Goal: Information Seeking & Learning: Learn about a topic

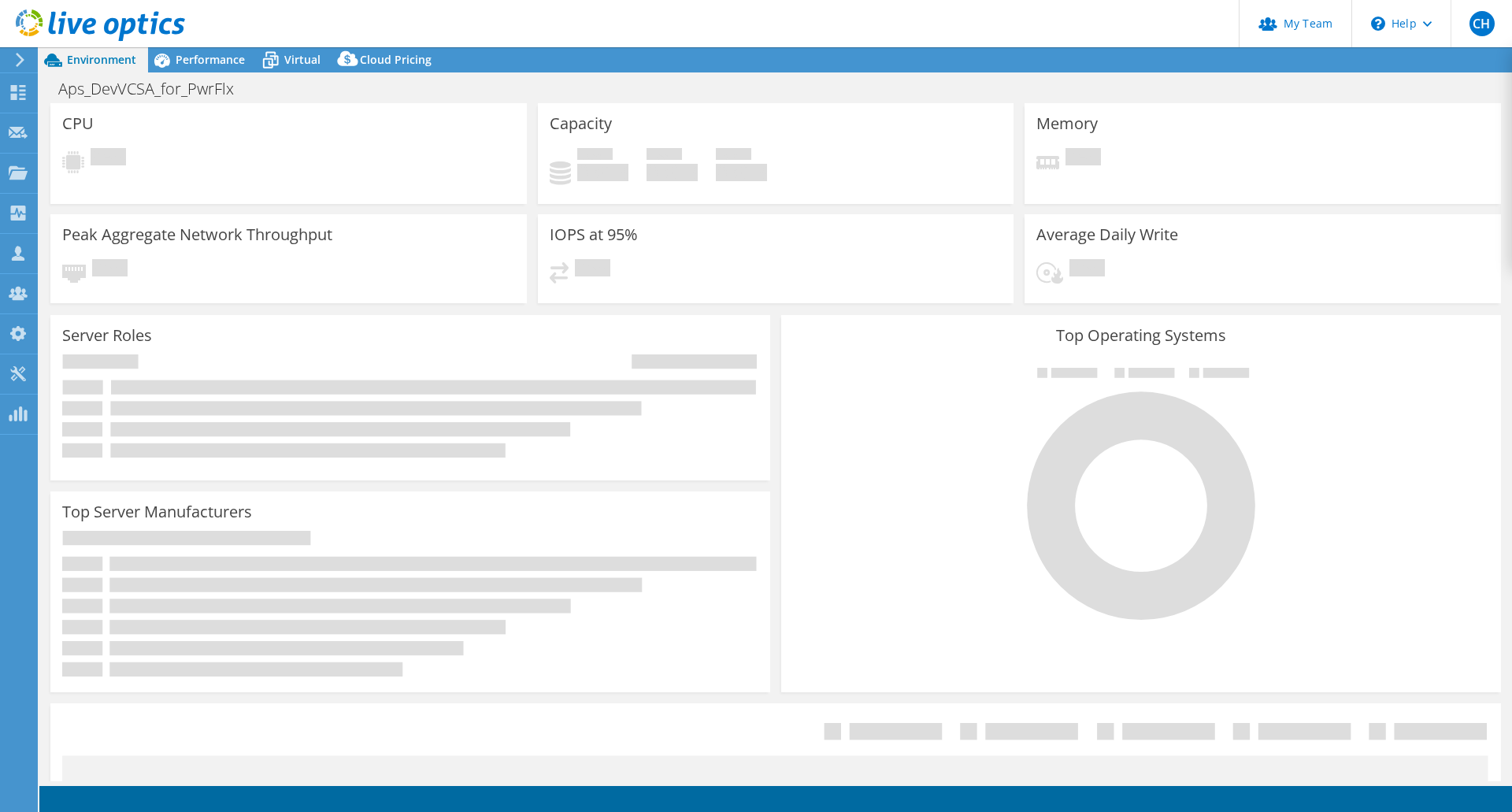
select select "USD"
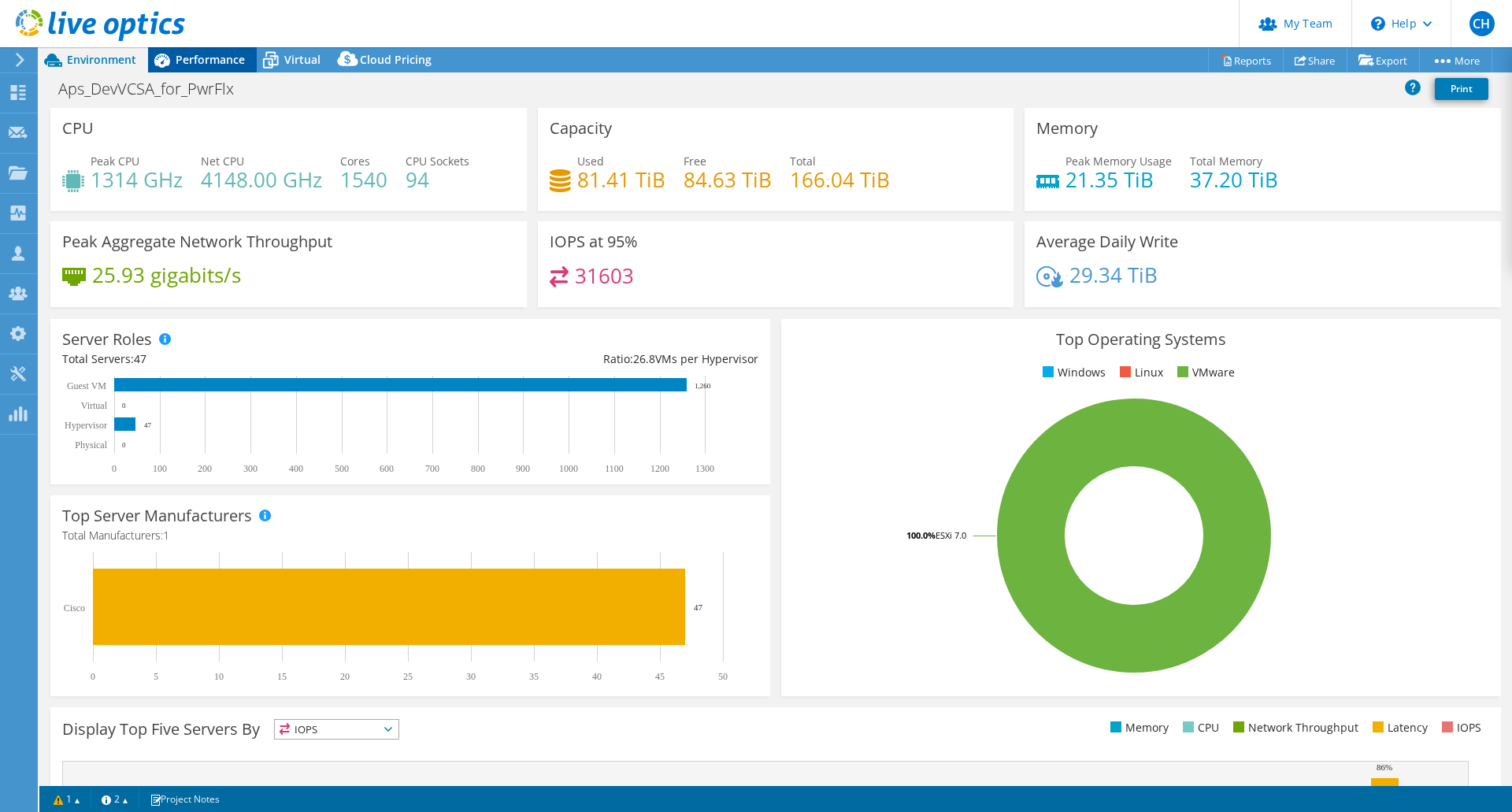
click at [212, 68] on div "Performance" at bounding box center [201, 59] width 108 height 25
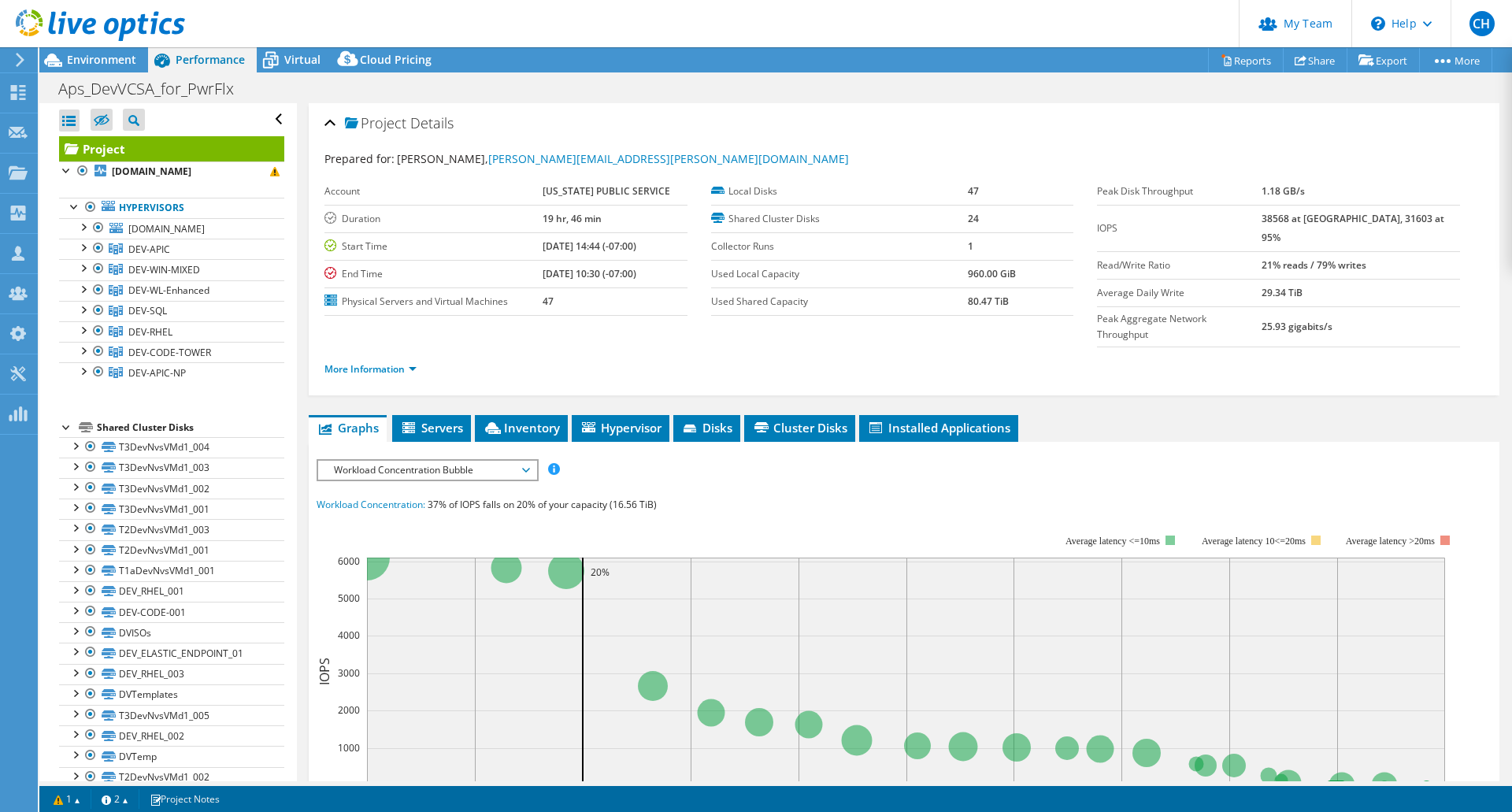
click at [212, 67] on div "Performance" at bounding box center [201, 59] width 108 height 25
click at [132, 61] on span "Environment" at bounding box center [102, 59] width 69 height 15
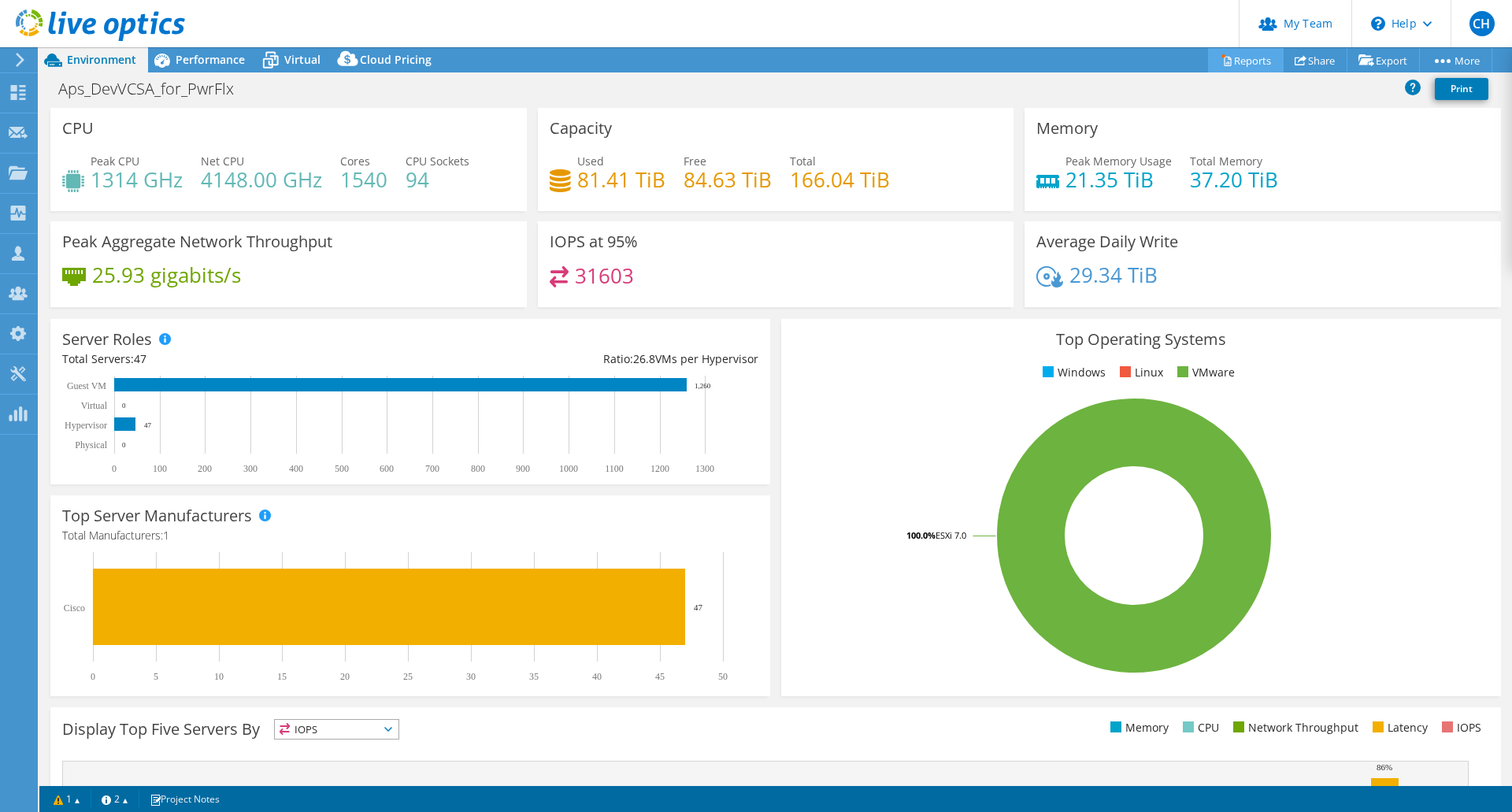
click at [1255, 56] on link "Reports" at bounding box center [1245, 59] width 76 height 24
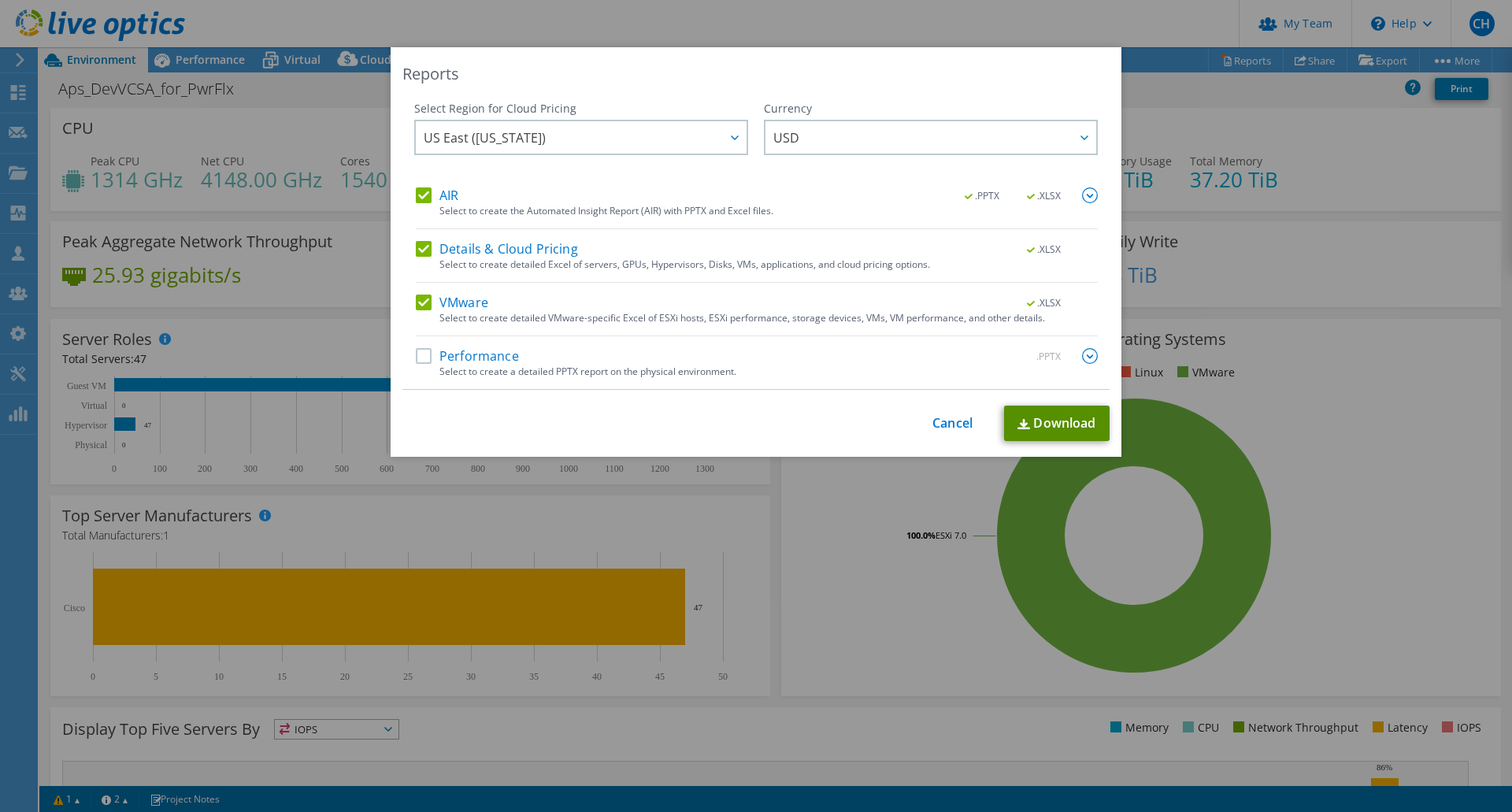
click at [1026, 424] on link "Download" at bounding box center [1057, 423] width 105 height 35
click at [898, 574] on div "Reports Select Region for Cloud Pricing Asia Pacific ([GEOGRAPHIC_DATA]) [GEOGR…" at bounding box center [756, 406] width 1512 height 717
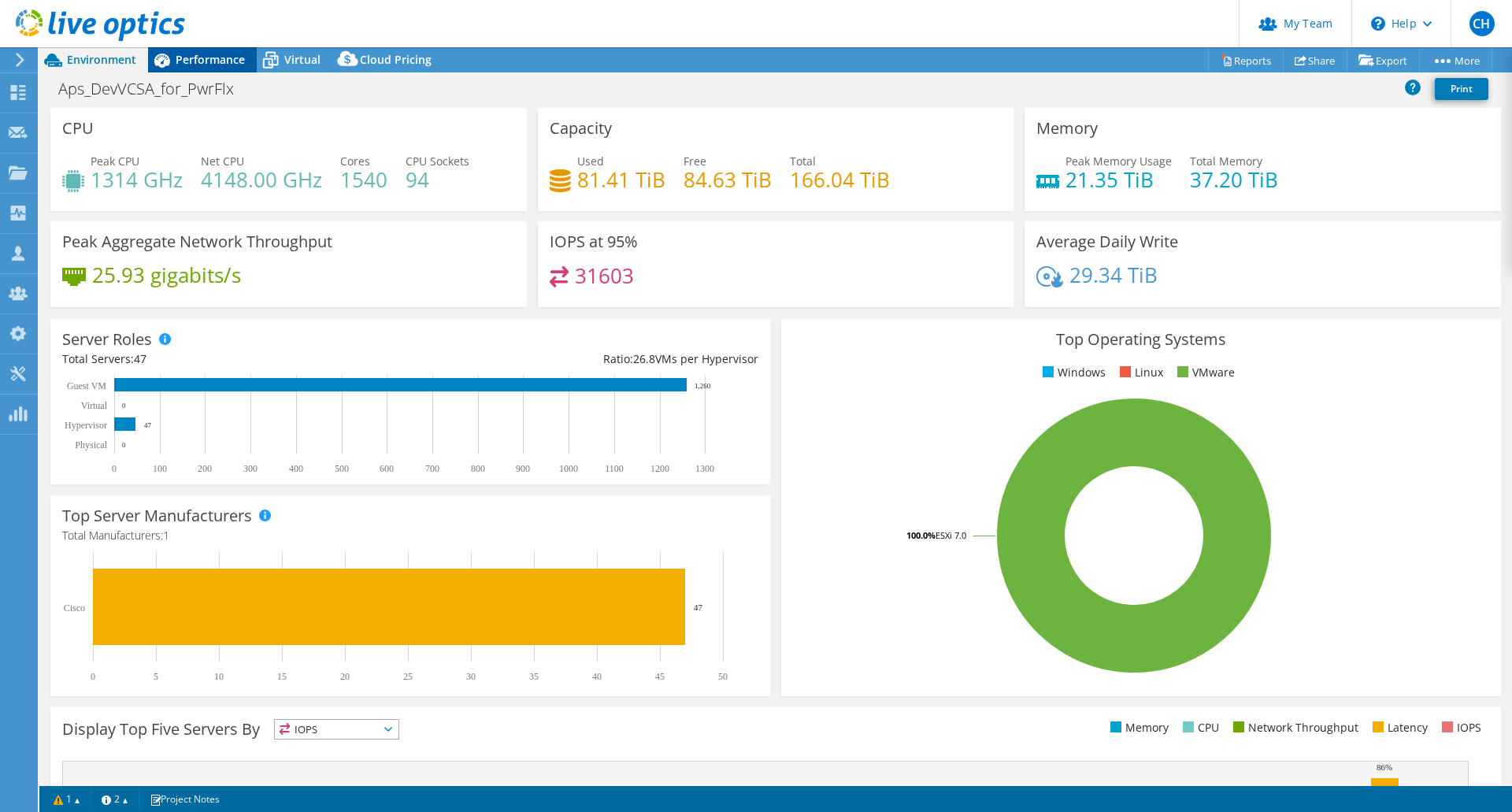
click at [197, 64] on span "Performance" at bounding box center [210, 59] width 69 height 15
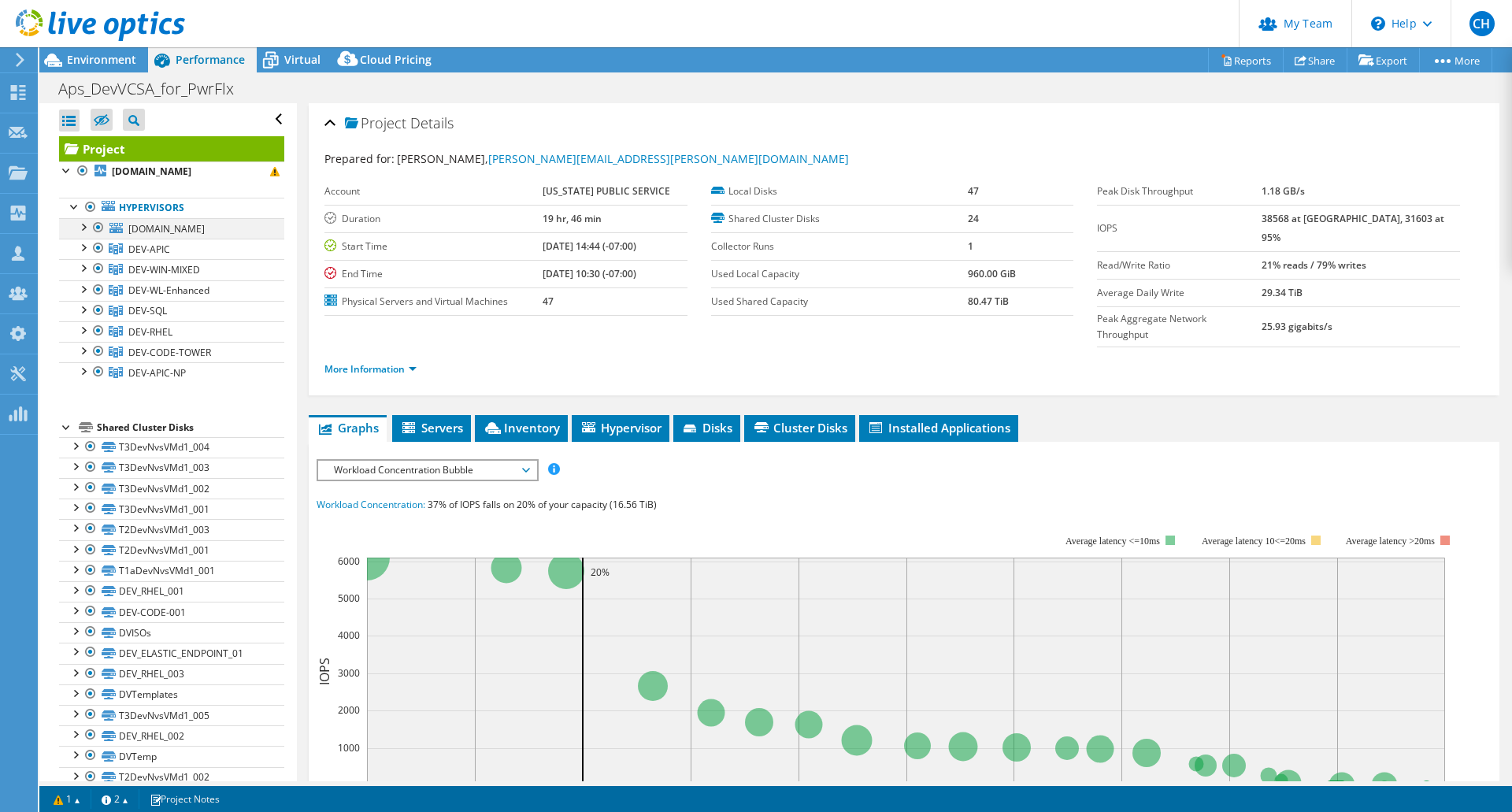
click at [86, 226] on div at bounding box center [82, 226] width 15 height 15
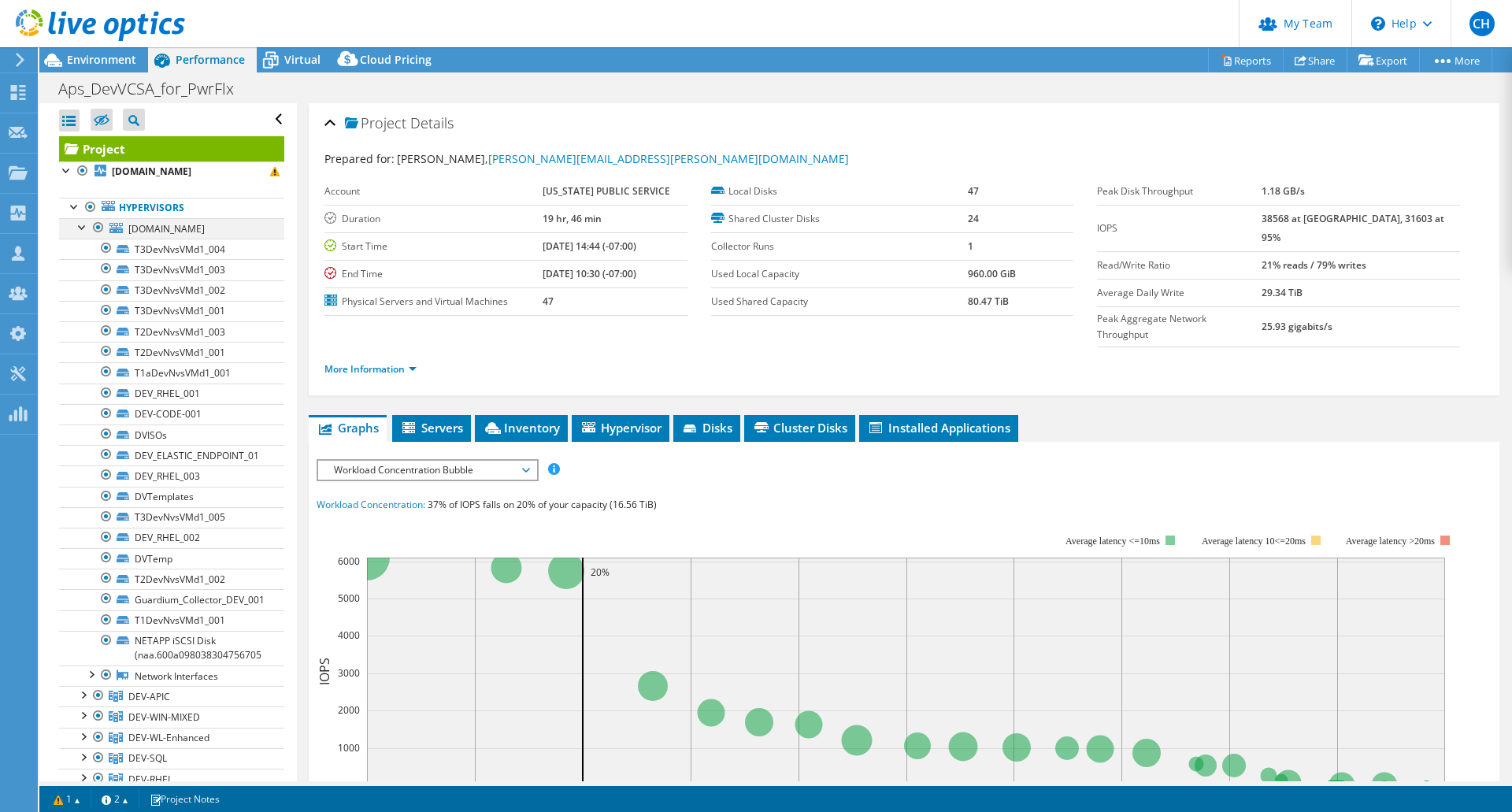
click at [86, 226] on div at bounding box center [82, 226] width 15 height 15
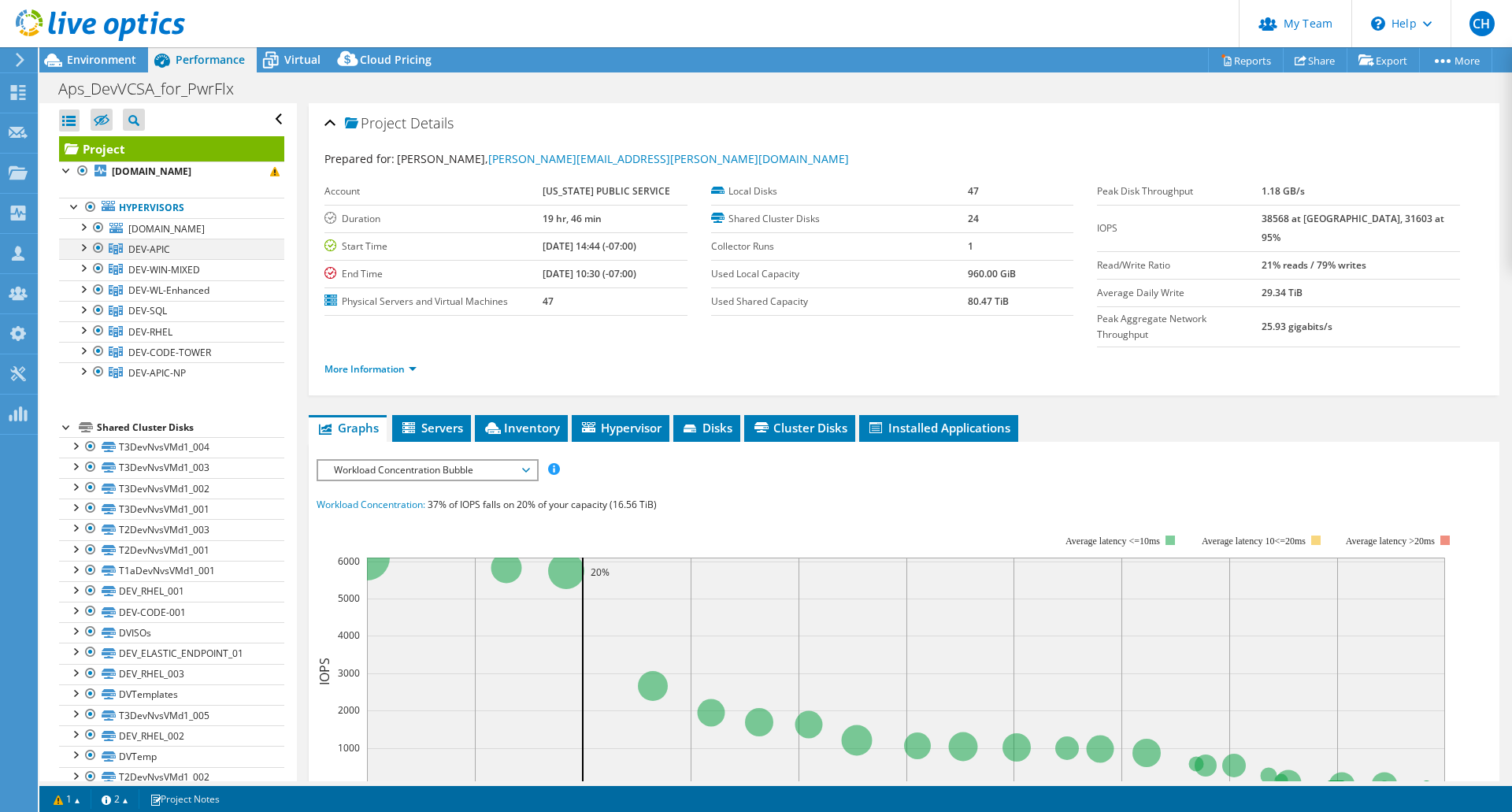
click at [81, 245] on div at bounding box center [82, 246] width 15 height 15
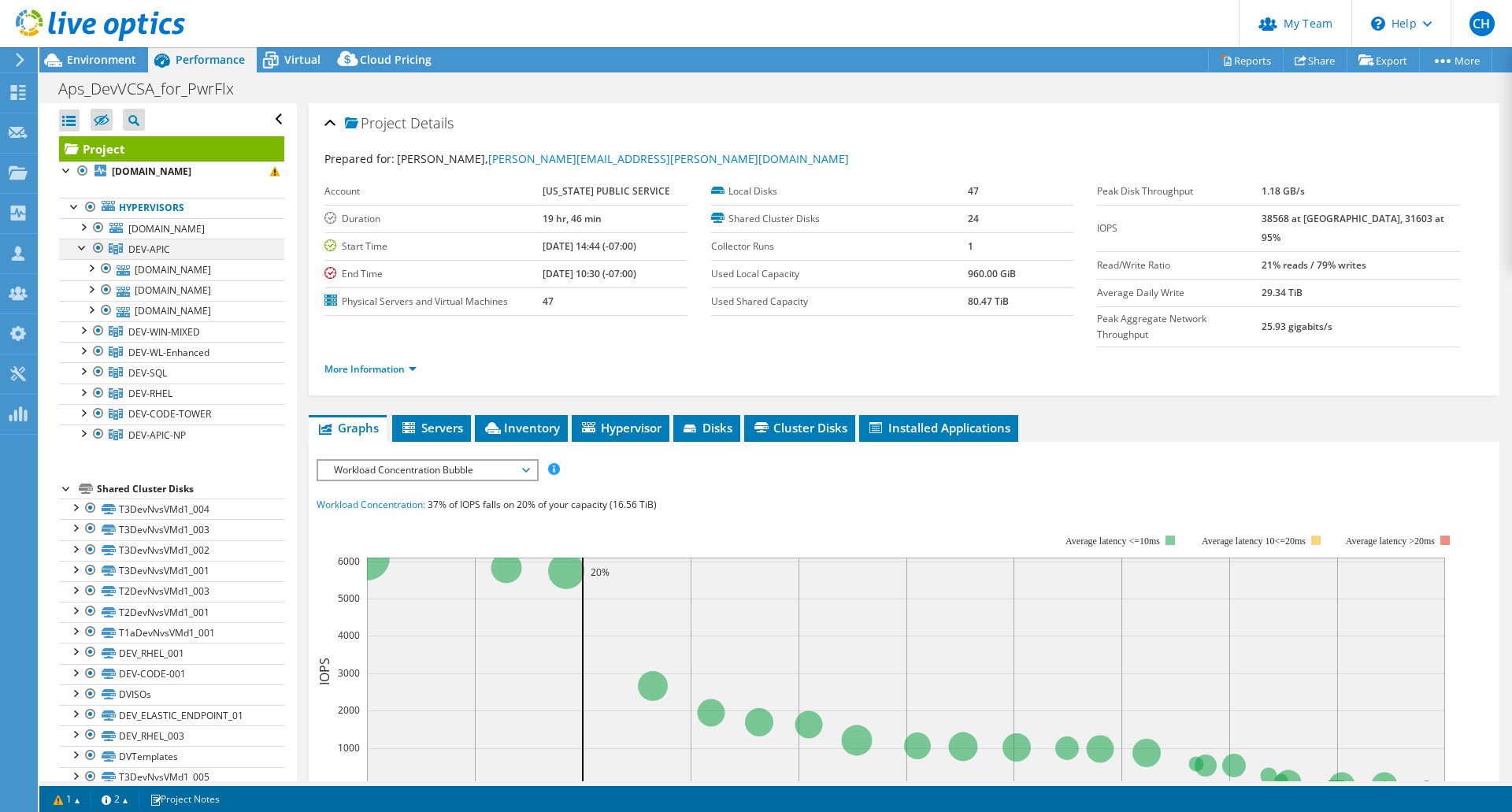
click at [81, 245] on div at bounding box center [82, 246] width 15 height 15
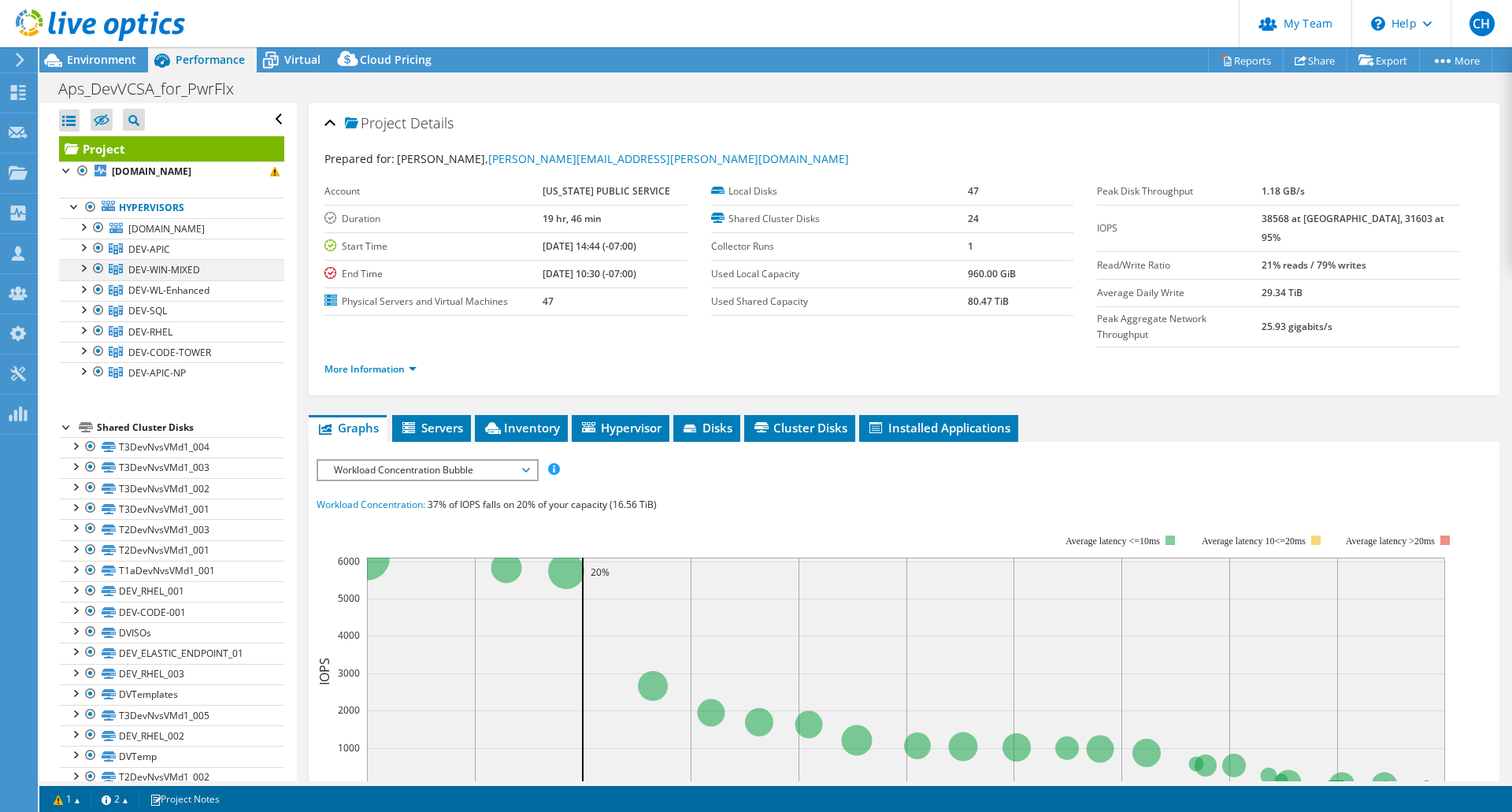
click at [81, 272] on div at bounding box center [82, 267] width 15 height 15
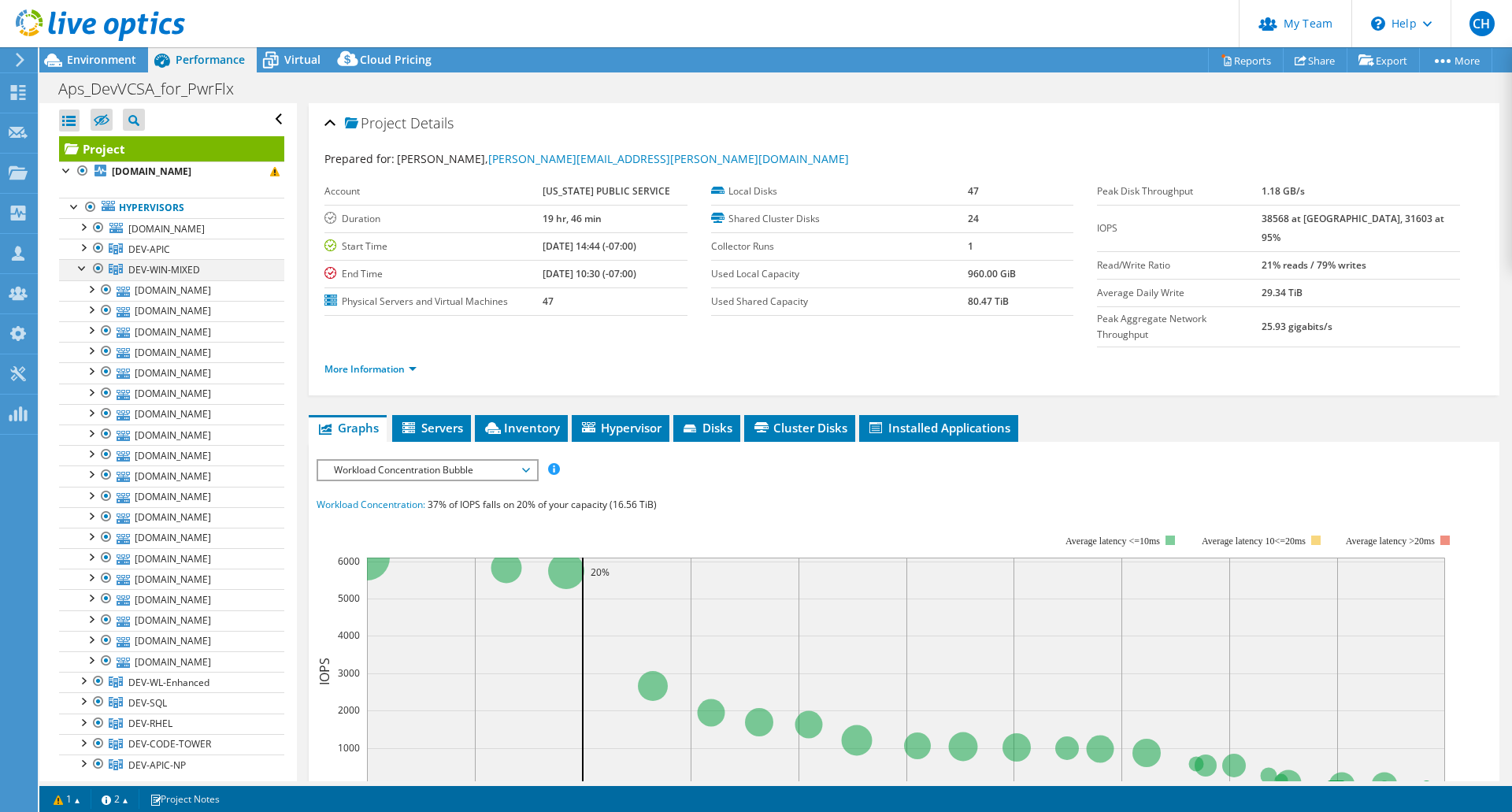
click at [81, 272] on div at bounding box center [82, 267] width 15 height 15
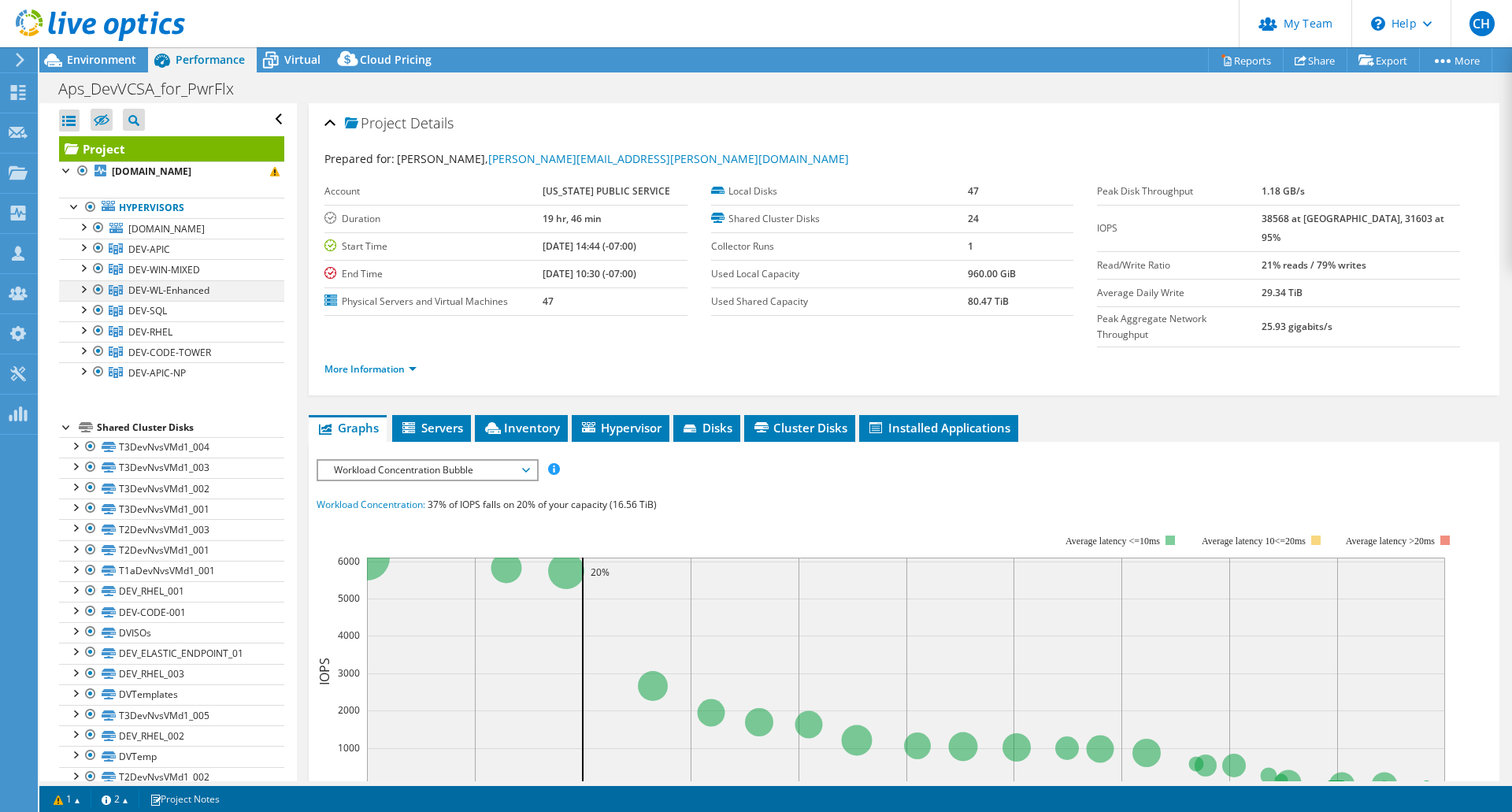
click at [83, 288] on div at bounding box center [82, 288] width 15 height 15
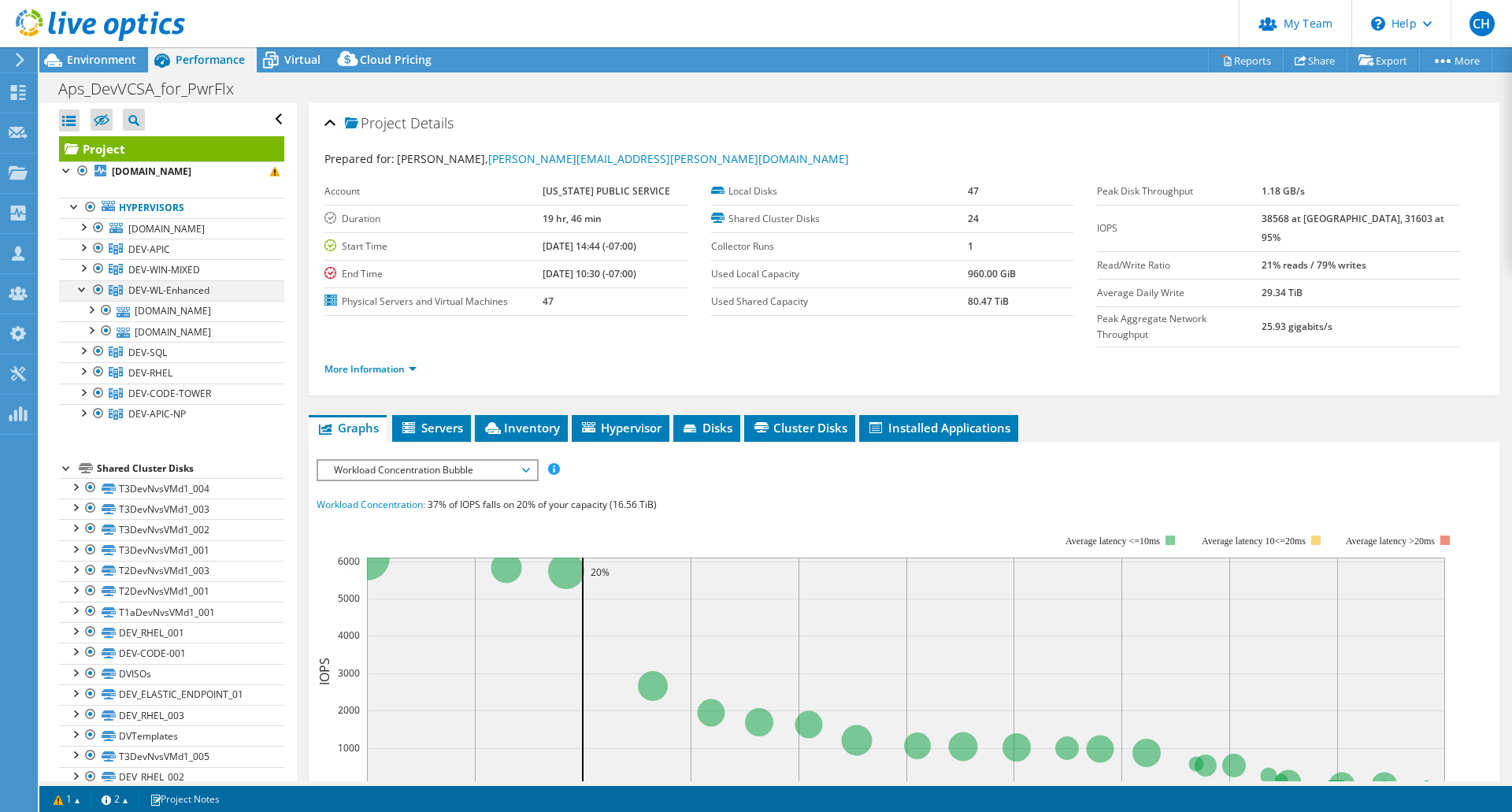
click at [83, 288] on div at bounding box center [82, 288] width 15 height 15
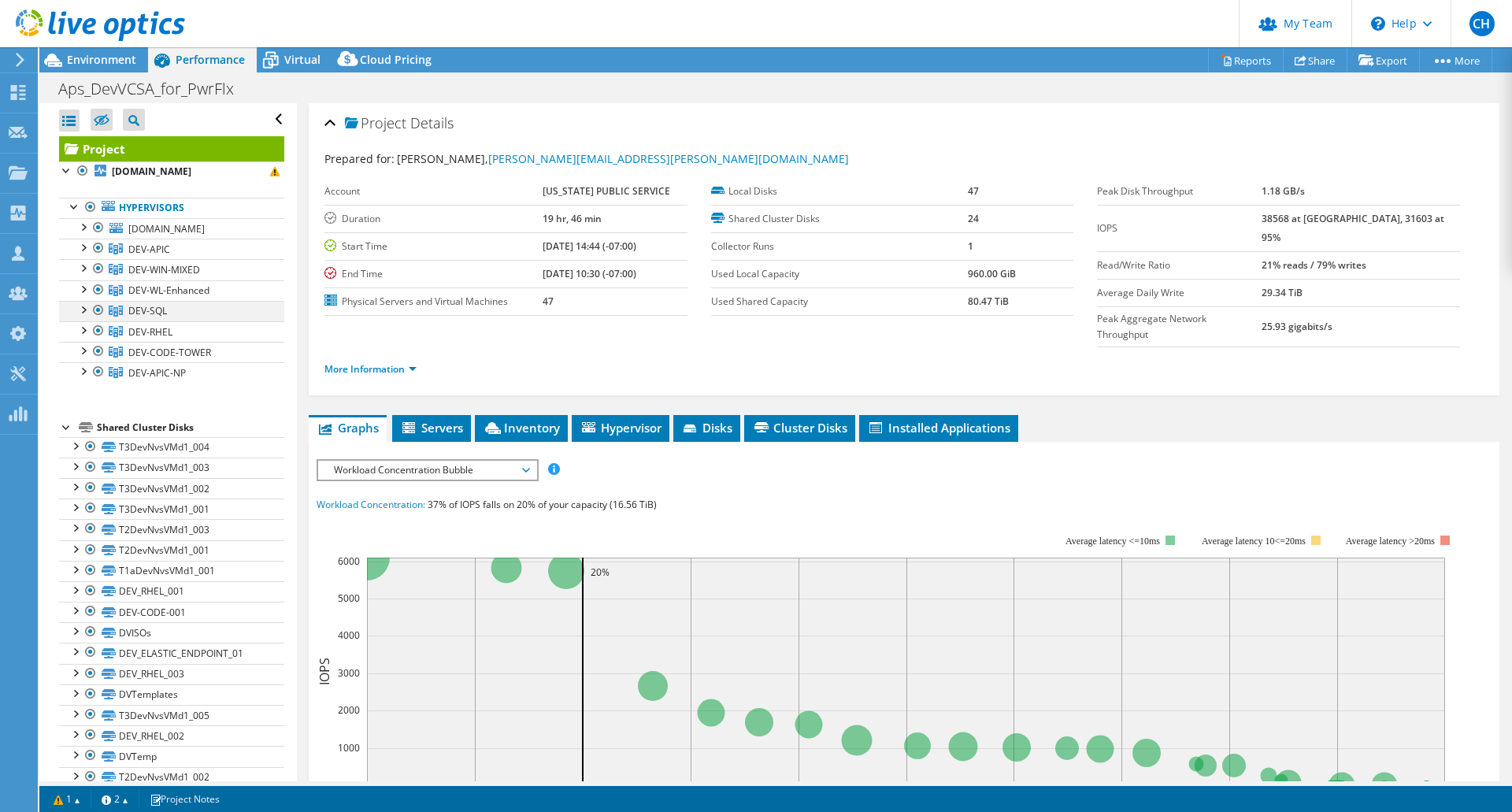
click at [81, 305] on div at bounding box center [82, 309] width 15 height 15
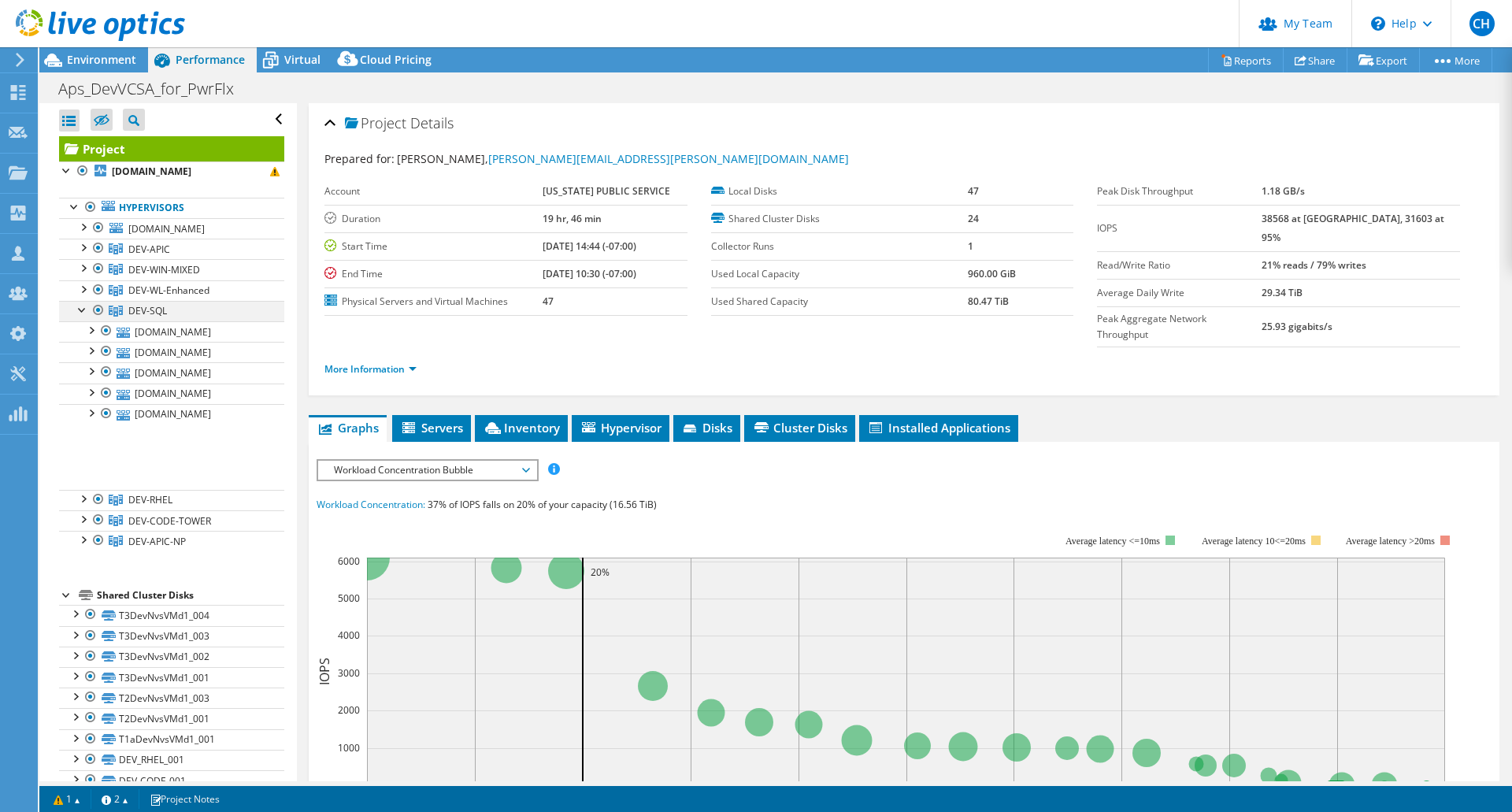
click at [81, 305] on div at bounding box center [82, 309] width 15 height 15
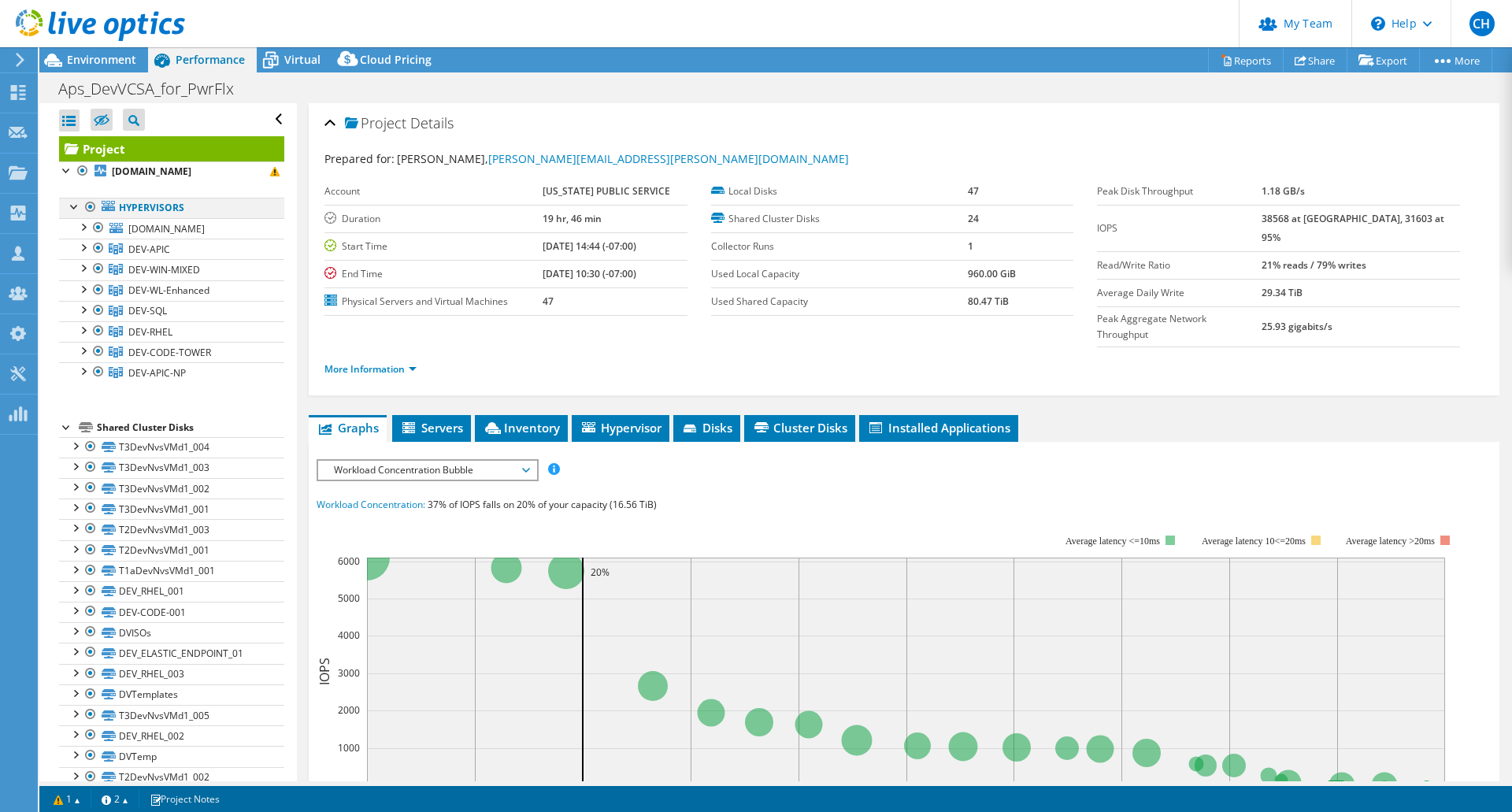
click at [87, 203] on div at bounding box center [90, 207] width 15 height 19
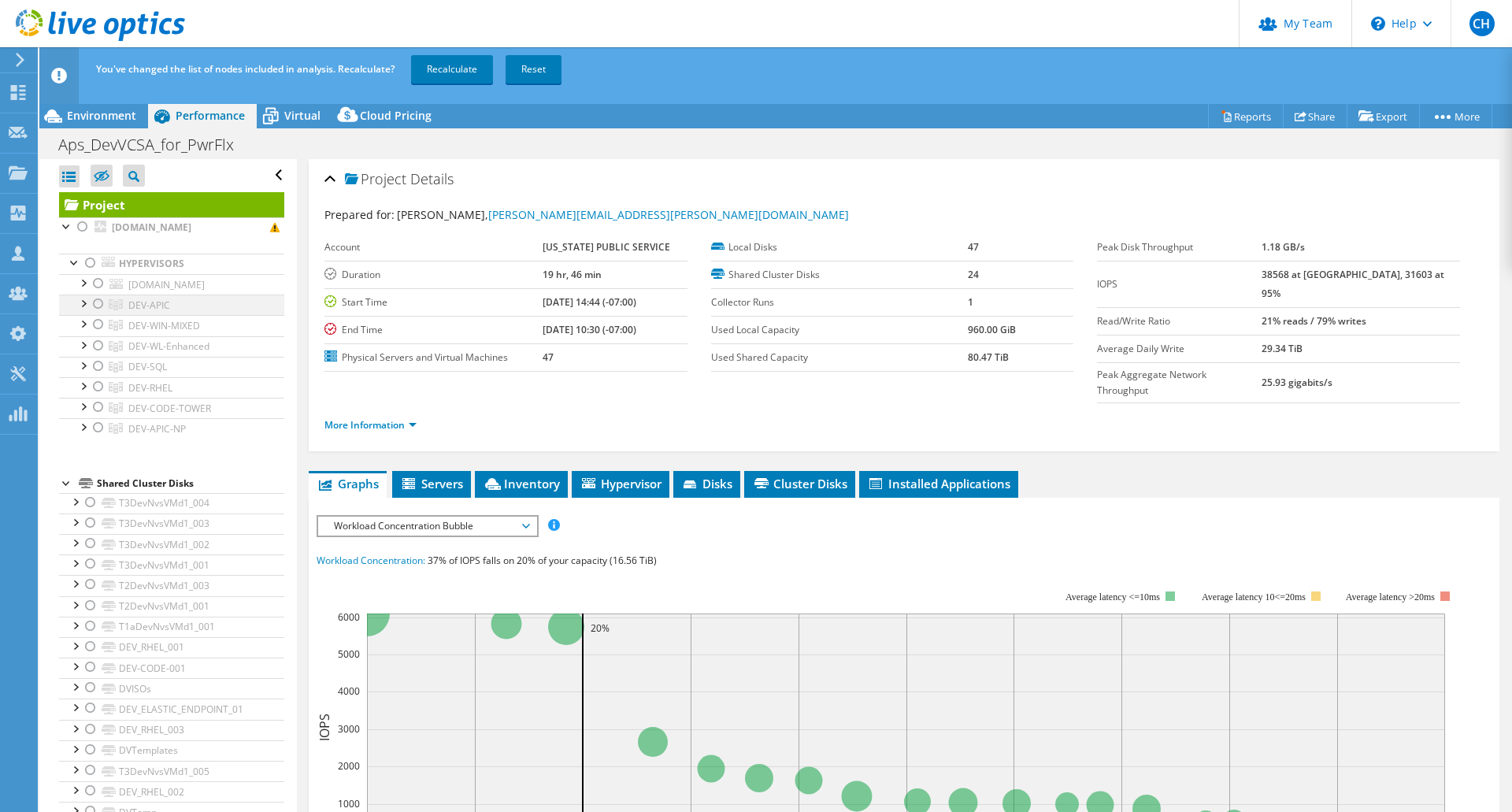
click at [97, 302] on div at bounding box center [98, 304] width 15 height 19
click at [83, 302] on div at bounding box center [82, 302] width 15 height 15
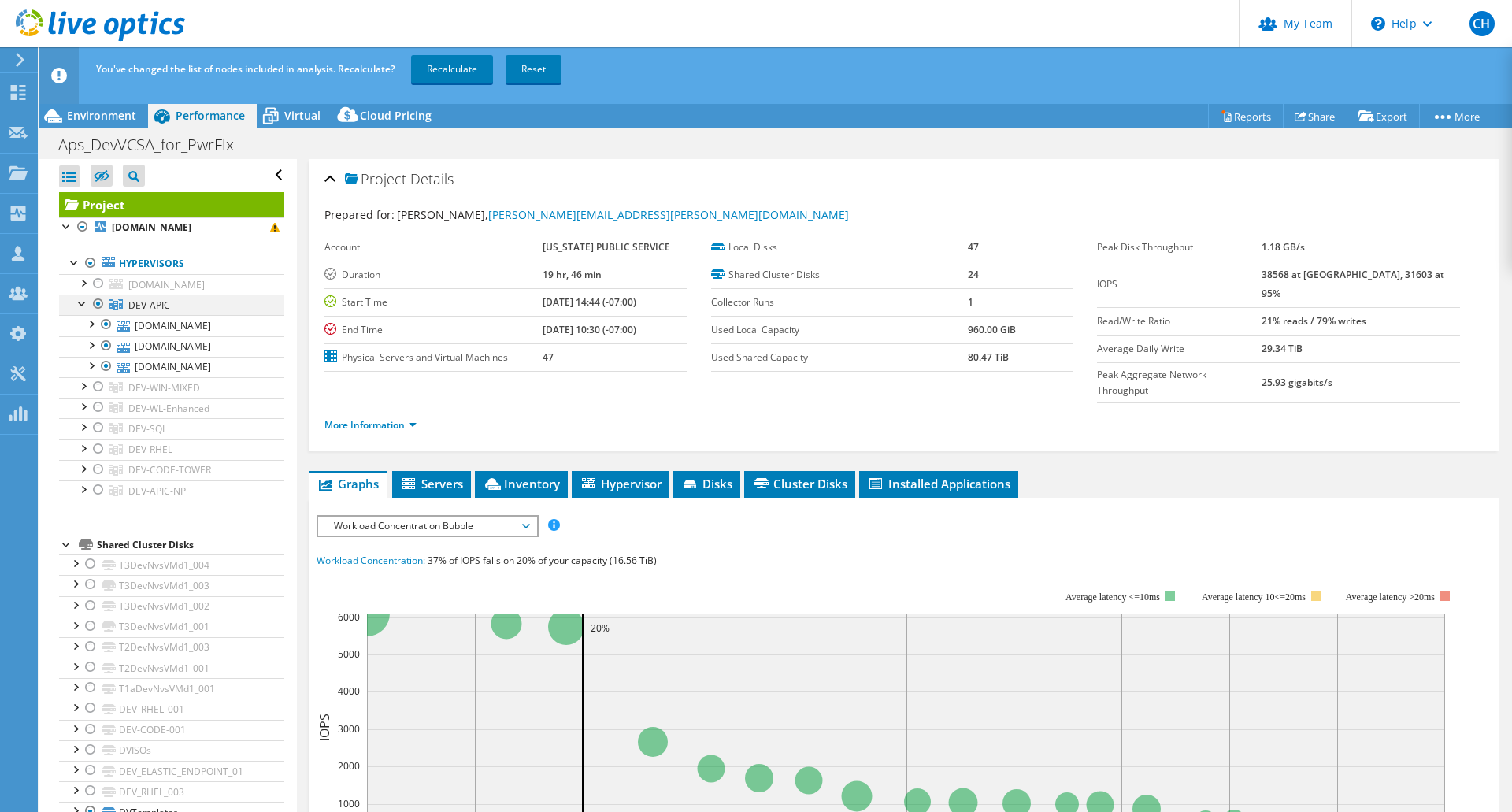
click at [83, 302] on div at bounding box center [82, 302] width 15 height 15
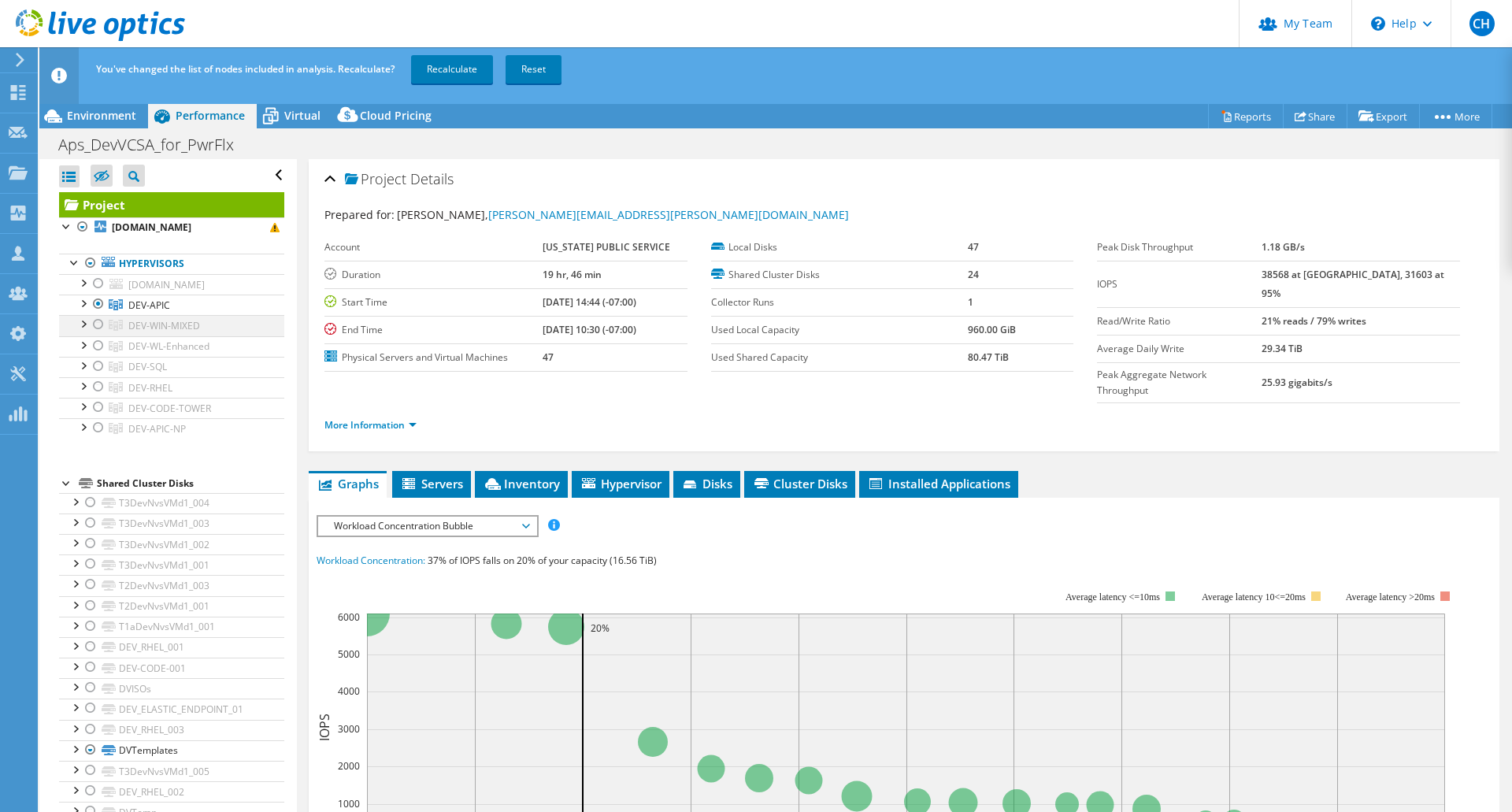
click at [81, 326] on div at bounding box center [82, 323] width 15 height 15
click at [453, 75] on link "Recalculate" at bounding box center [452, 70] width 81 height 29
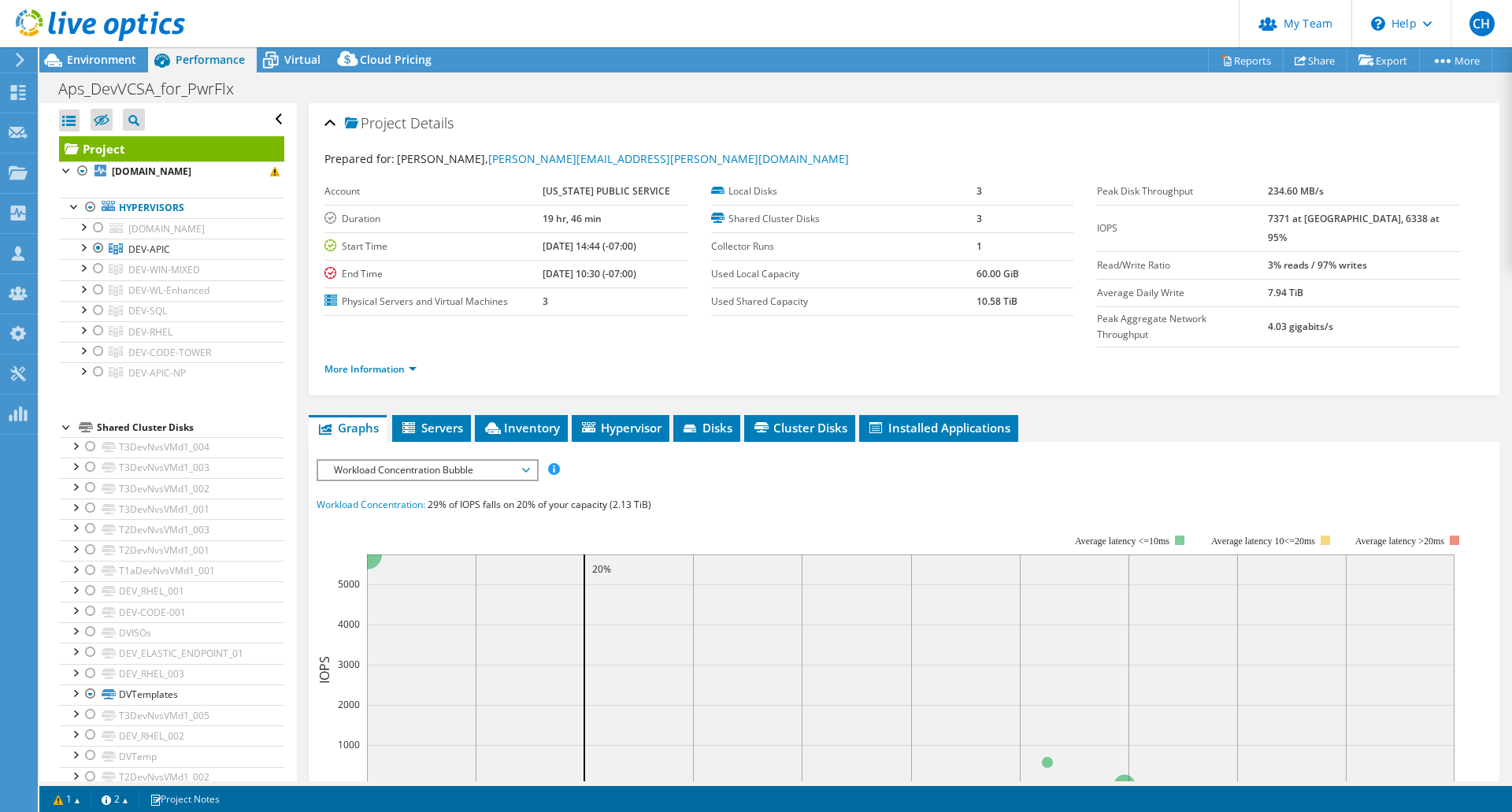
click at [984, 51] on div "Project Actions Project Actions Reports Share Export vSAN ReadyNode Sizer" at bounding box center [776, 59] width 1473 height 25
click at [100, 68] on div "Environment" at bounding box center [93, 59] width 108 height 25
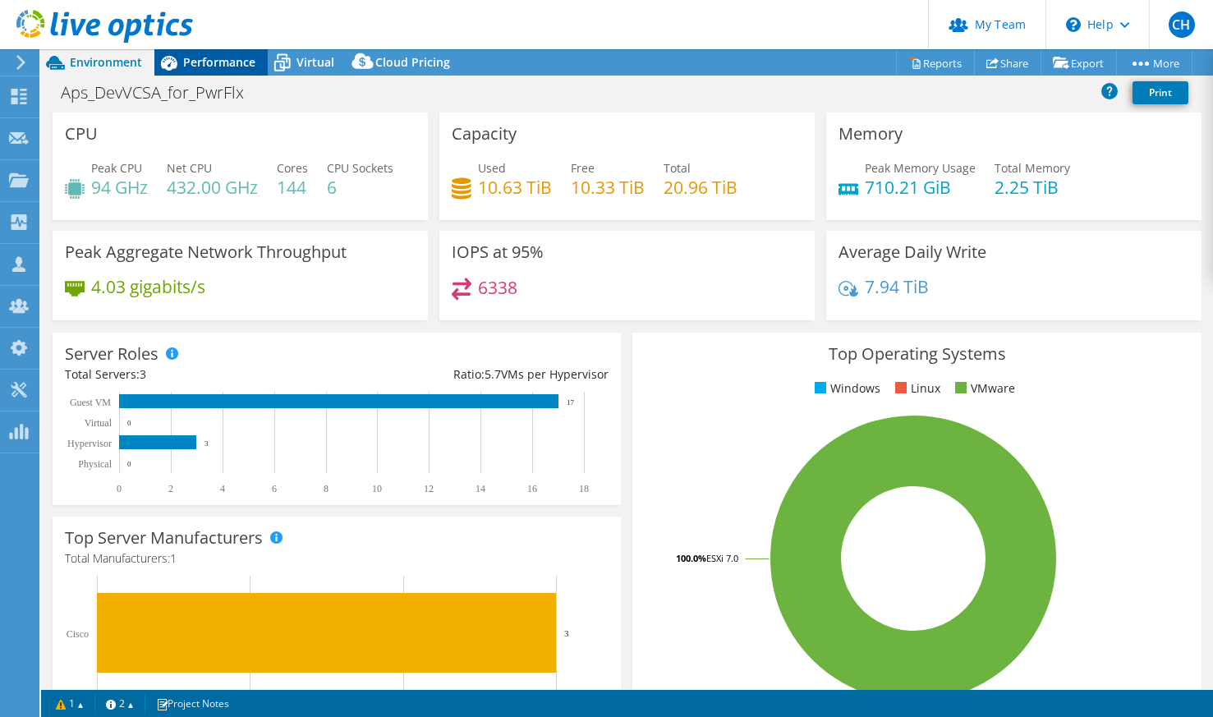
click at [194, 57] on span "Performance" at bounding box center [219, 62] width 72 height 16
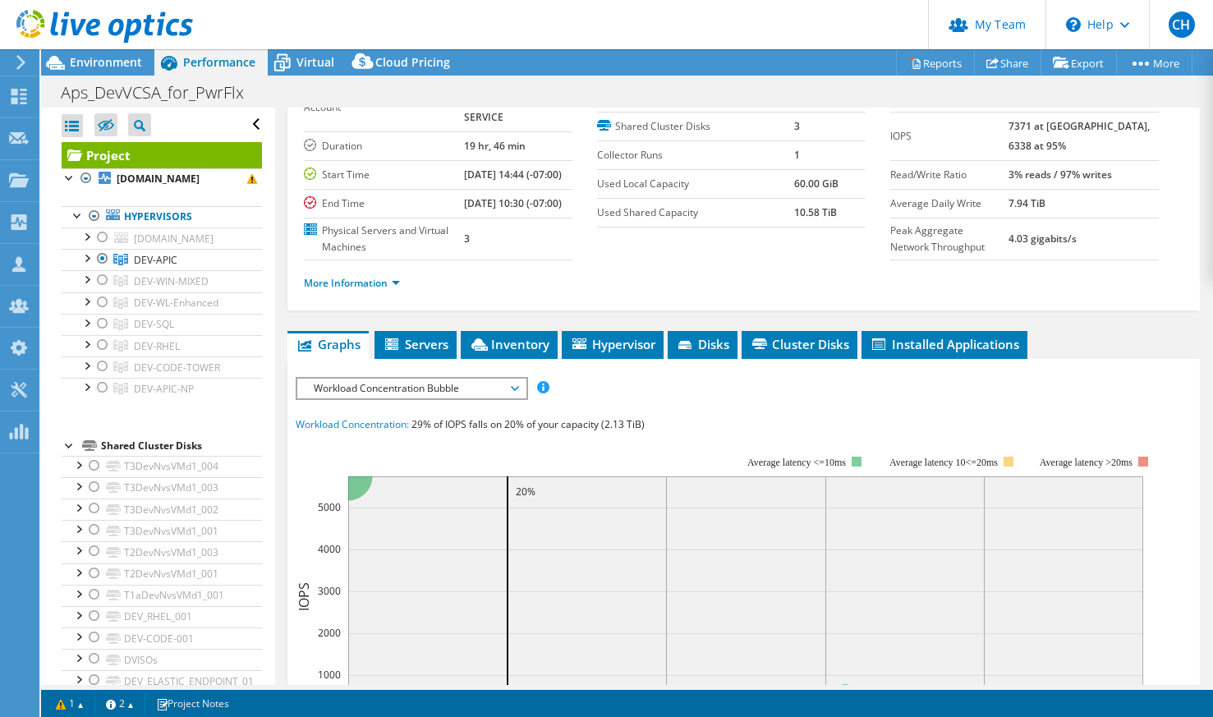
scroll to position [137, 0]
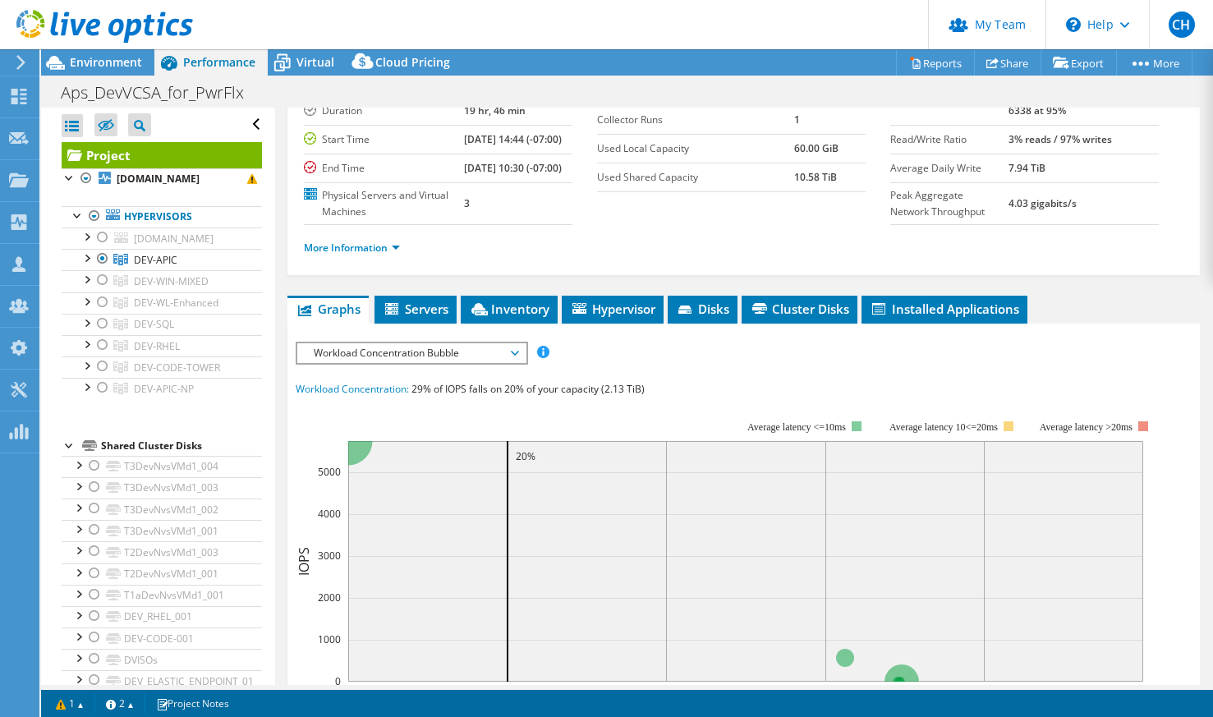
click at [516, 363] on span "Workload Concentration Bubble" at bounding box center [411, 353] width 211 height 20
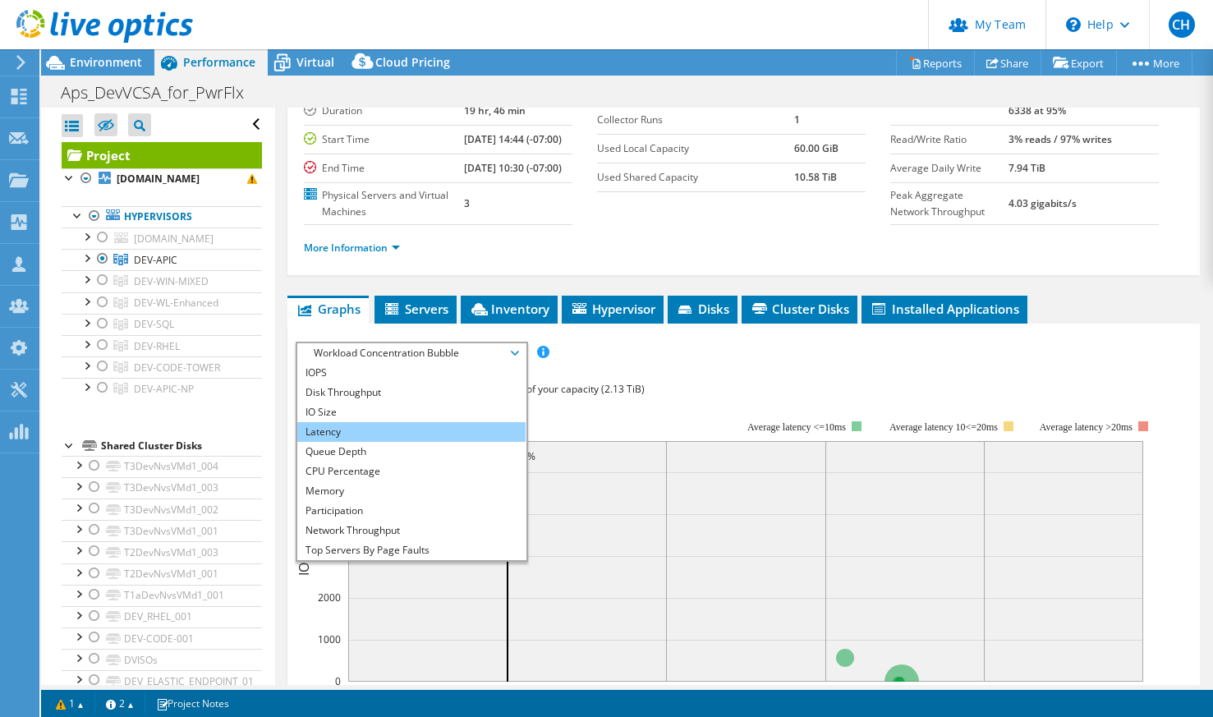
click at [413, 442] on li "Latency" at bounding box center [411, 432] width 228 height 20
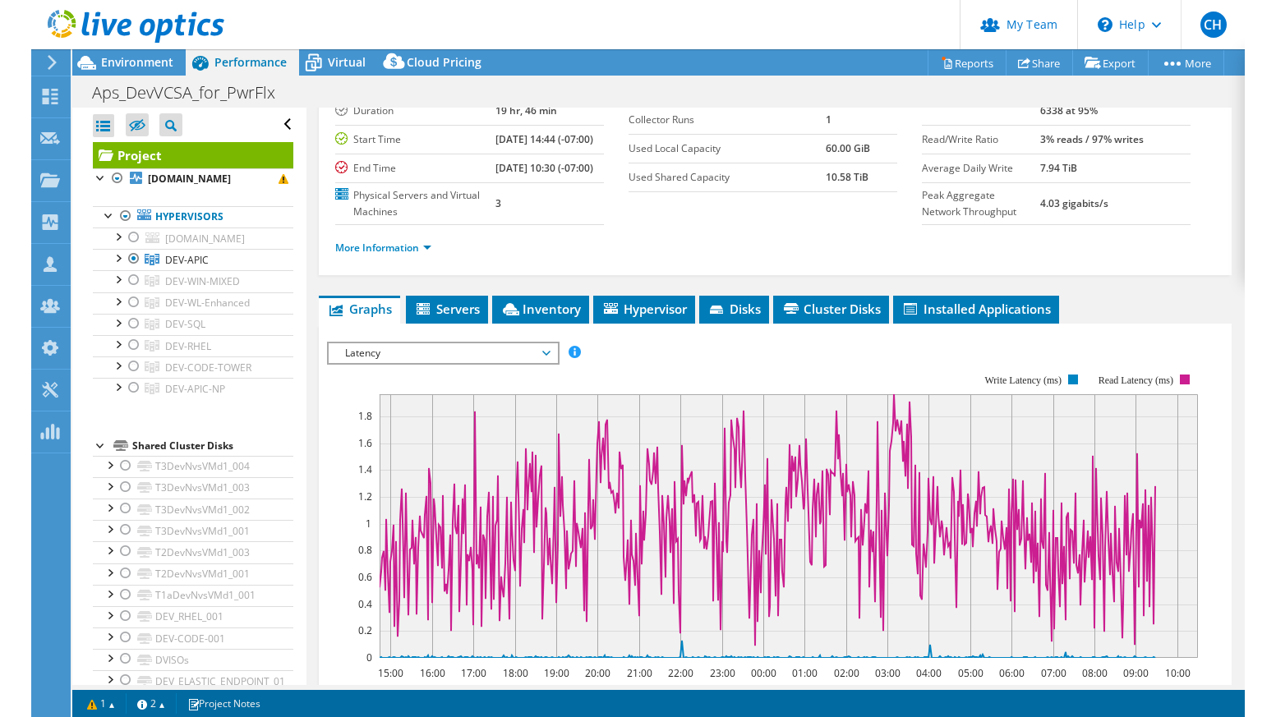
scroll to position [274, 0]
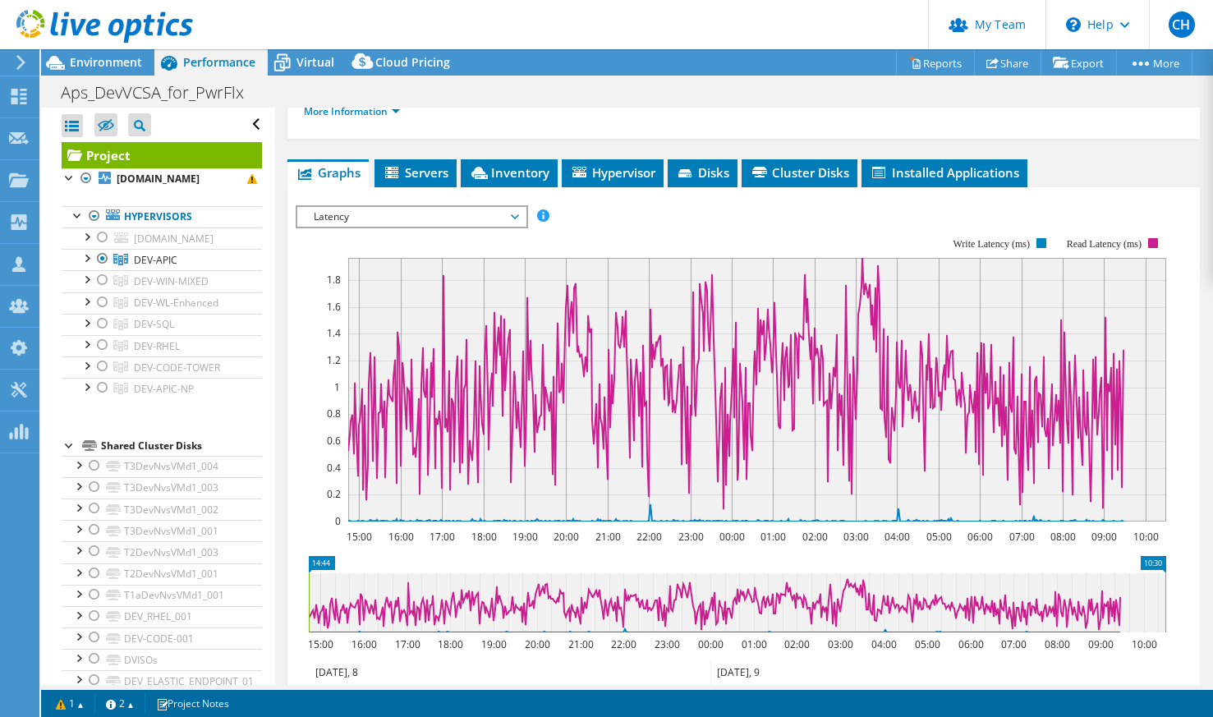
click at [381, 227] on span "Latency" at bounding box center [411, 217] width 211 height 20
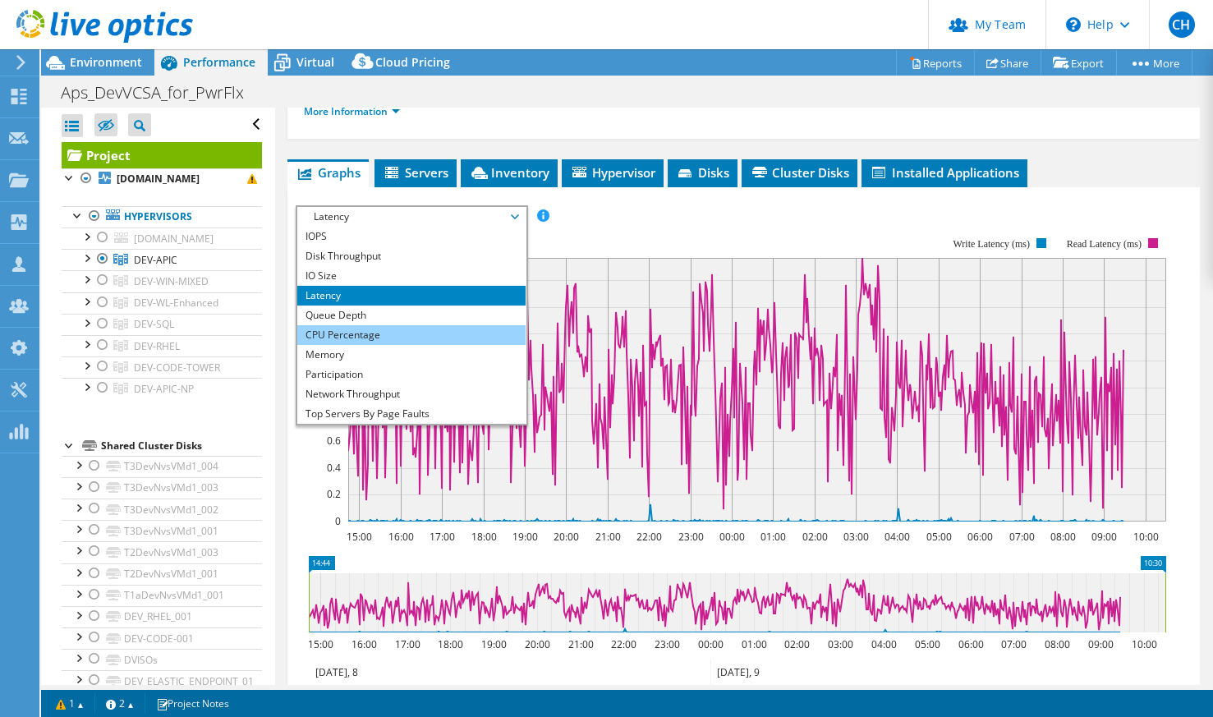
click at [396, 345] on li "CPU Percentage" at bounding box center [411, 335] width 228 height 20
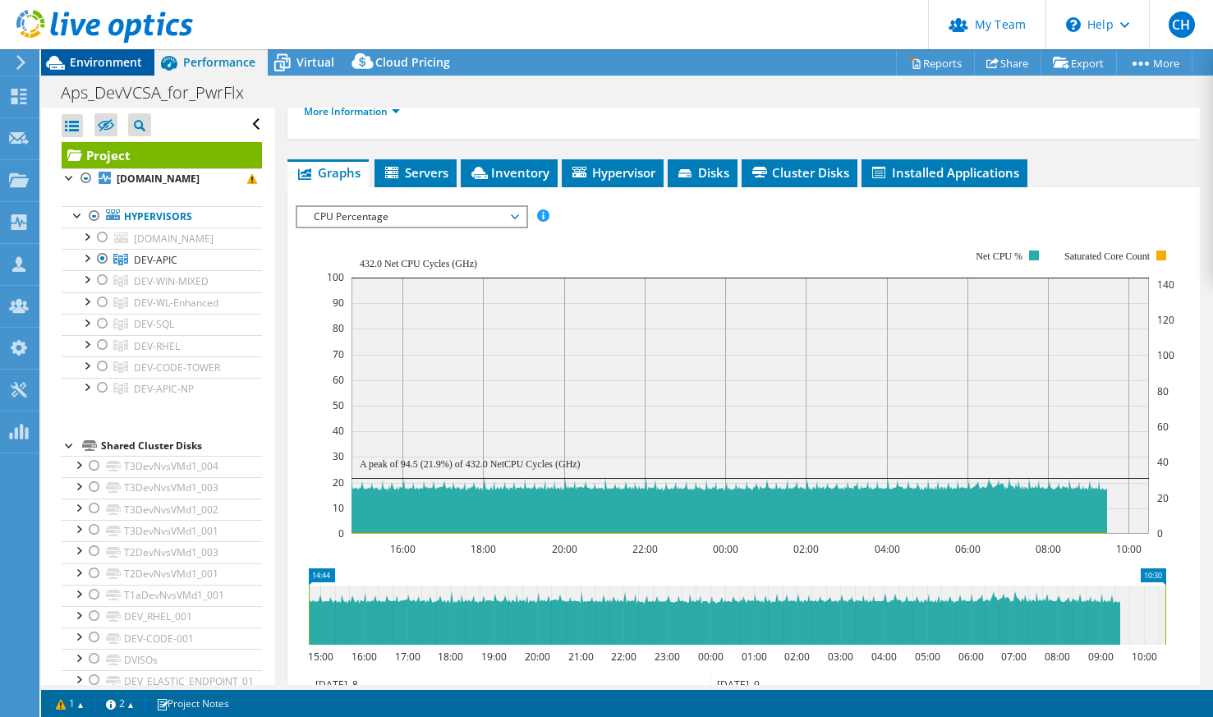
click at [81, 64] on span "Environment" at bounding box center [106, 62] width 72 height 16
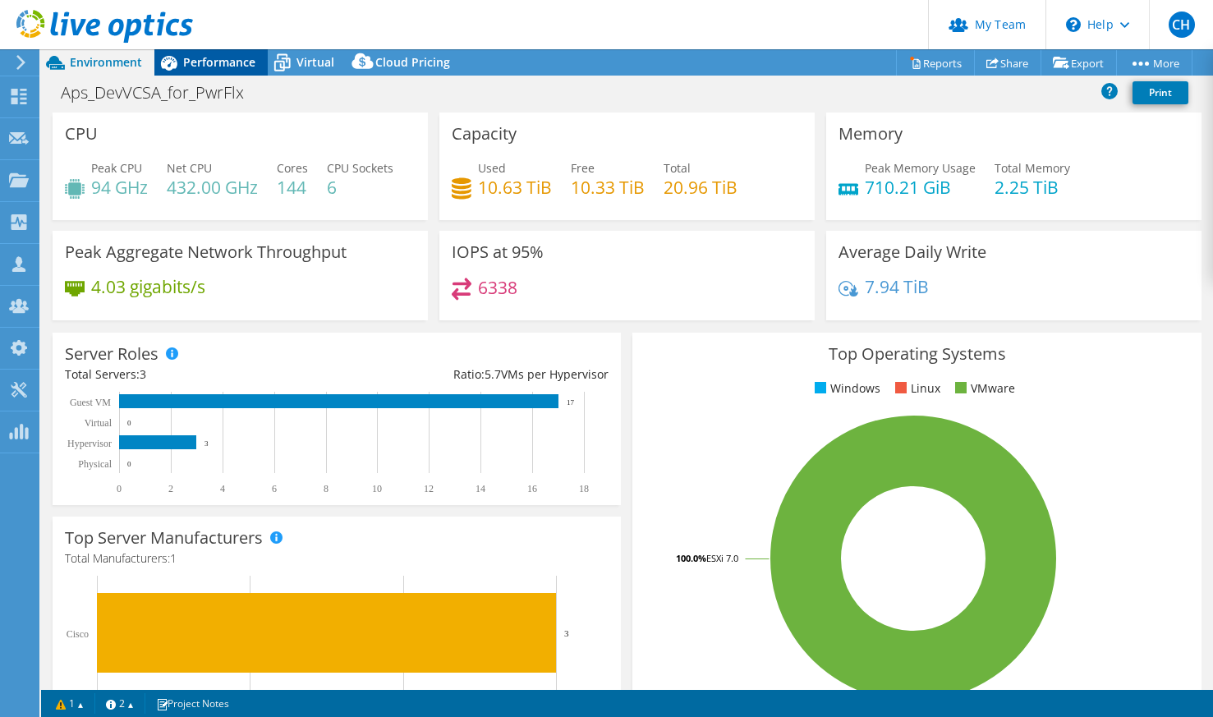
click at [214, 52] on div "Performance" at bounding box center [210, 62] width 113 height 26
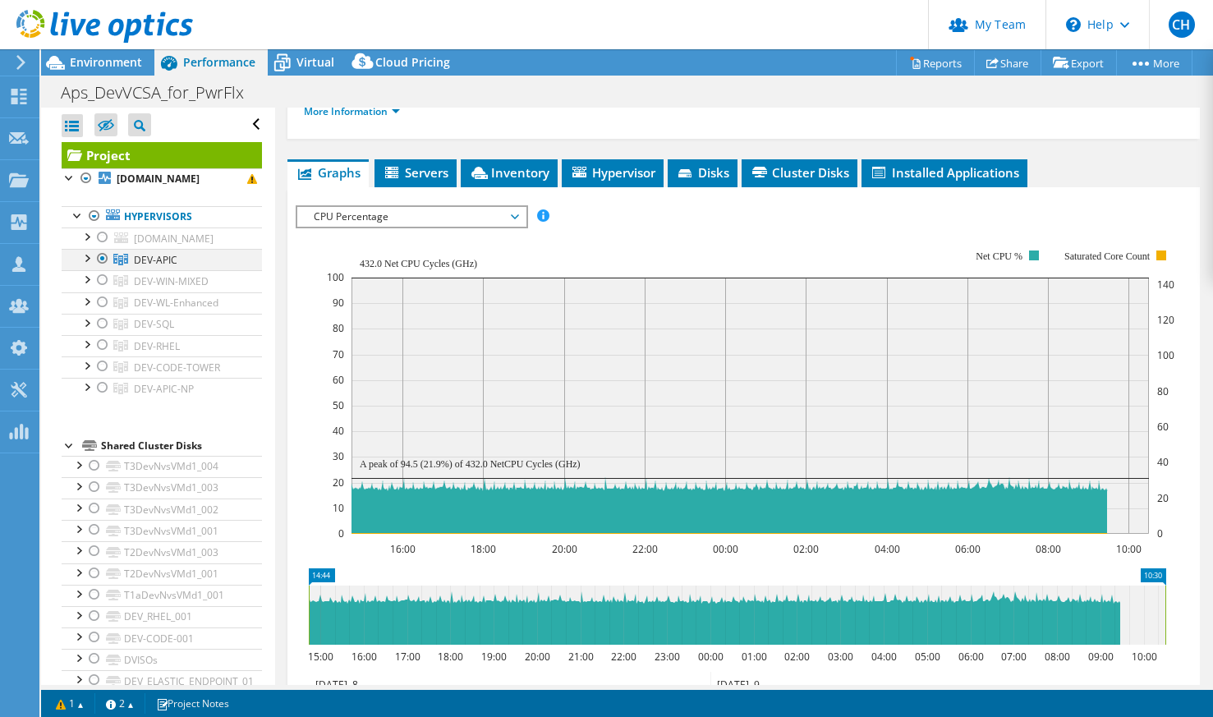
click at [103, 269] on div at bounding box center [102, 259] width 16 height 20
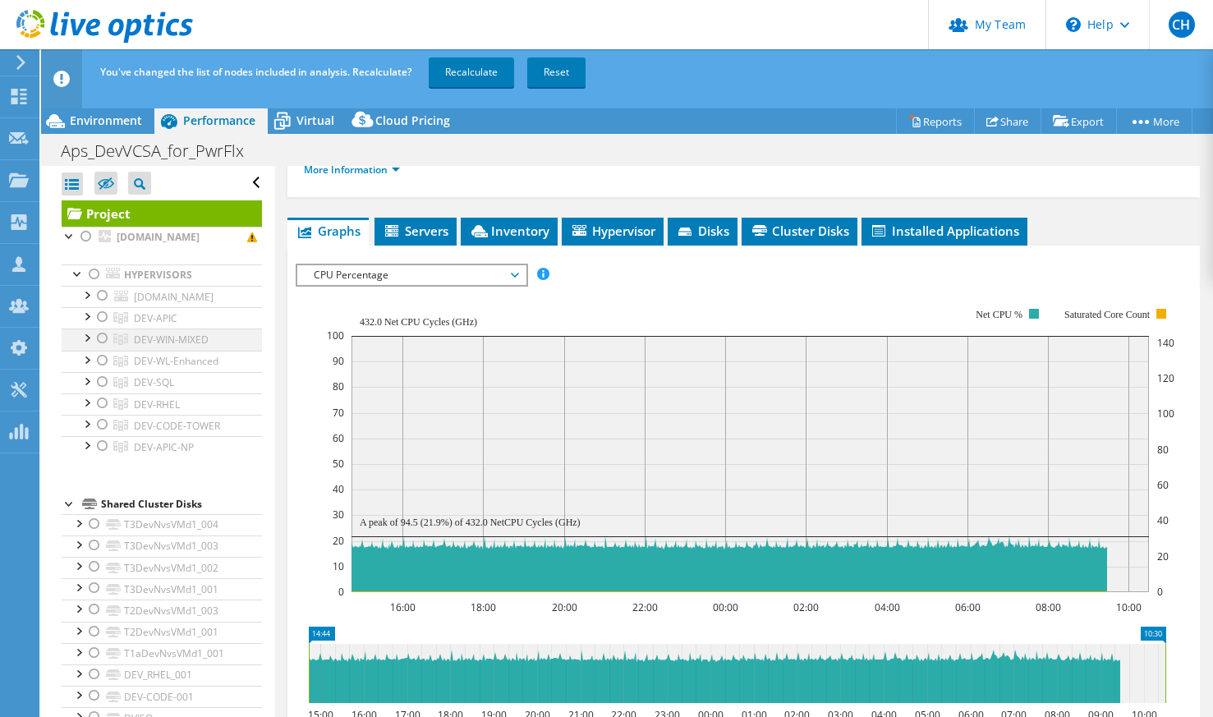
click at [101, 348] on div at bounding box center [102, 339] width 16 height 20
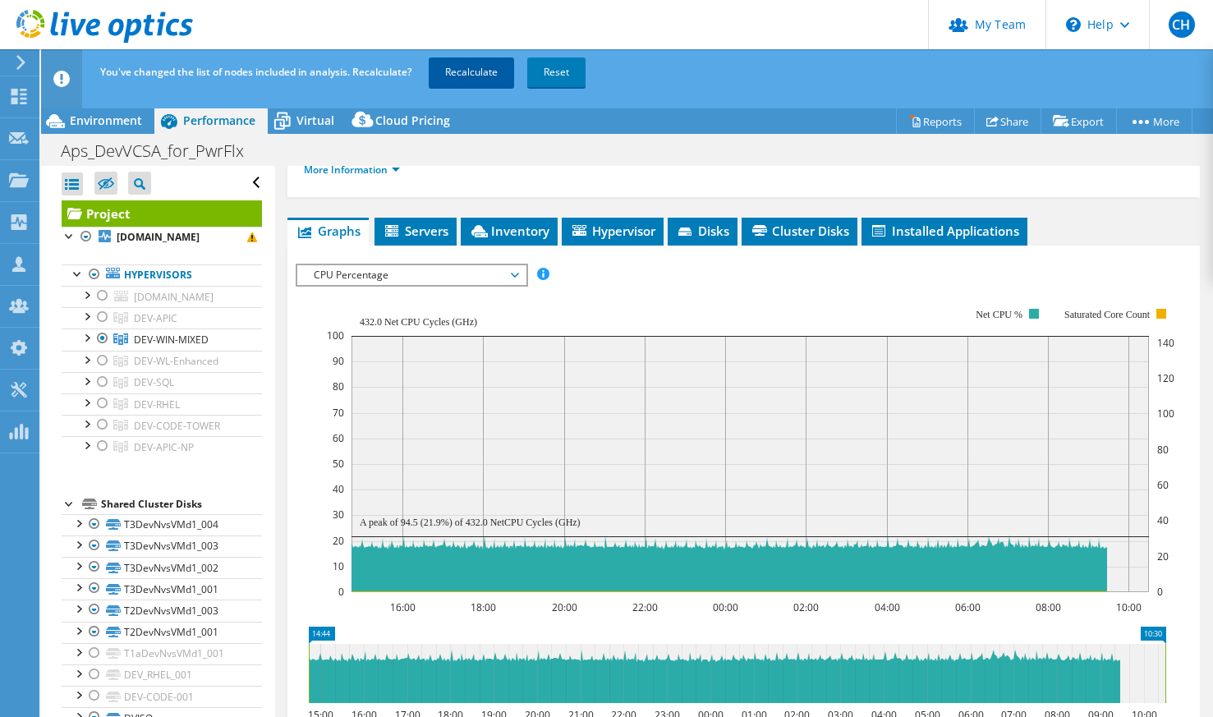
click at [471, 69] on link "Recalculate" at bounding box center [471, 73] width 85 height 30
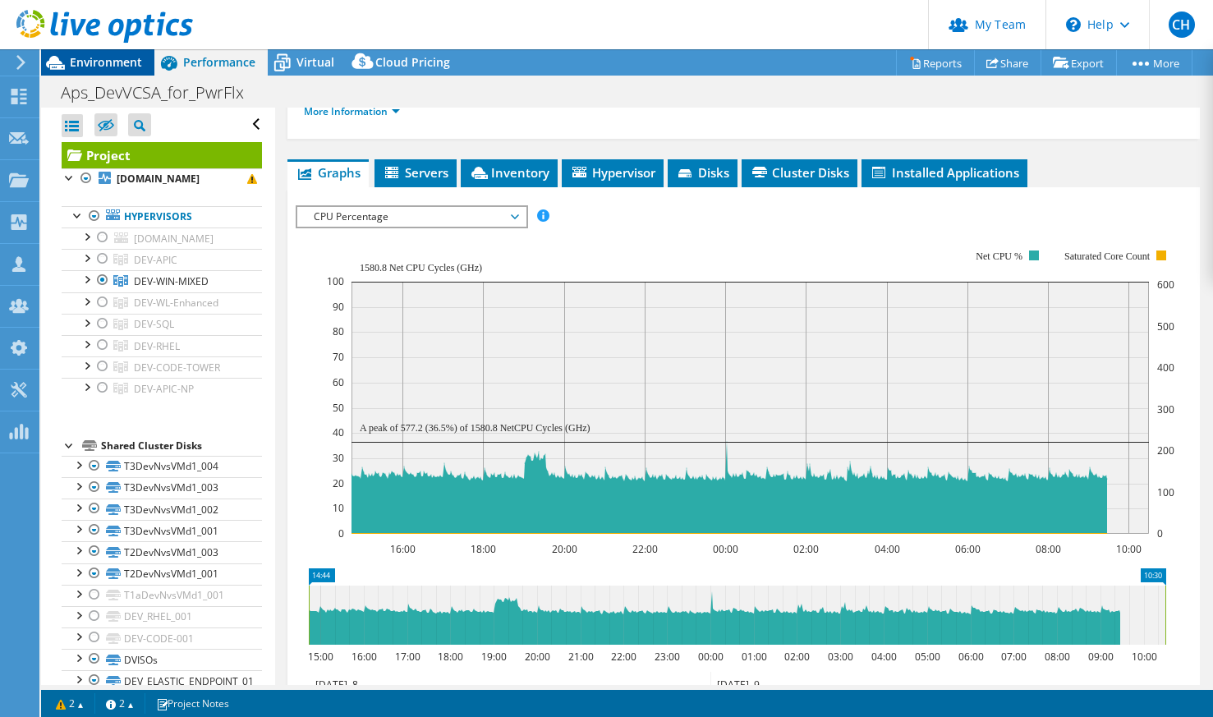
click at [117, 73] on div "Environment" at bounding box center [97, 62] width 113 height 26
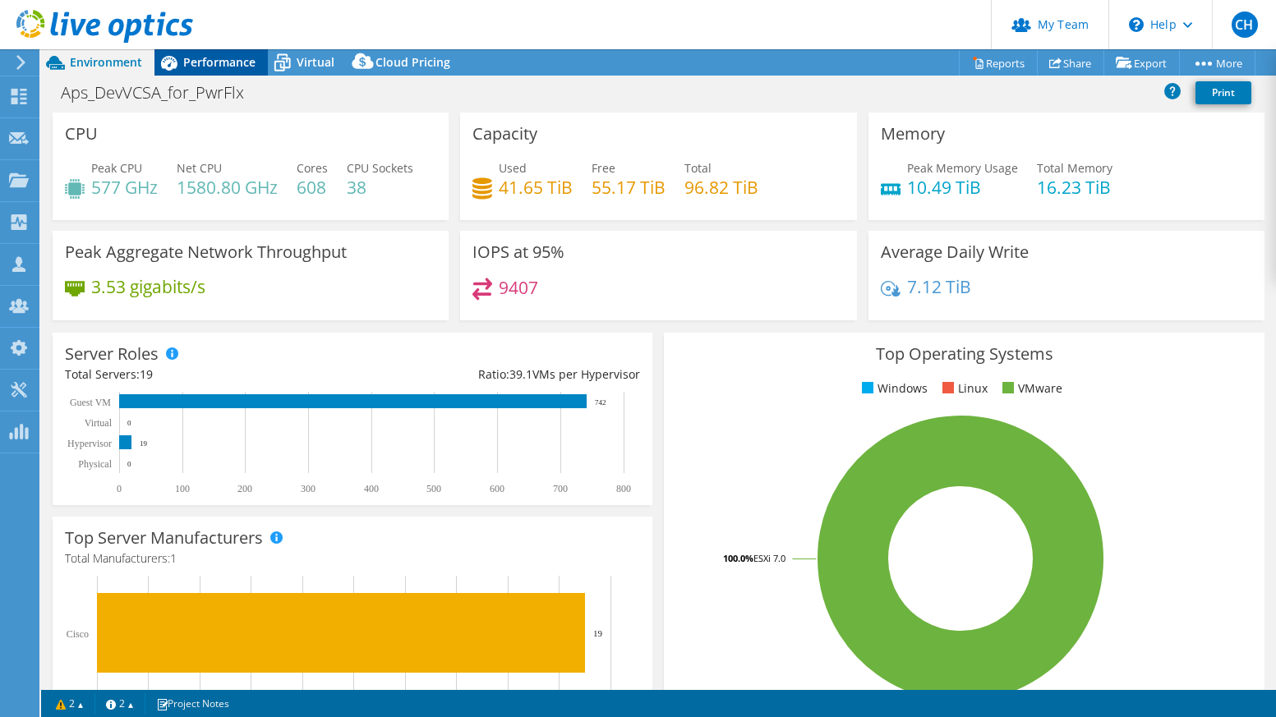
click at [210, 62] on span "Performance" at bounding box center [219, 62] width 72 height 16
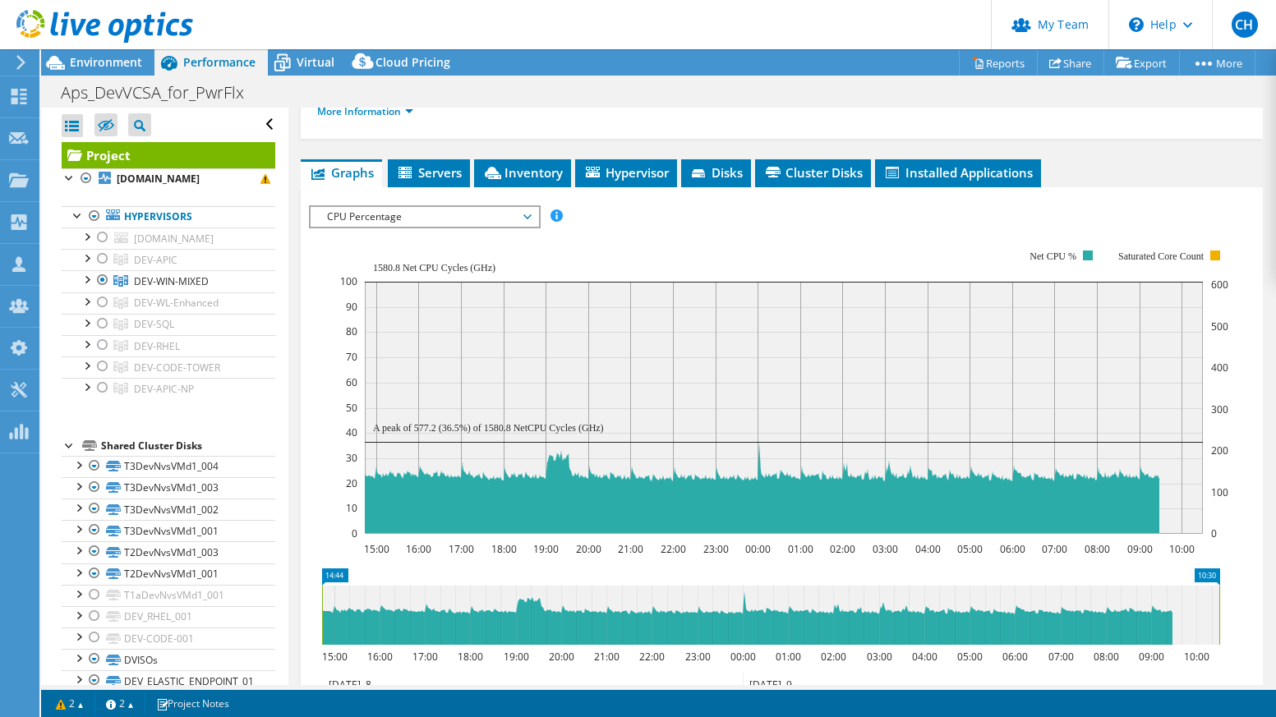
click at [481, 227] on span "CPU Percentage" at bounding box center [424, 217] width 211 height 20
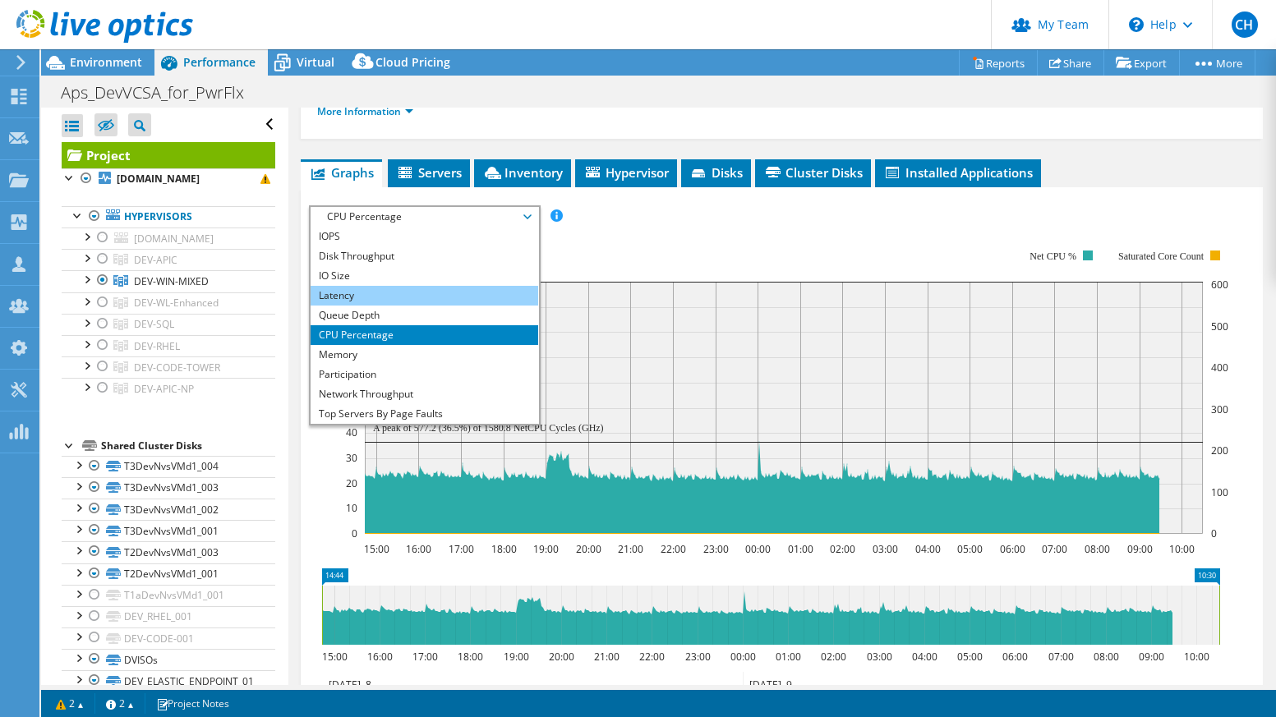
click at [421, 306] on li "Latency" at bounding box center [425, 296] width 228 height 20
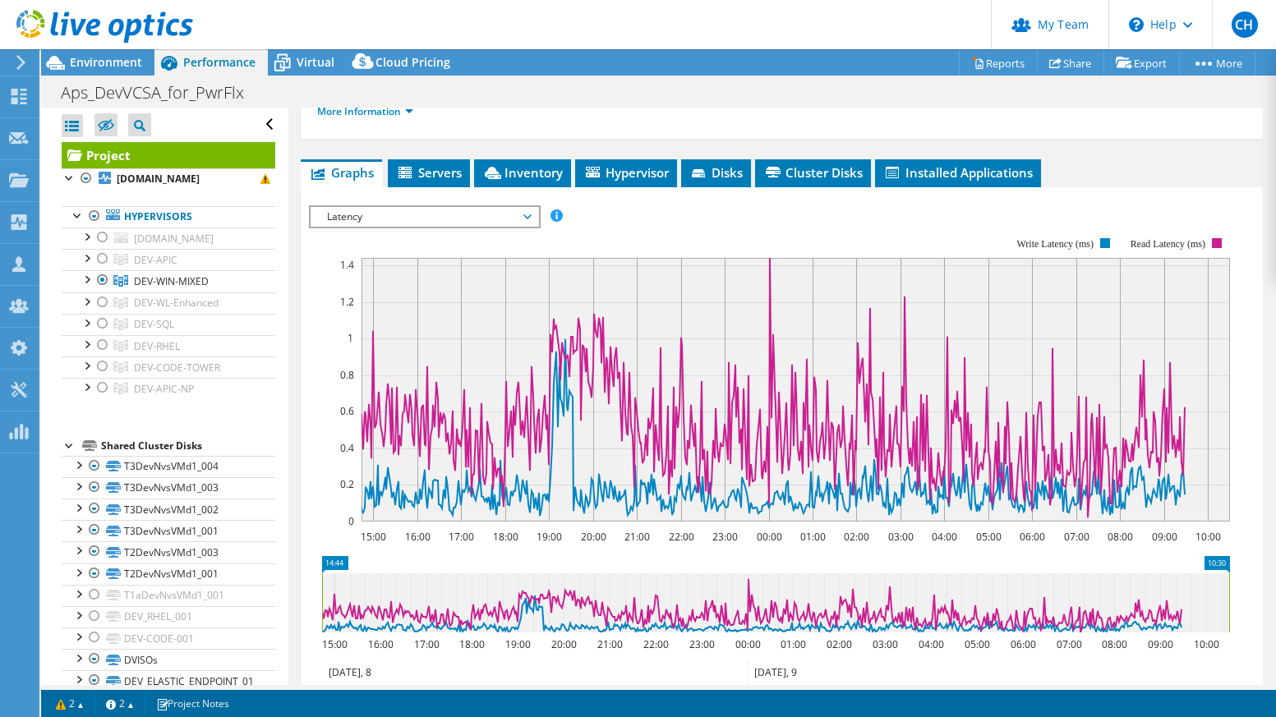
click at [606, 58] on div "Project Actions Project Actions Reports Share Export vSAN ReadyNode Sizer" at bounding box center [658, 62] width 1235 height 26
click at [54, 199] on div "Open All Close All Hide Excluded Nodes Project Tree Filter" at bounding box center [164, 550] width 246 height 884
click at [102, 290] on div at bounding box center [102, 280] width 16 height 20
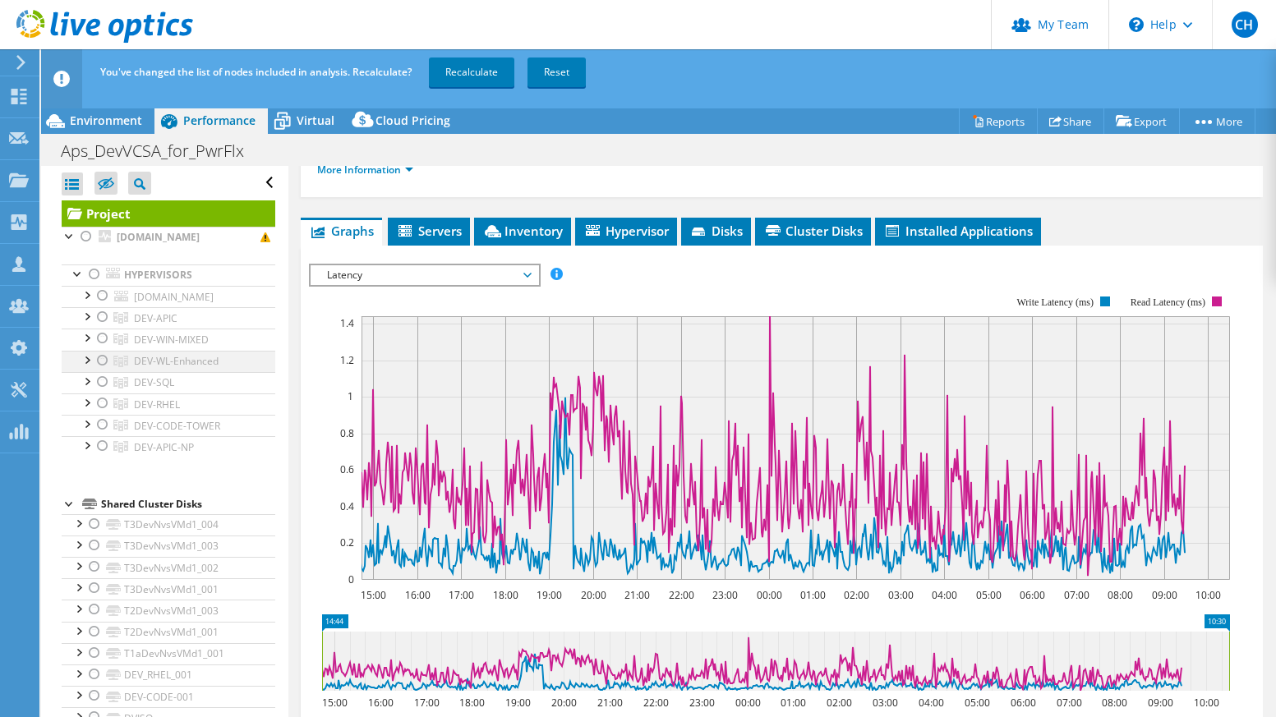
click at [99, 370] on div at bounding box center [102, 361] width 16 height 20
click at [488, 67] on link "Recalculate" at bounding box center [471, 73] width 85 height 30
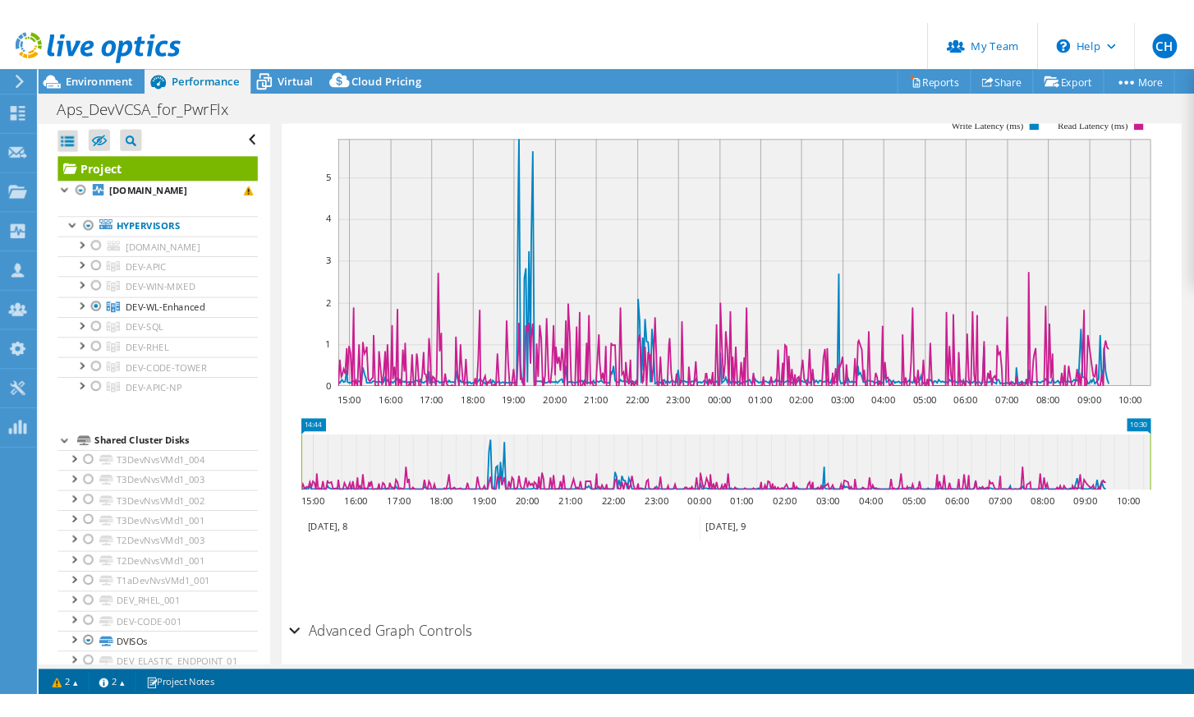
scroll to position [370, 0]
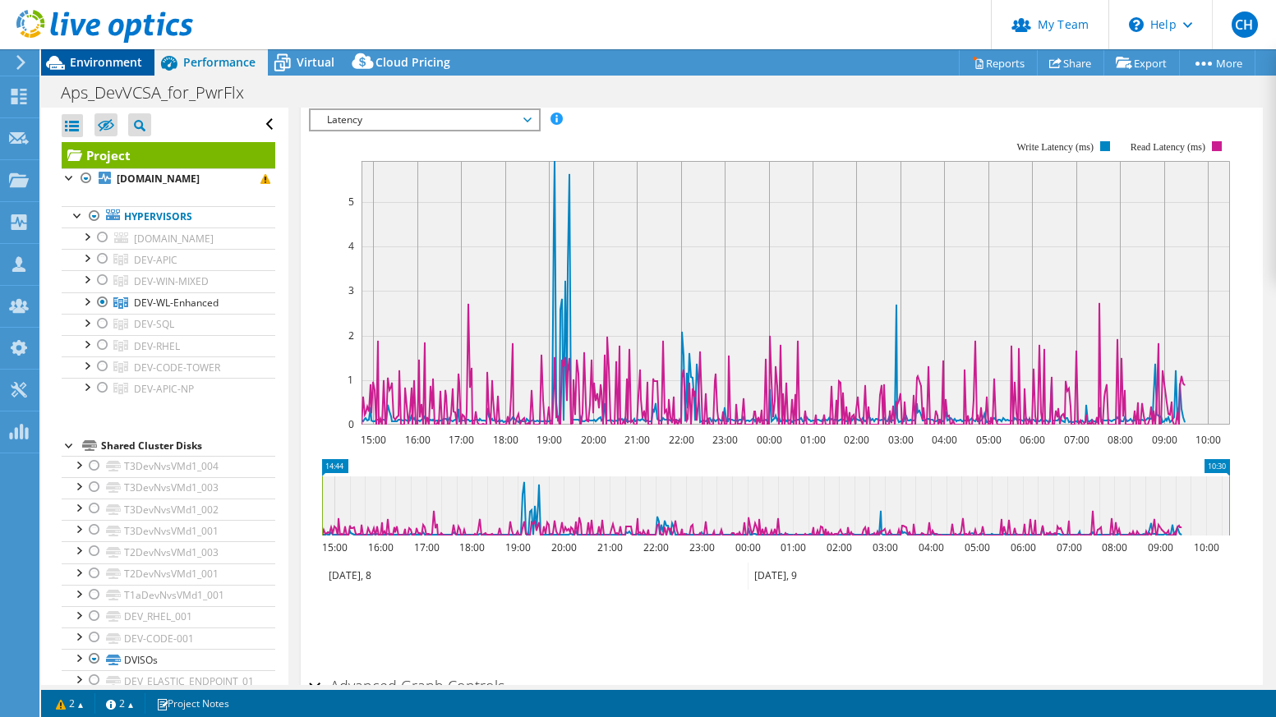
click at [101, 58] on span "Environment" at bounding box center [106, 62] width 72 height 16
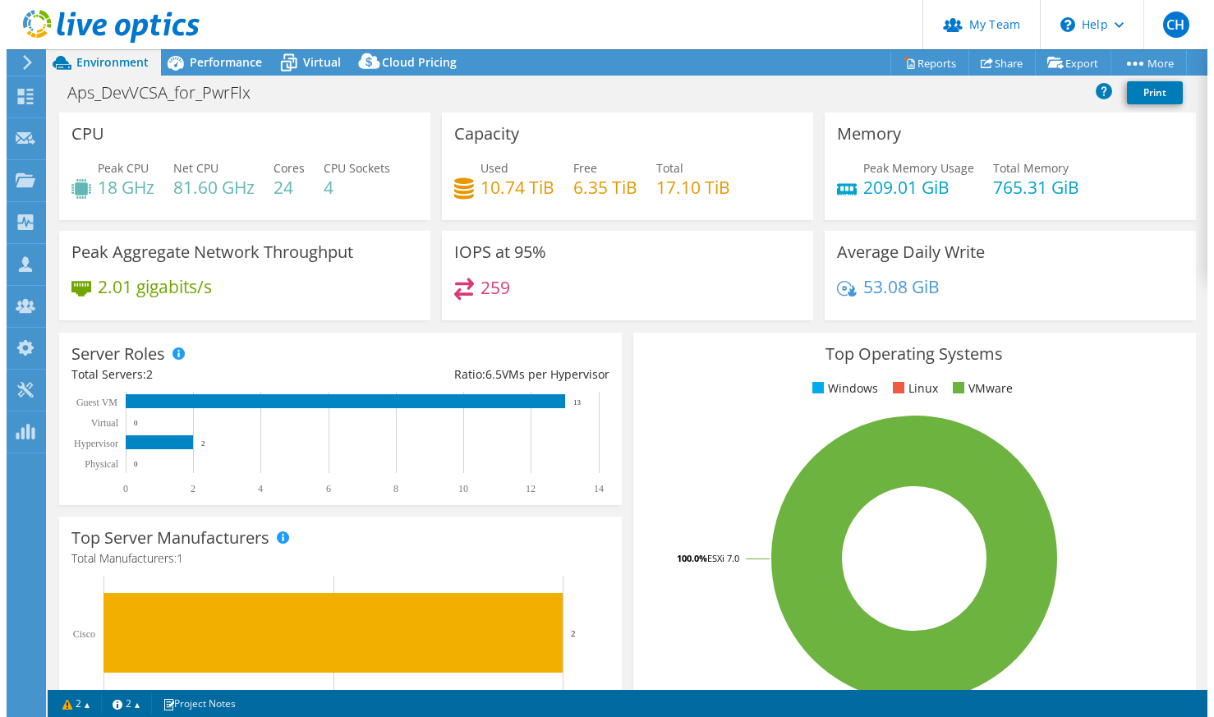
scroll to position [442, 0]
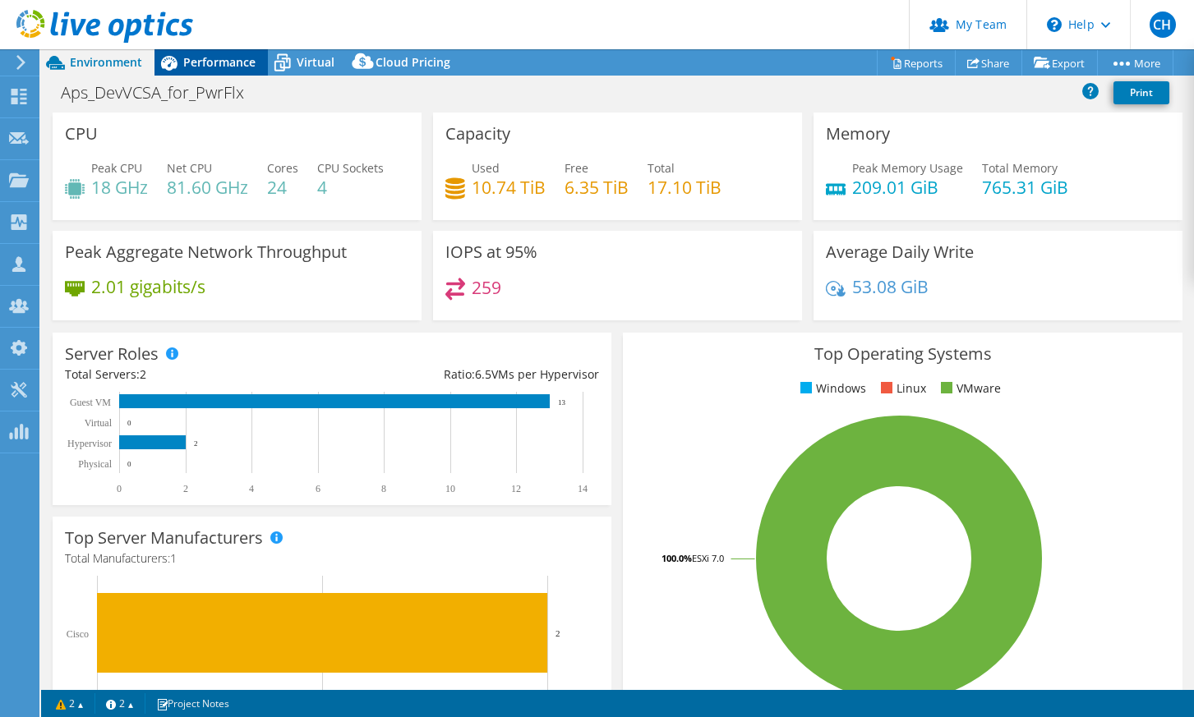
click at [211, 55] on span "Performance" at bounding box center [219, 62] width 72 height 16
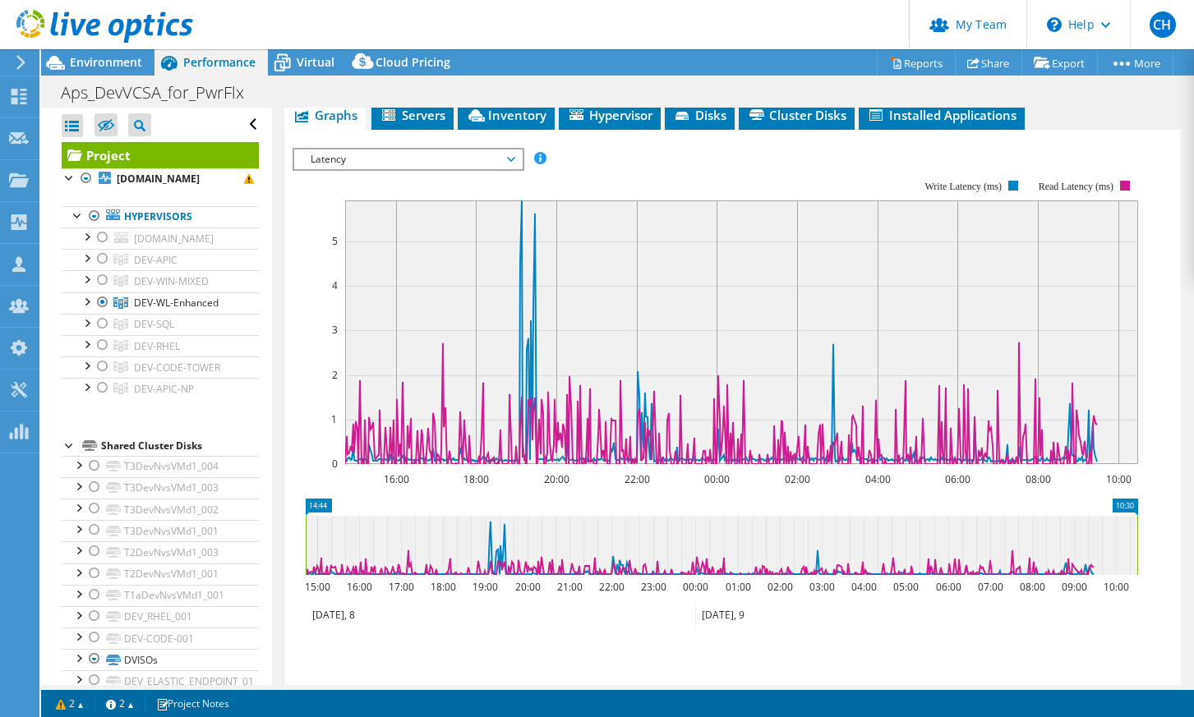
click at [463, 156] on span "Latency" at bounding box center [407, 160] width 211 height 20
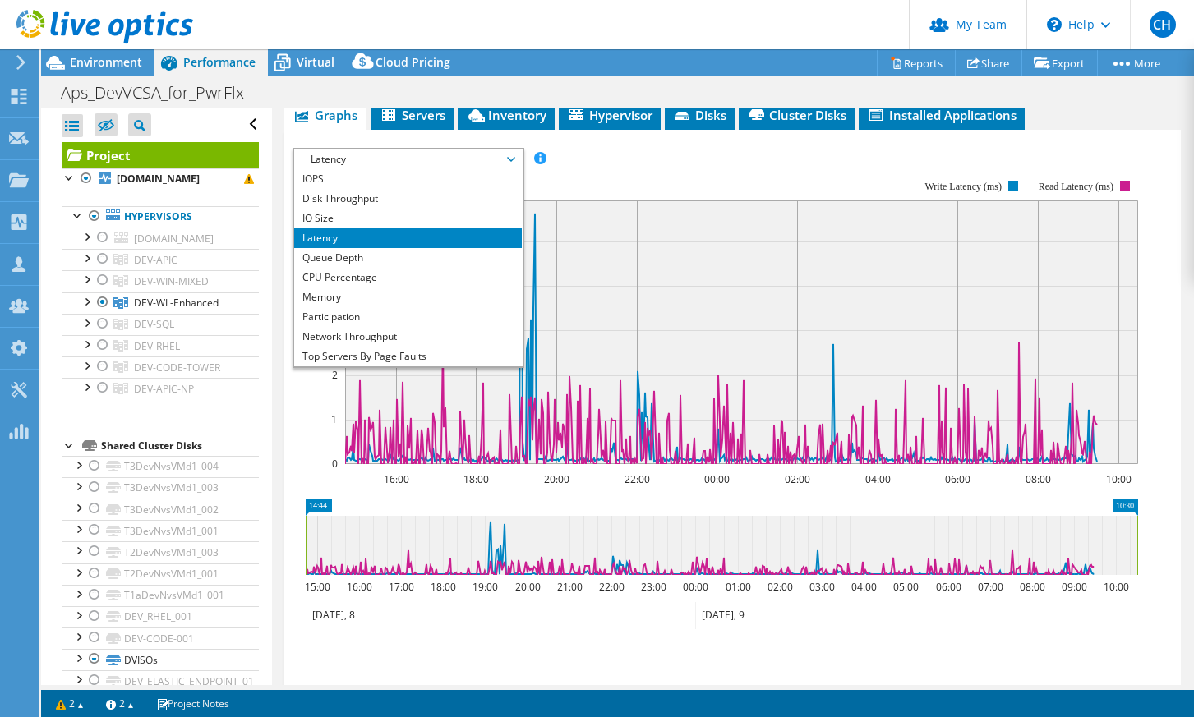
click at [463, 156] on span "Latency" at bounding box center [407, 160] width 211 height 20
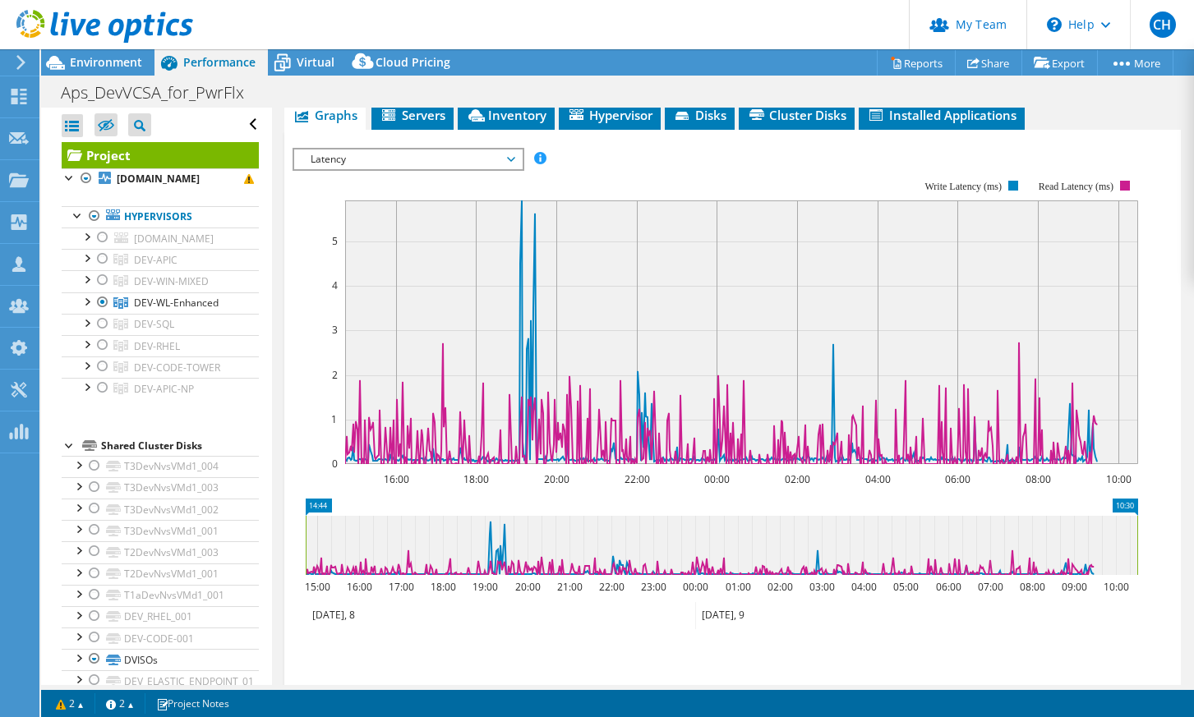
click at [463, 163] on span "Latency" at bounding box center [407, 160] width 211 height 20
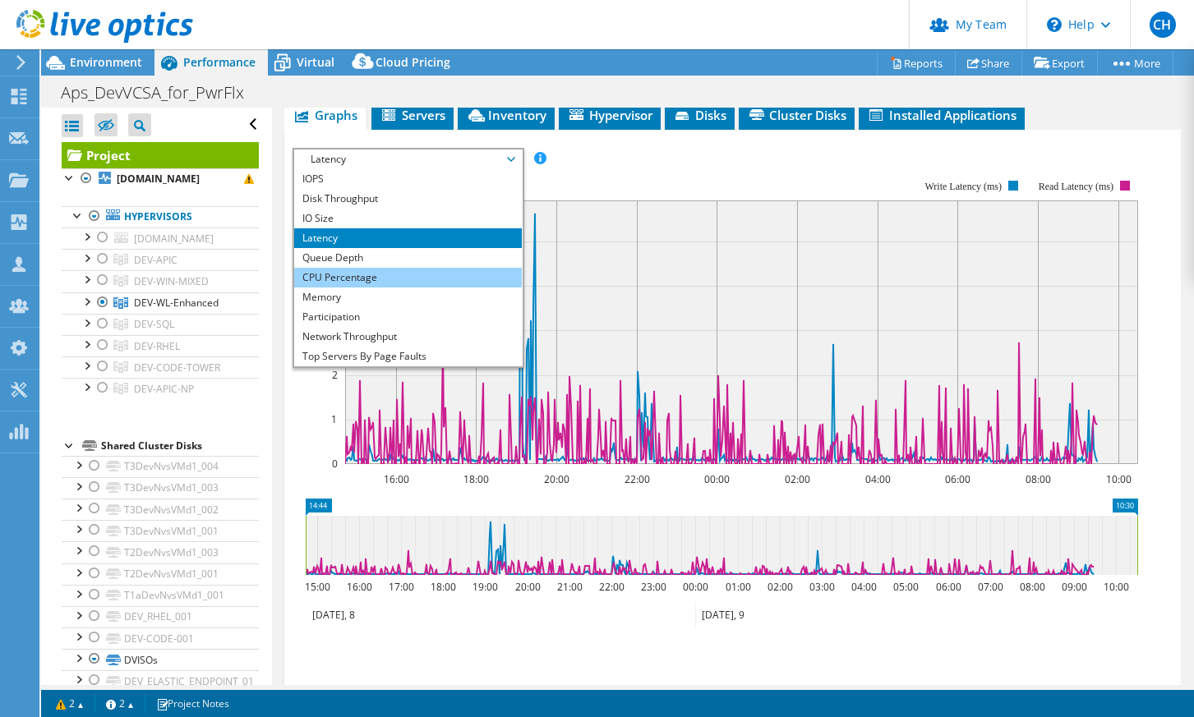
click at [416, 274] on li "CPU Percentage" at bounding box center [408, 278] width 228 height 20
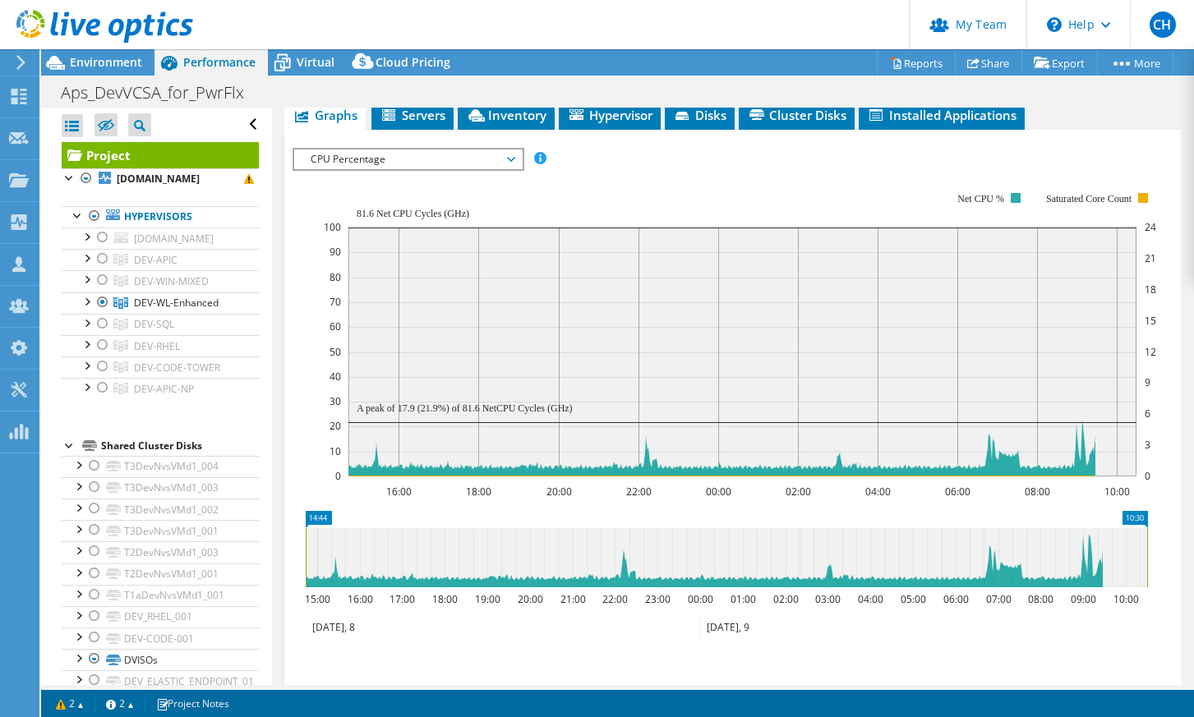
click at [101, 334] on div at bounding box center [102, 324] width 16 height 20
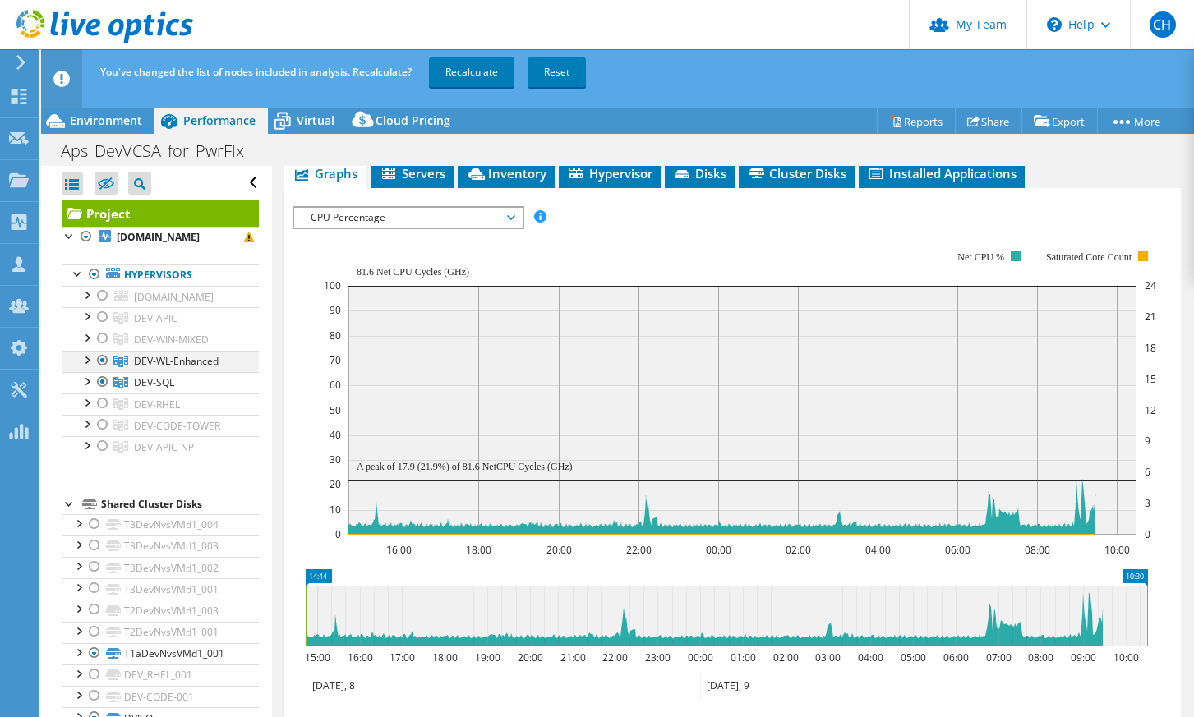
click at [104, 370] on div at bounding box center [102, 361] width 16 height 20
click at [480, 76] on link "Recalculate" at bounding box center [471, 73] width 85 height 30
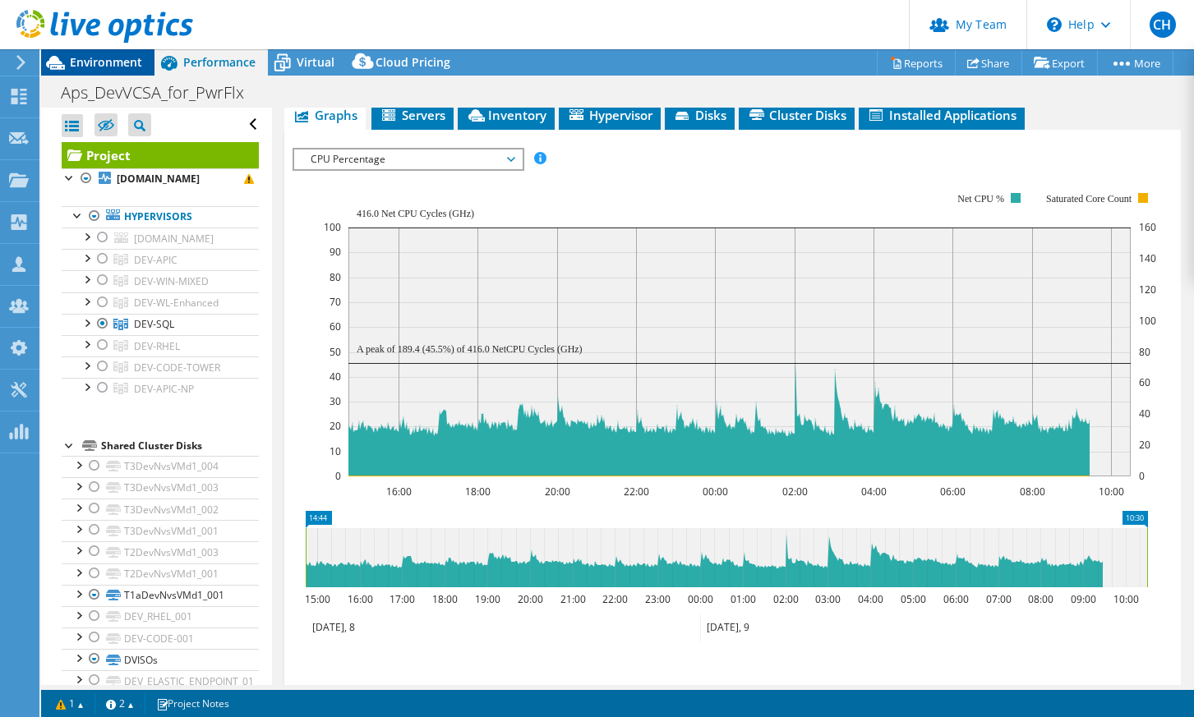
click at [123, 60] on span "Environment" at bounding box center [106, 62] width 72 height 16
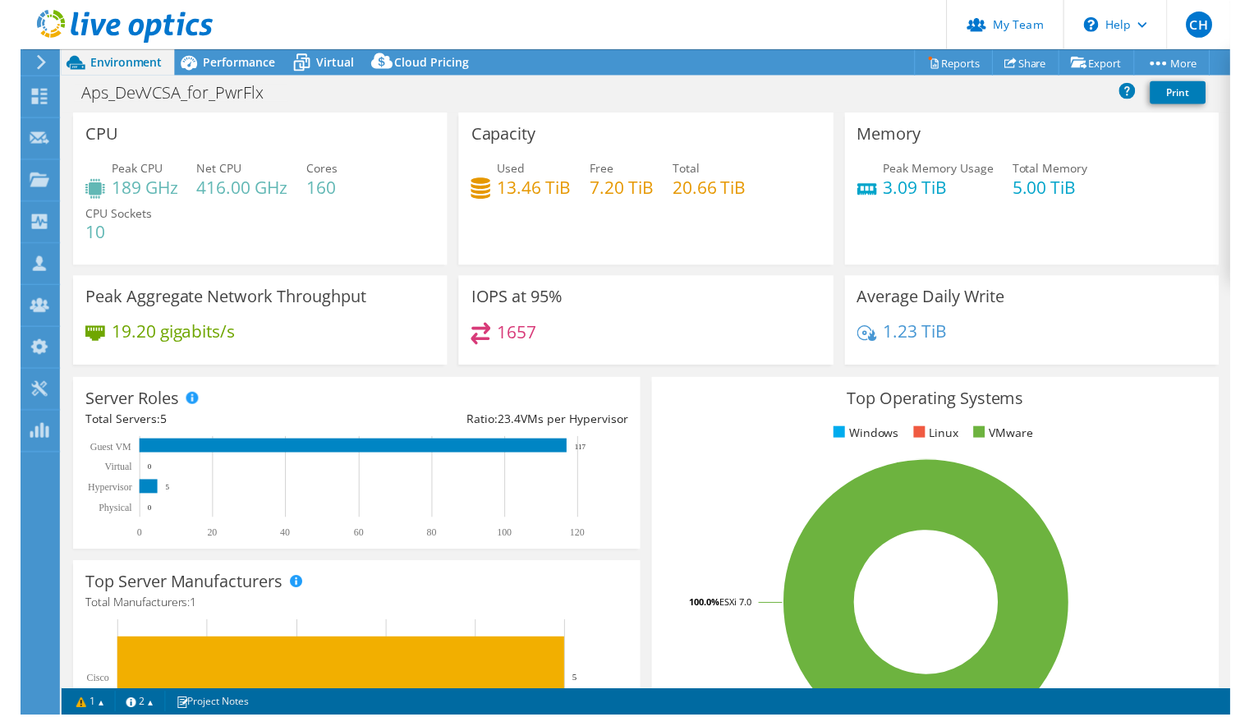
scroll to position [370, 0]
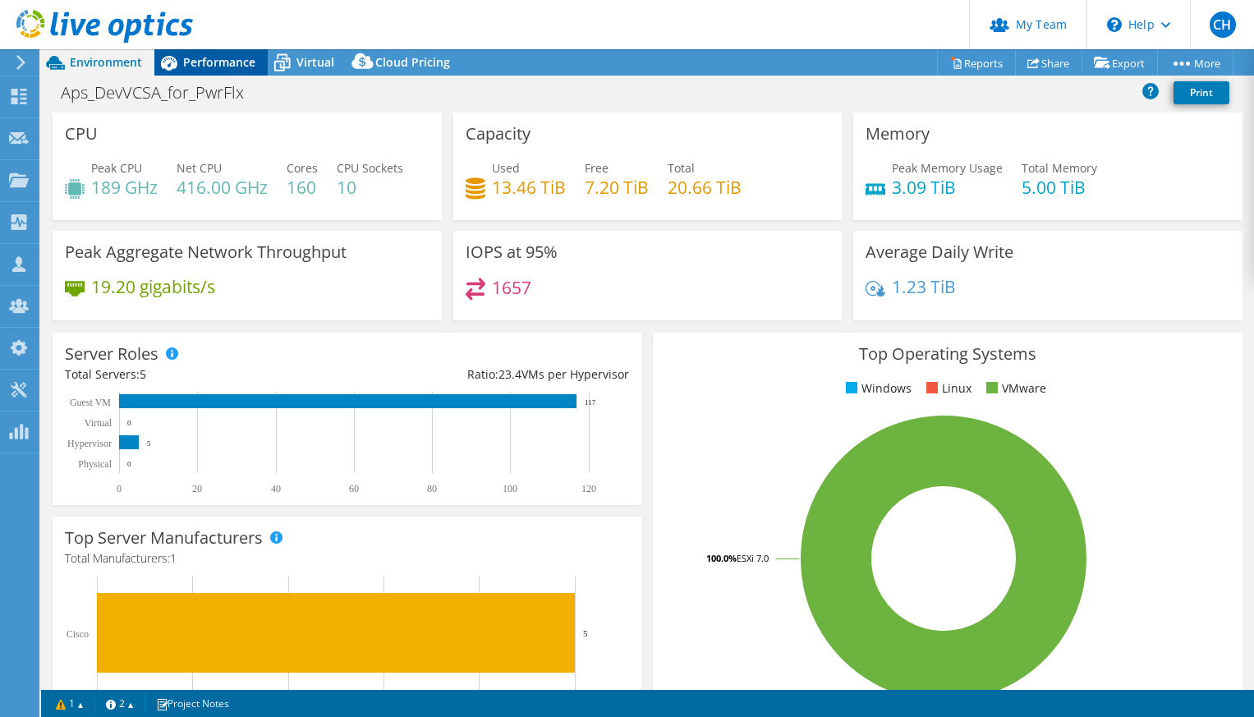
click at [231, 65] on span "Performance" at bounding box center [219, 62] width 72 height 16
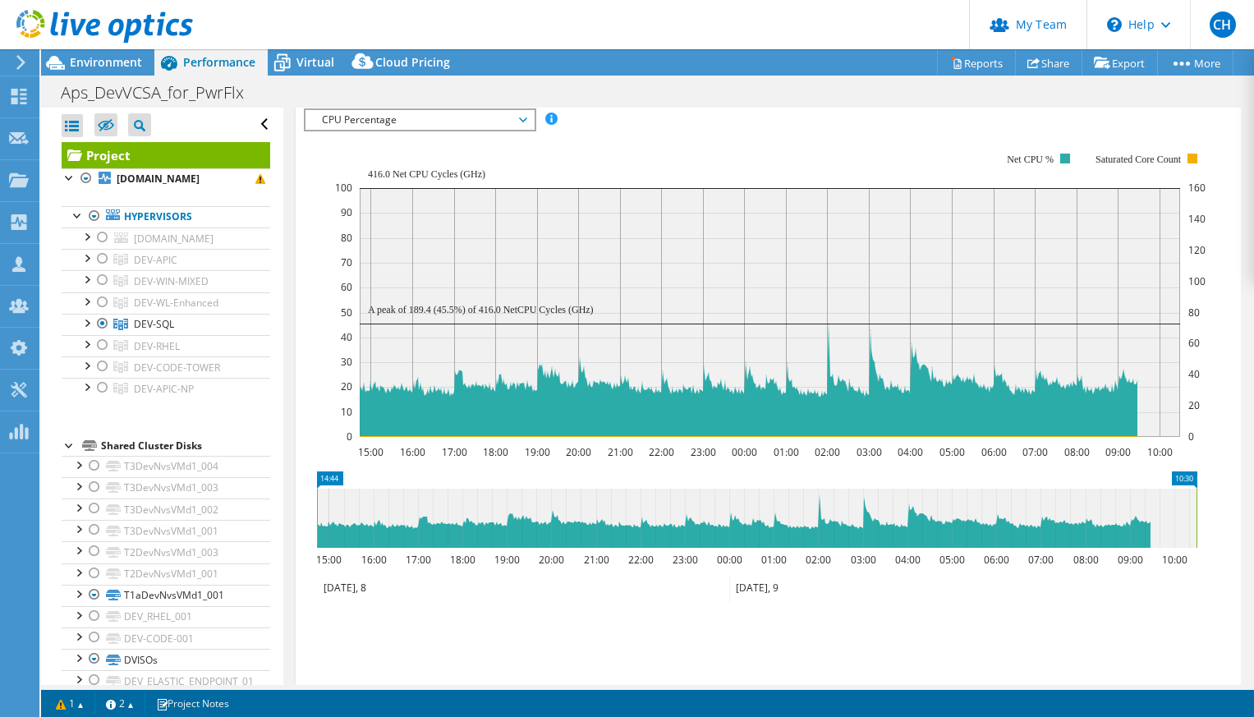
click at [413, 130] on span "CPU Percentage" at bounding box center [419, 120] width 211 height 20
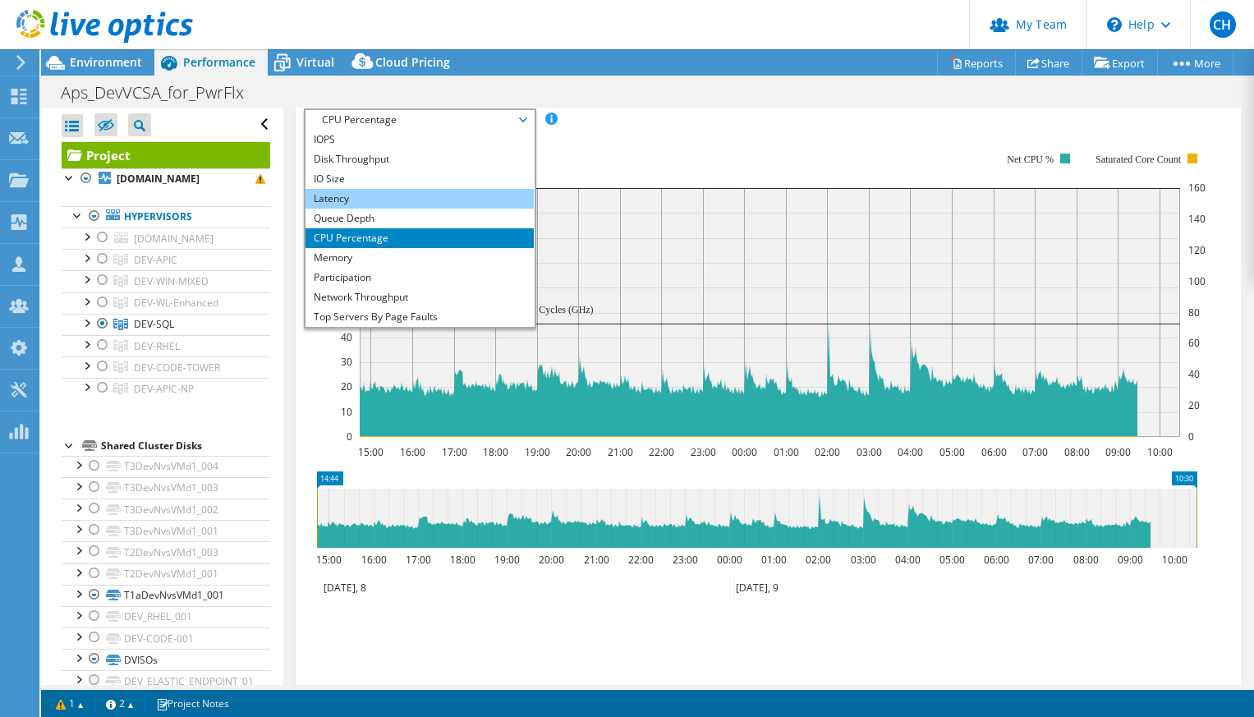
click at [390, 209] on li "Latency" at bounding box center [420, 199] width 228 height 20
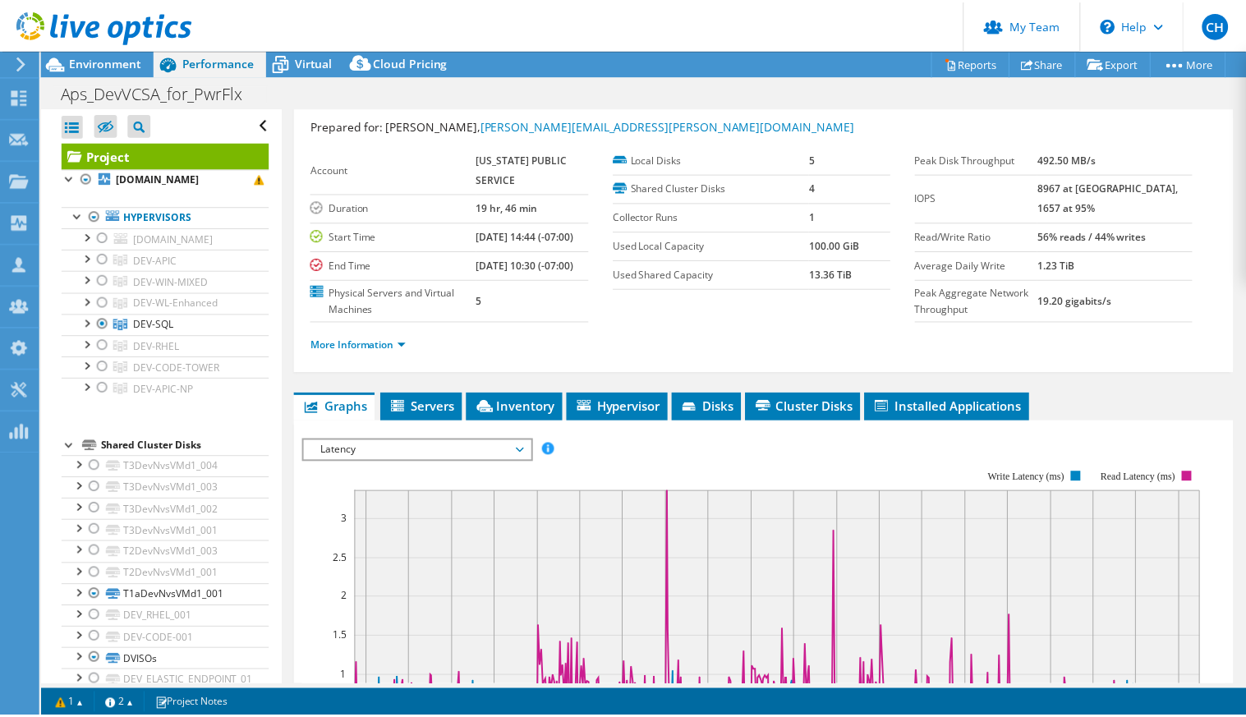
scroll to position [0, 0]
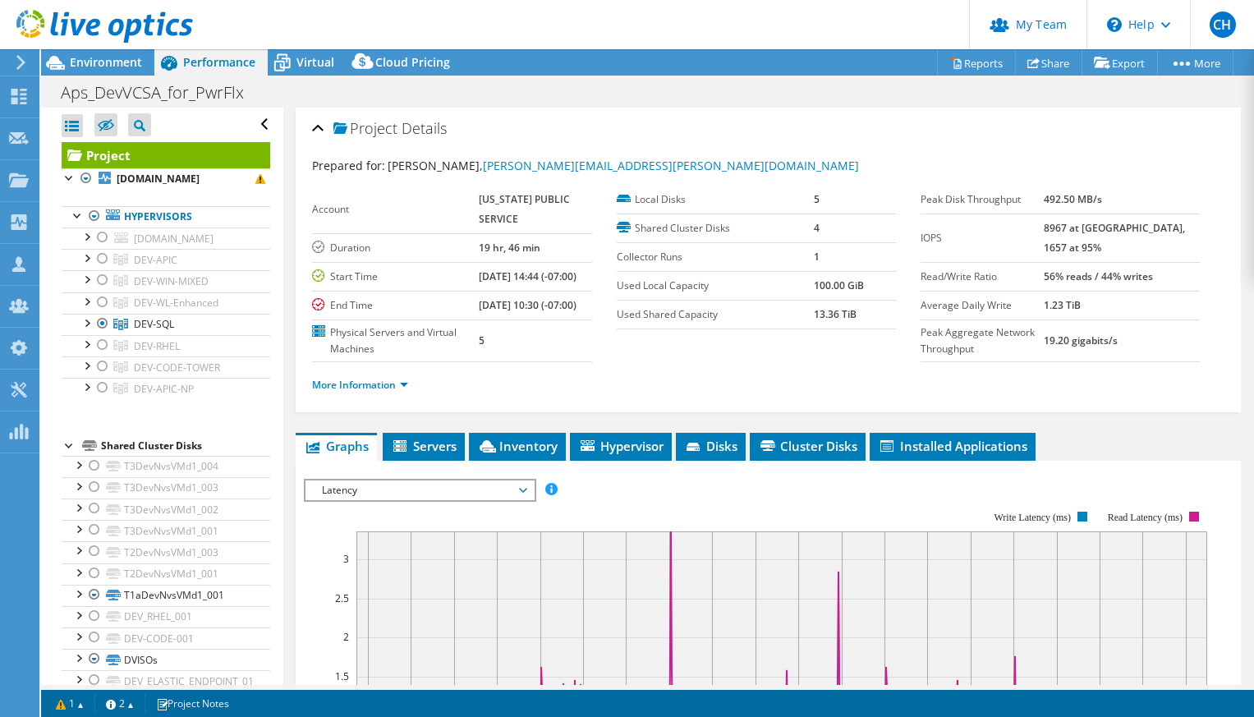
drag, startPoint x: 122, startPoint y: 67, endPoint x: 125, endPoint y: 78, distance: 12.0
click at [122, 67] on span "Environment" at bounding box center [106, 62] width 72 height 16
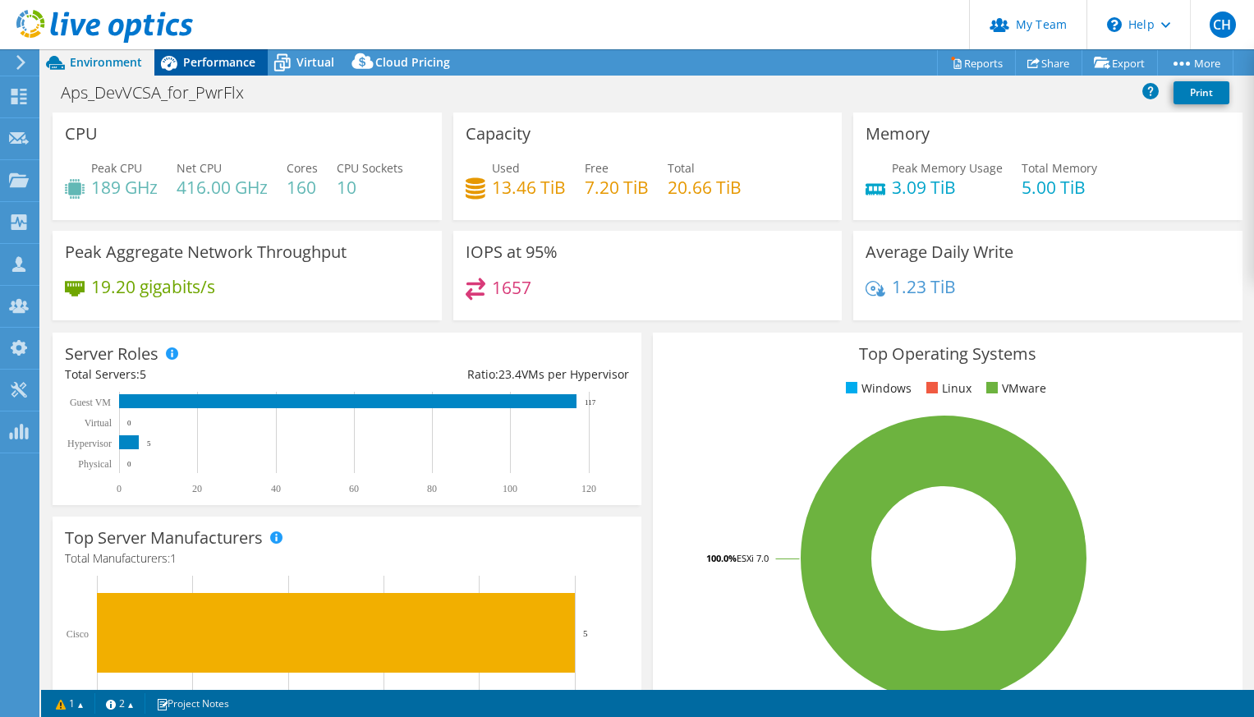
click at [218, 62] on span "Performance" at bounding box center [219, 62] width 72 height 16
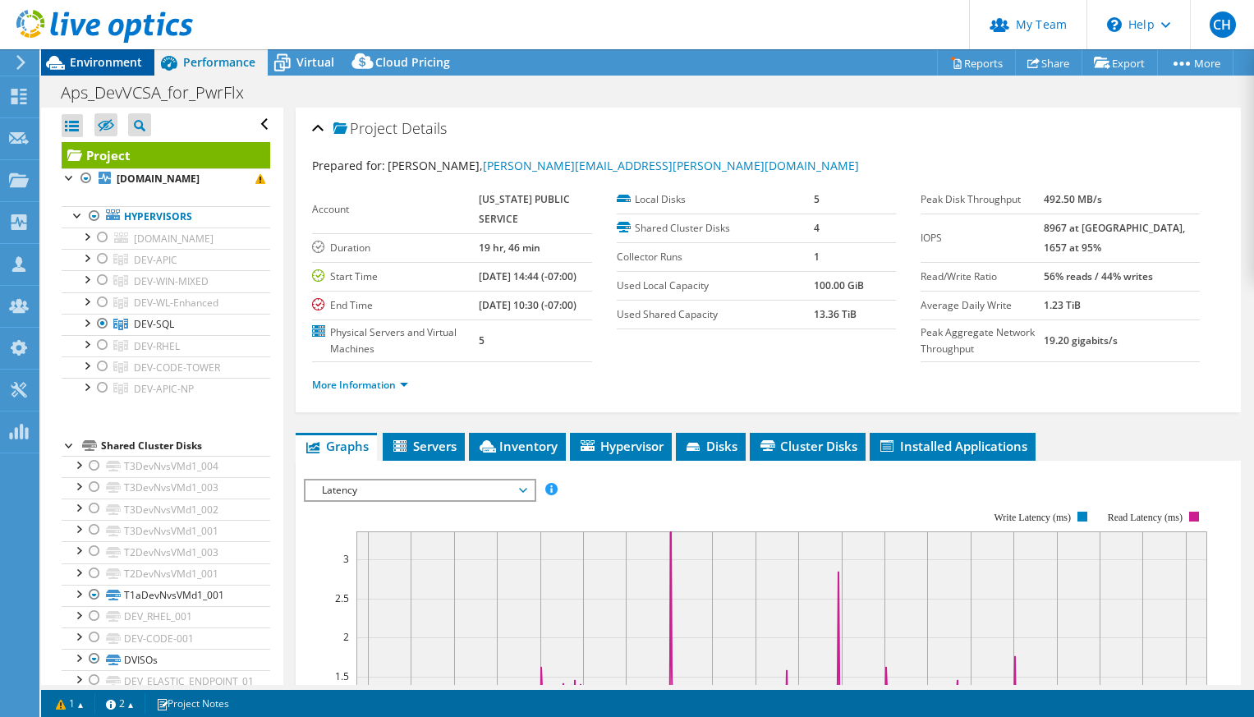
click at [100, 62] on span "Environment" at bounding box center [106, 62] width 72 height 16
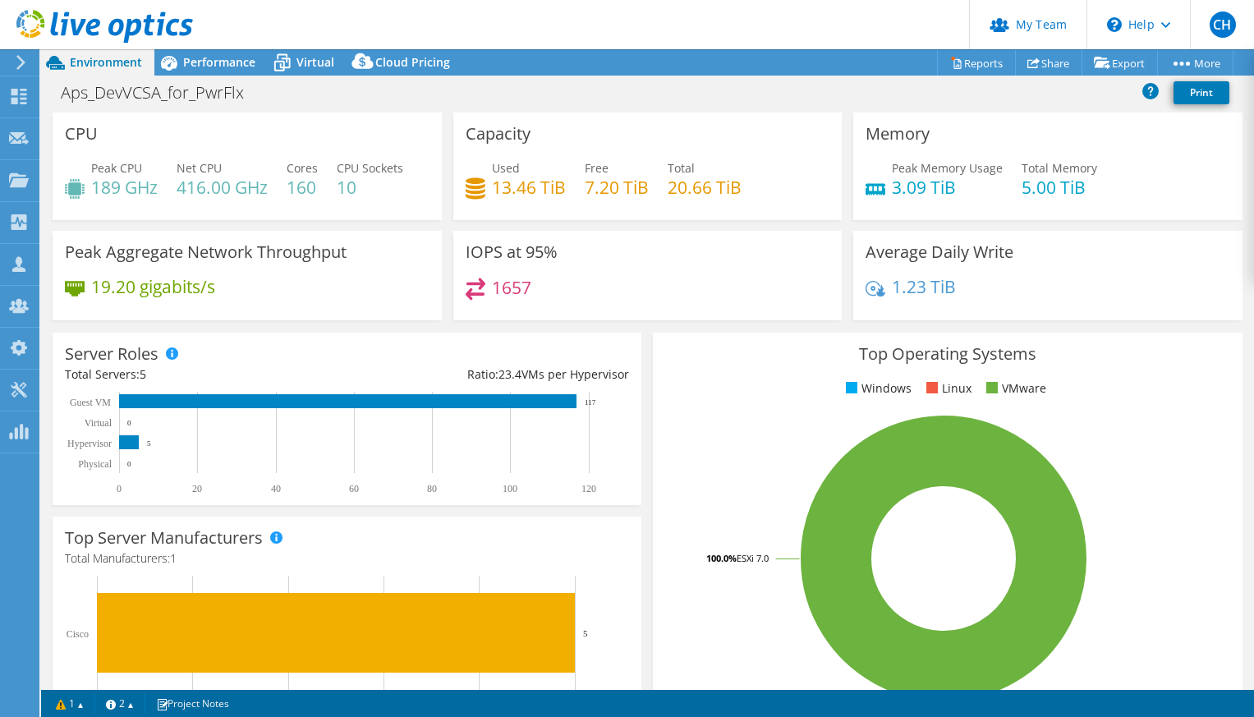
click at [194, 56] on span "Performance" at bounding box center [219, 62] width 72 height 16
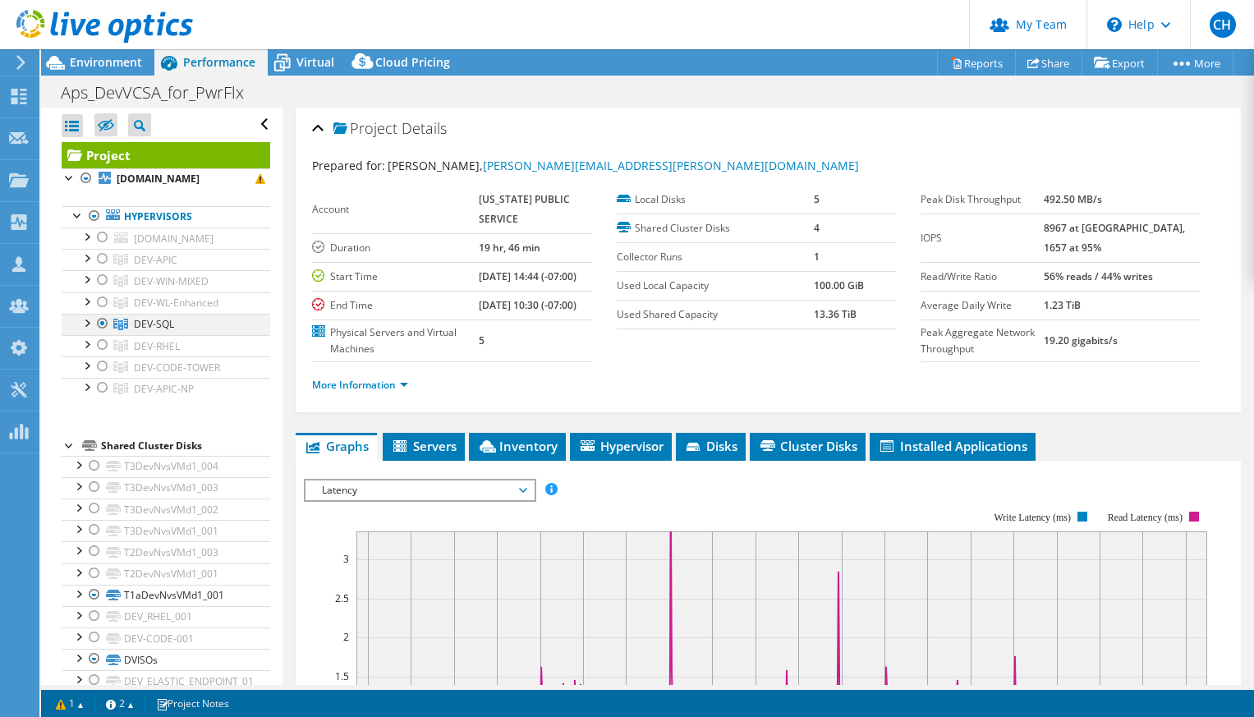
click at [102, 334] on div at bounding box center [102, 324] width 16 height 20
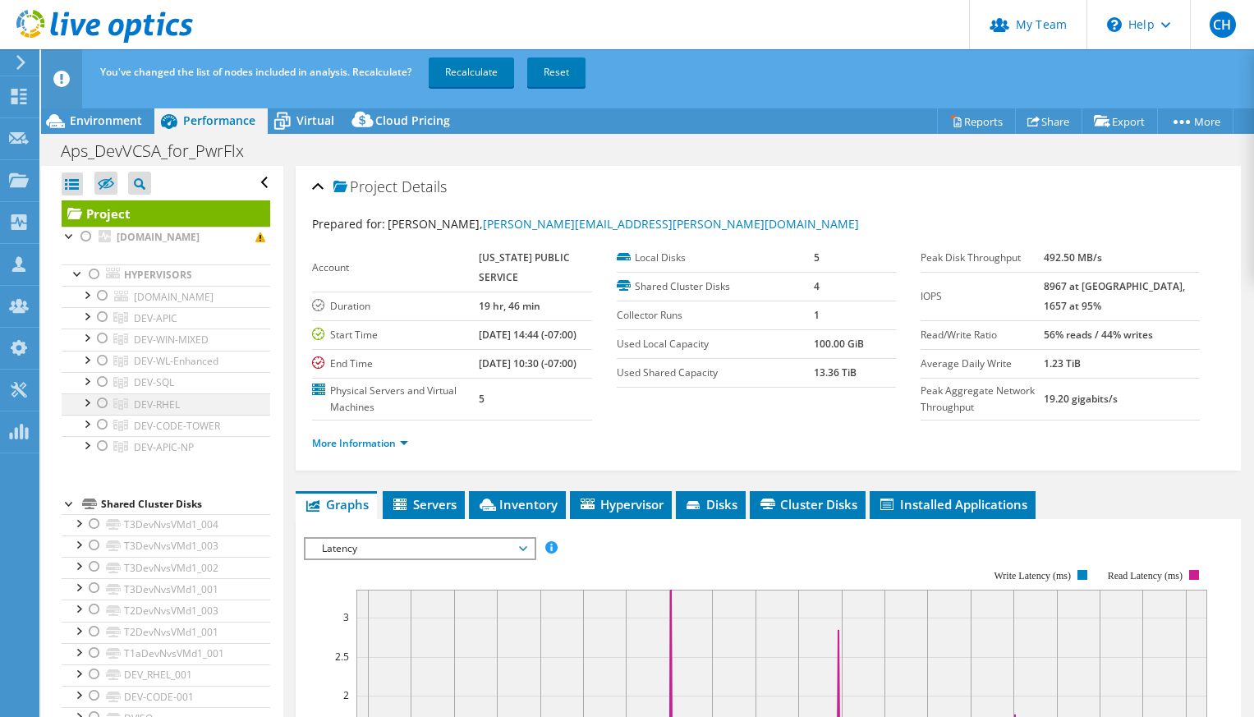
click at [100, 413] on div at bounding box center [102, 403] width 16 height 20
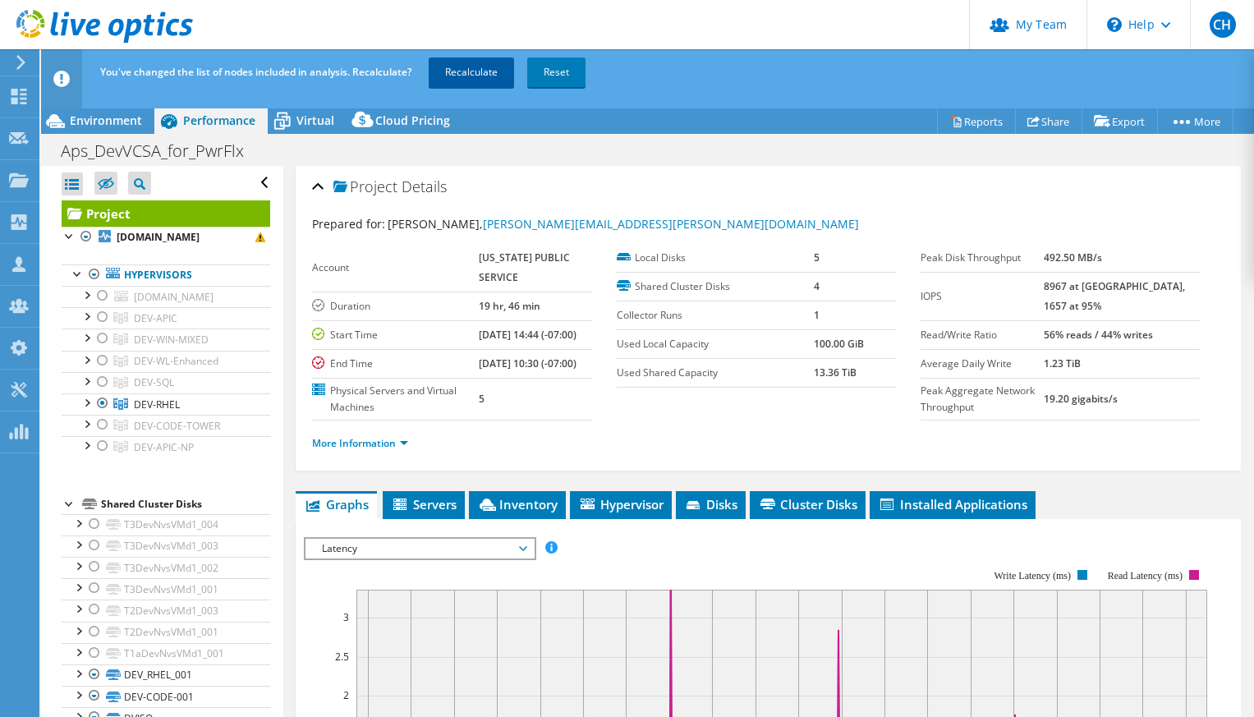
click at [476, 60] on link "Recalculate" at bounding box center [471, 73] width 85 height 30
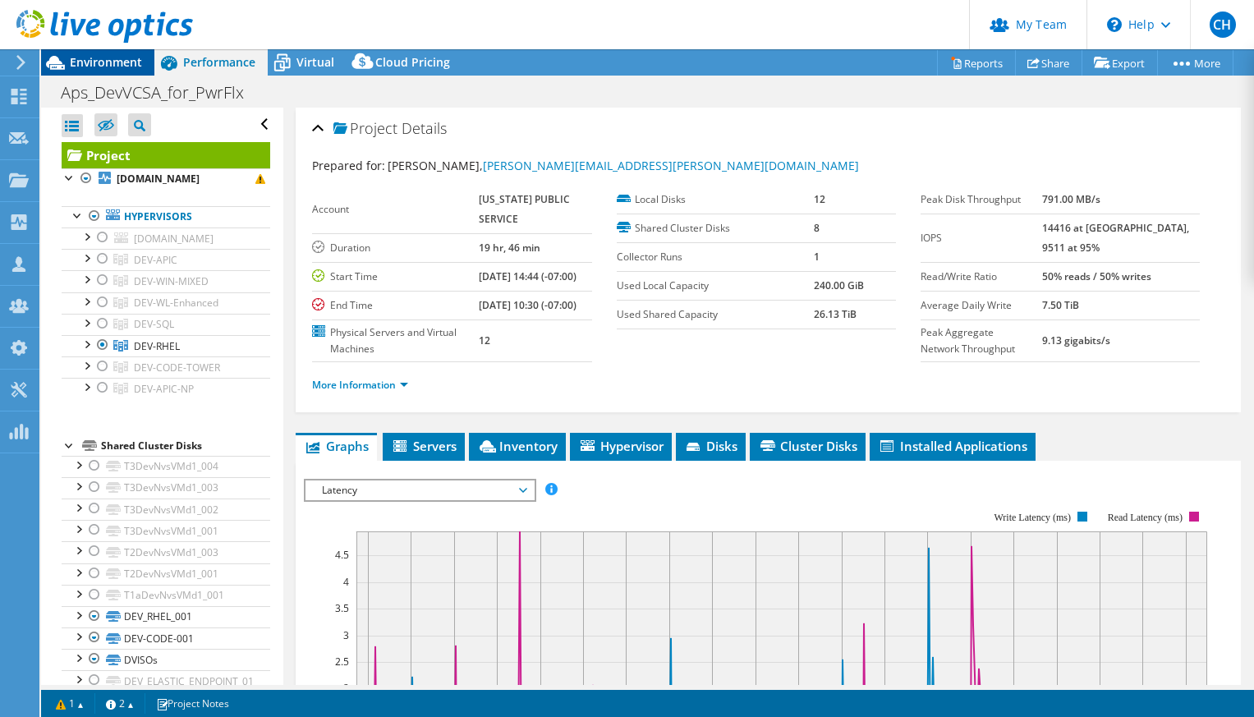
click at [85, 61] on span "Environment" at bounding box center [106, 62] width 72 height 16
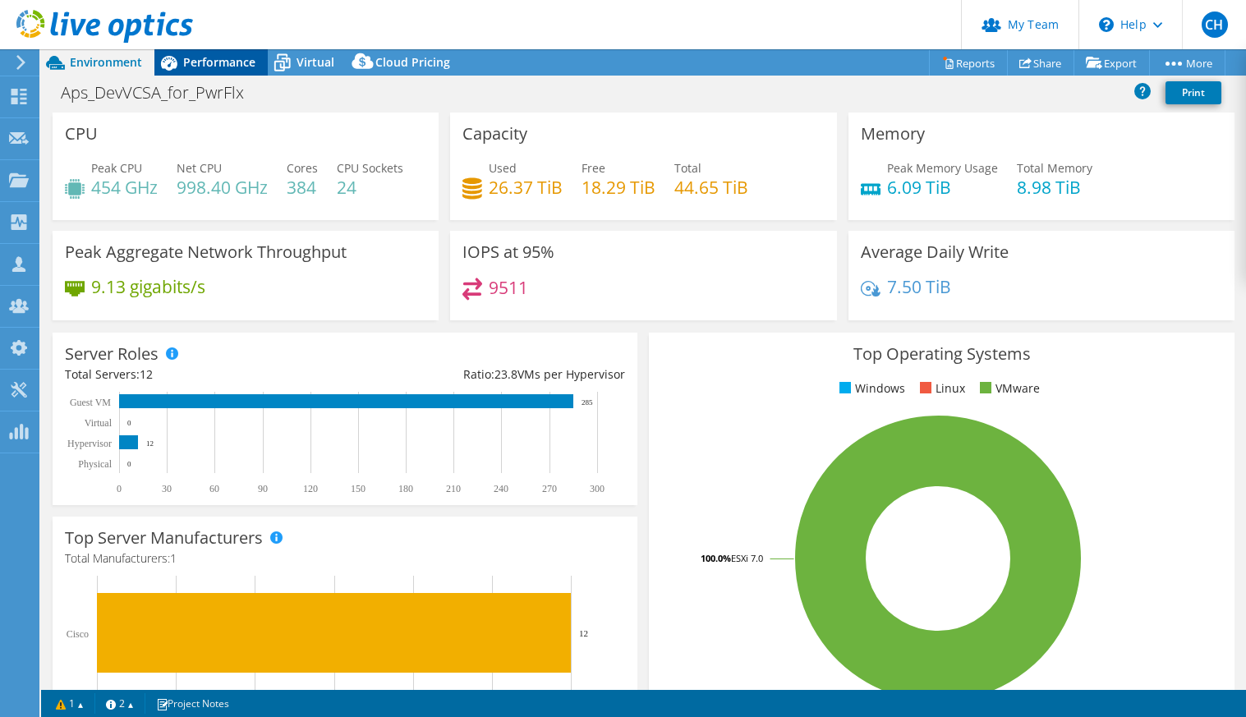
click at [221, 74] on div "Performance" at bounding box center [210, 62] width 113 height 26
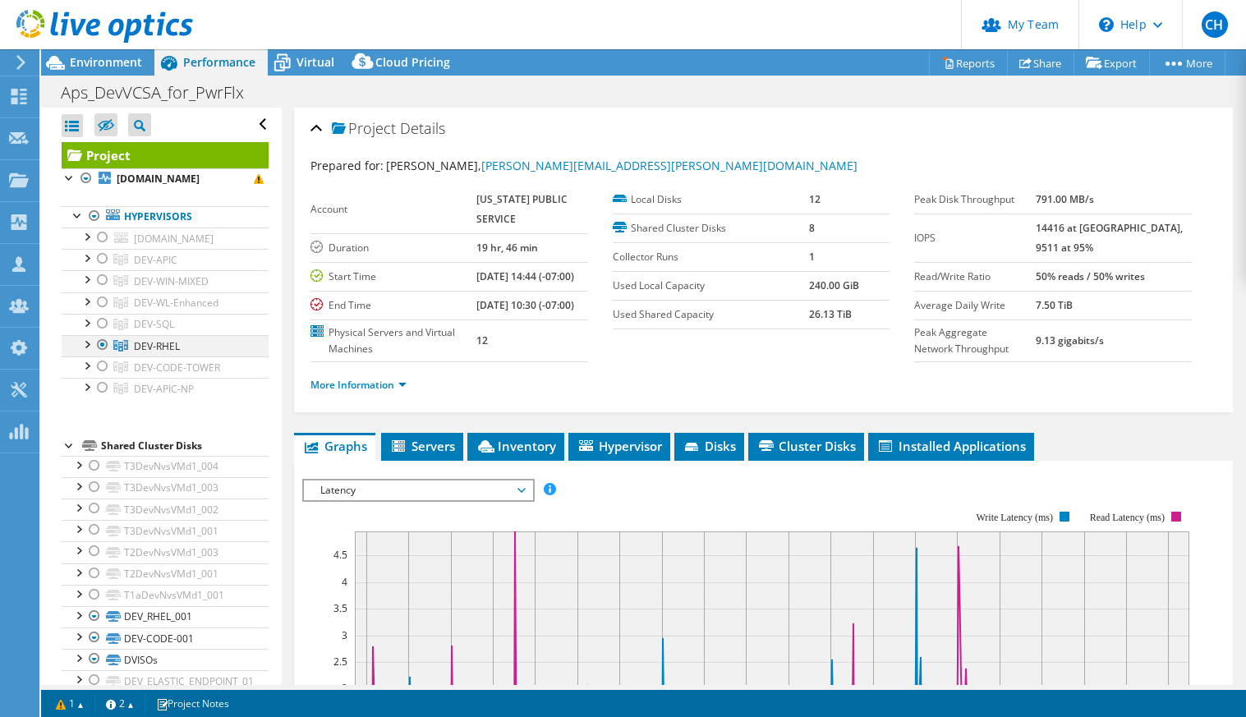
click at [86, 352] on div at bounding box center [86, 343] width 16 height 16
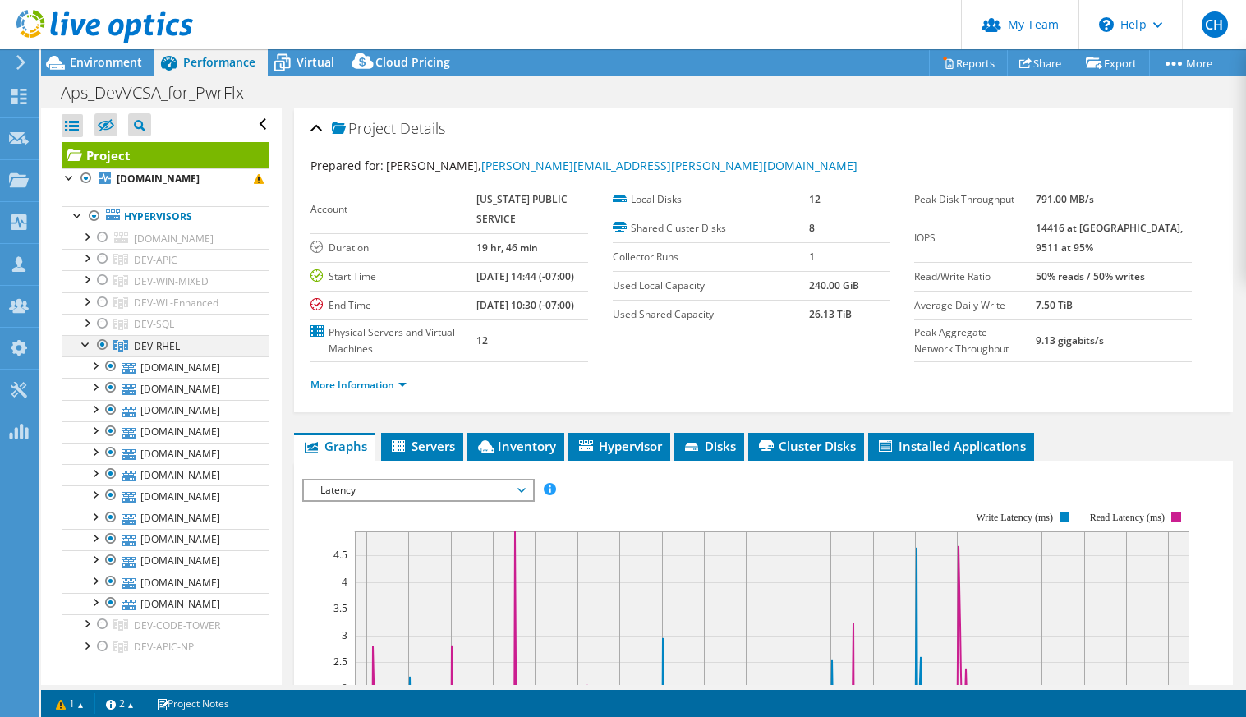
click at [86, 352] on div at bounding box center [86, 343] width 16 height 16
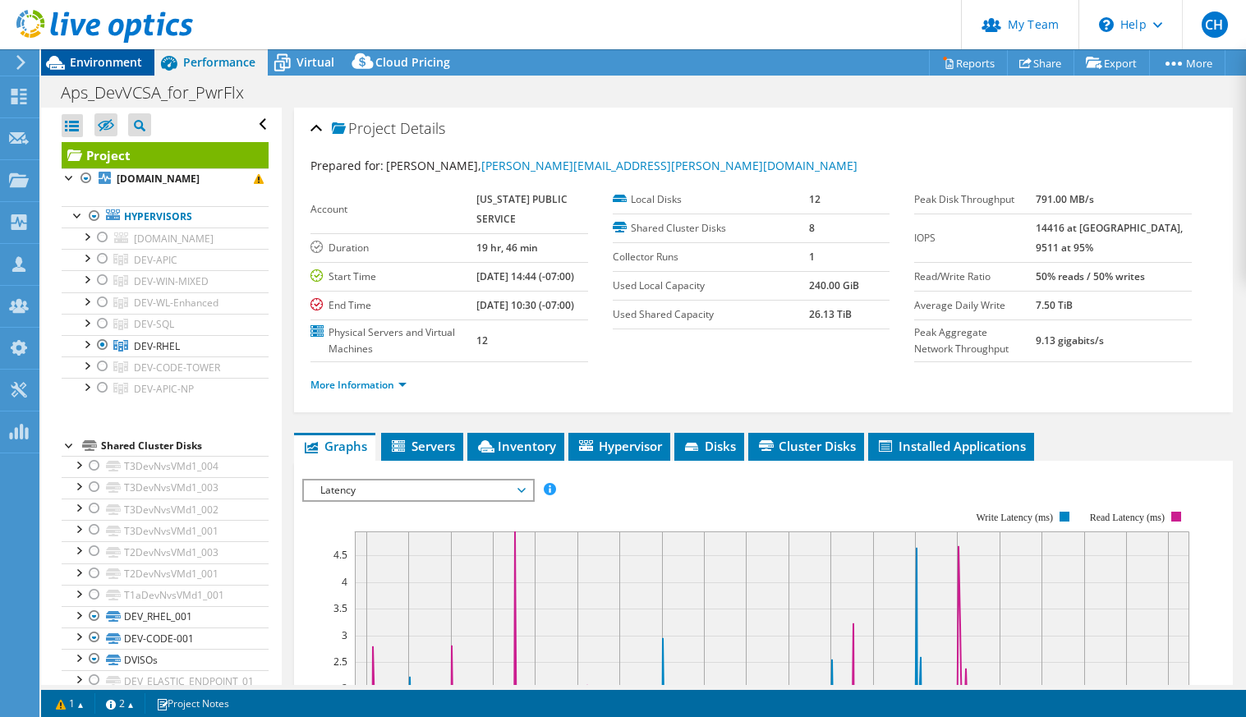
click at [87, 62] on span "Environment" at bounding box center [106, 62] width 72 height 16
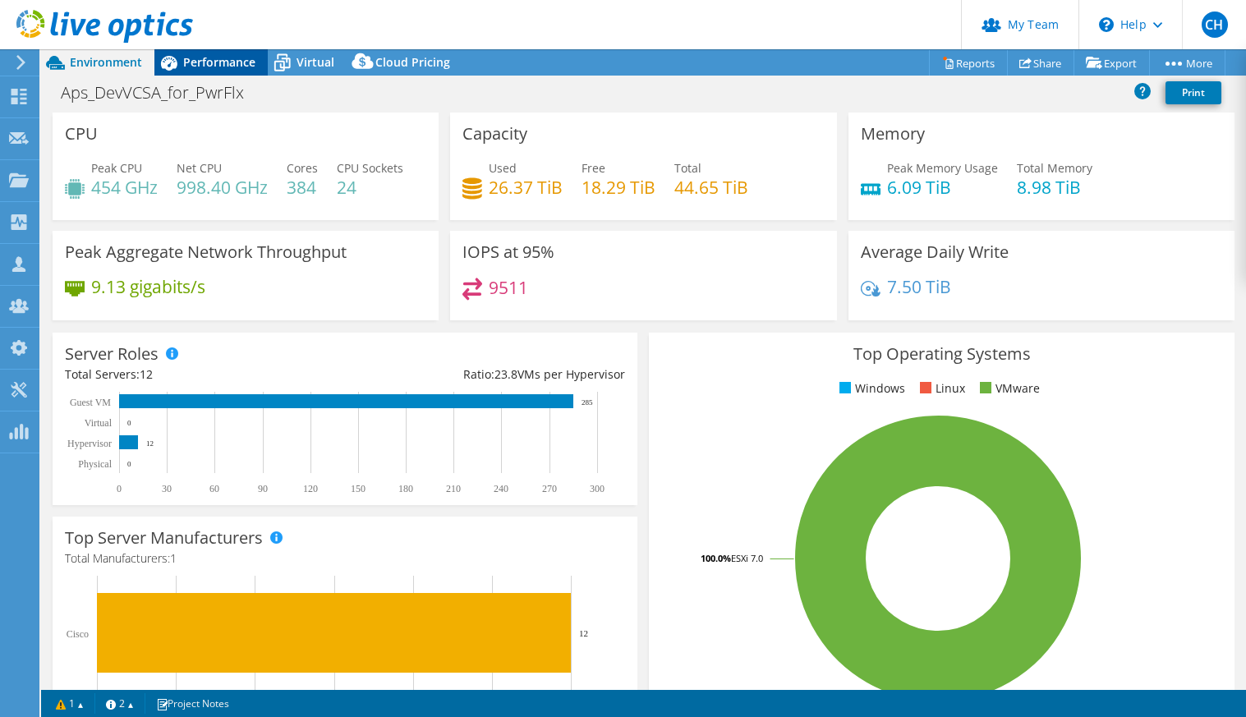
click at [245, 64] on span "Performance" at bounding box center [219, 62] width 72 height 16
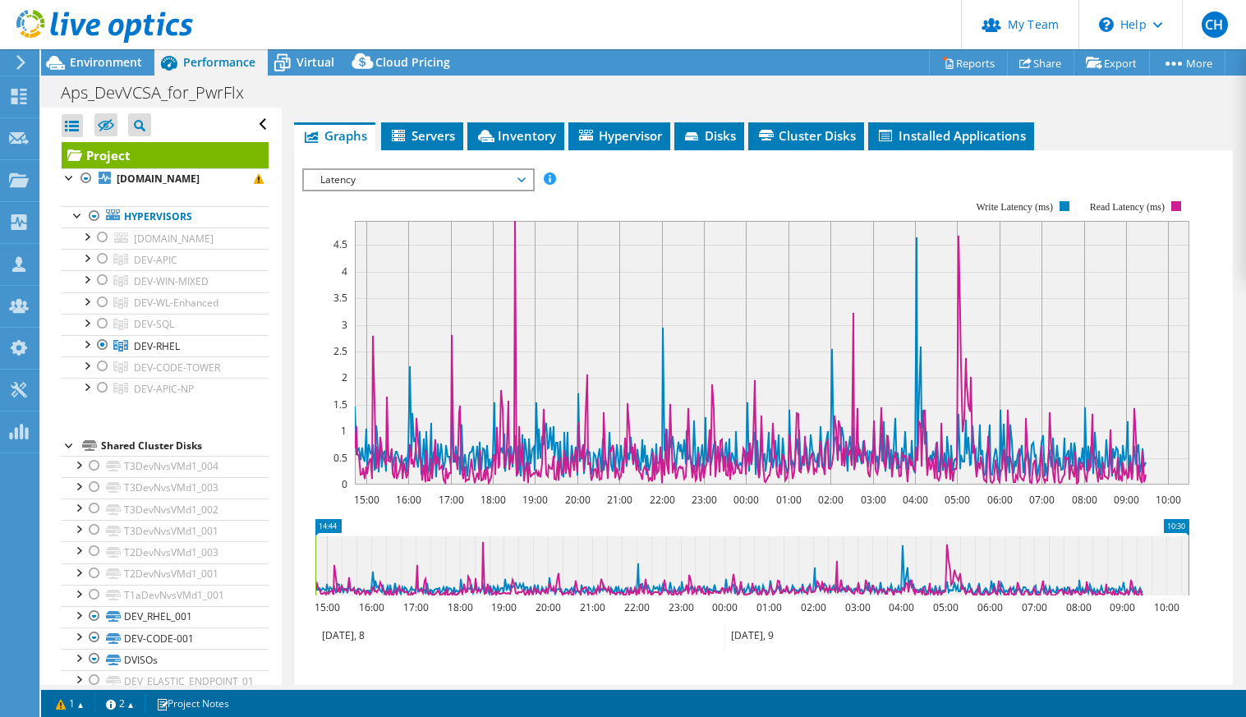
scroll to position [274, 0]
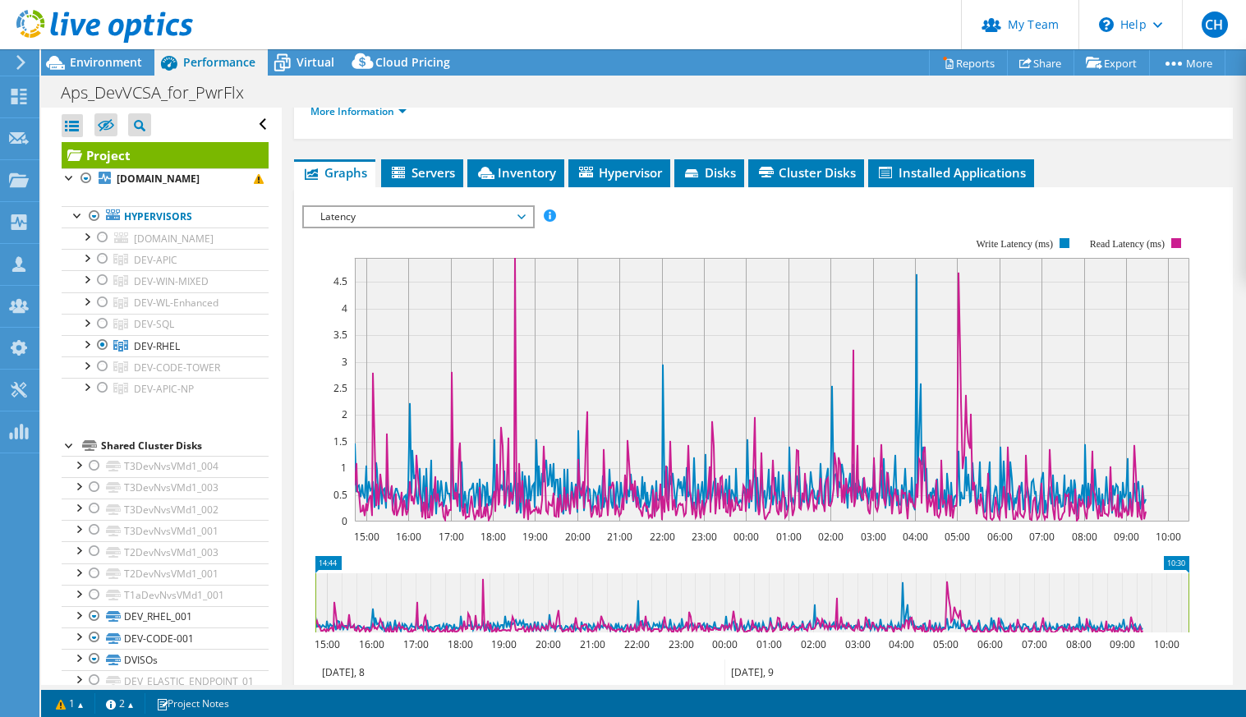
click at [383, 227] on span "Latency" at bounding box center [417, 217] width 211 height 20
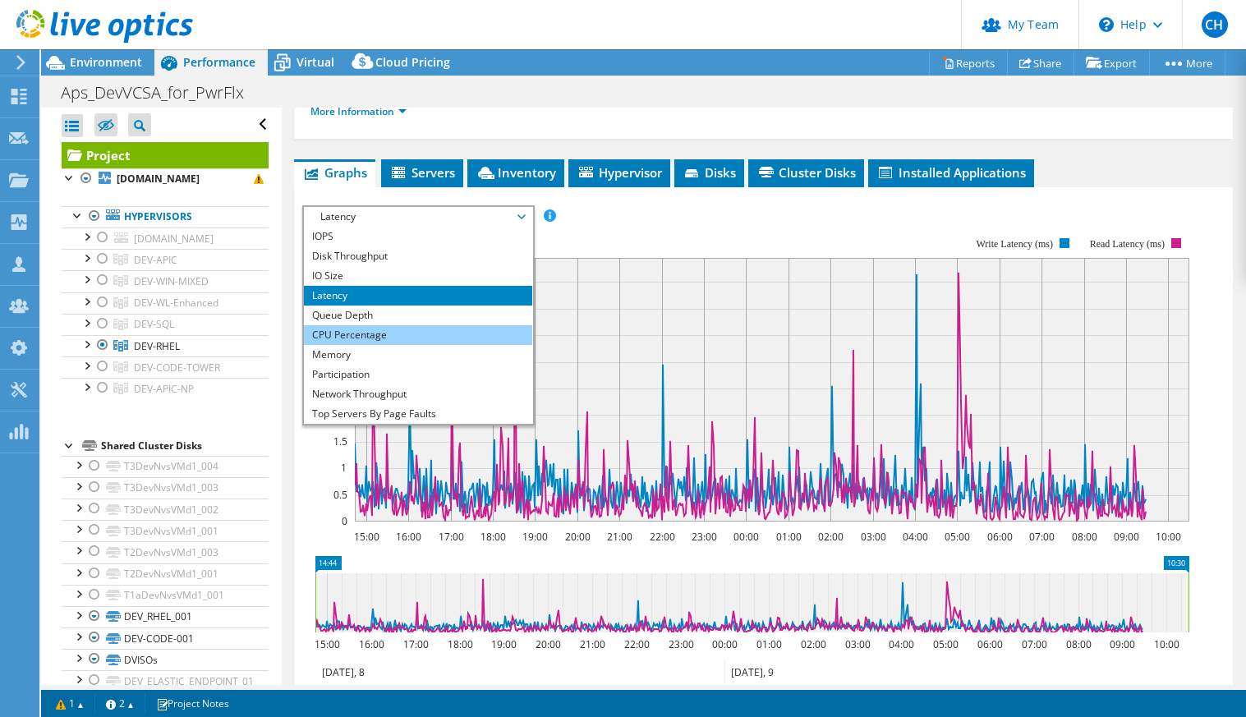
click at [375, 345] on li "CPU Percentage" at bounding box center [418, 335] width 228 height 20
